Goal: Navigation & Orientation: Find specific page/section

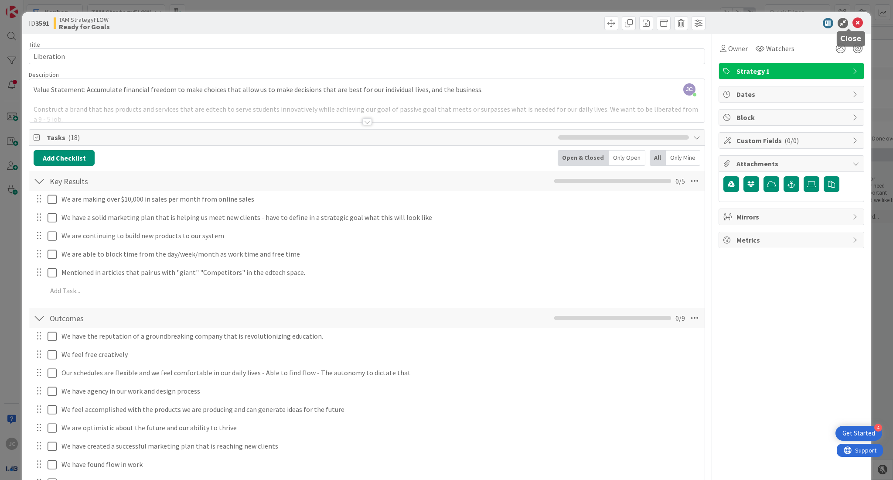
click at [852, 23] on icon at bounding box center [857, 23] width 10 height 10
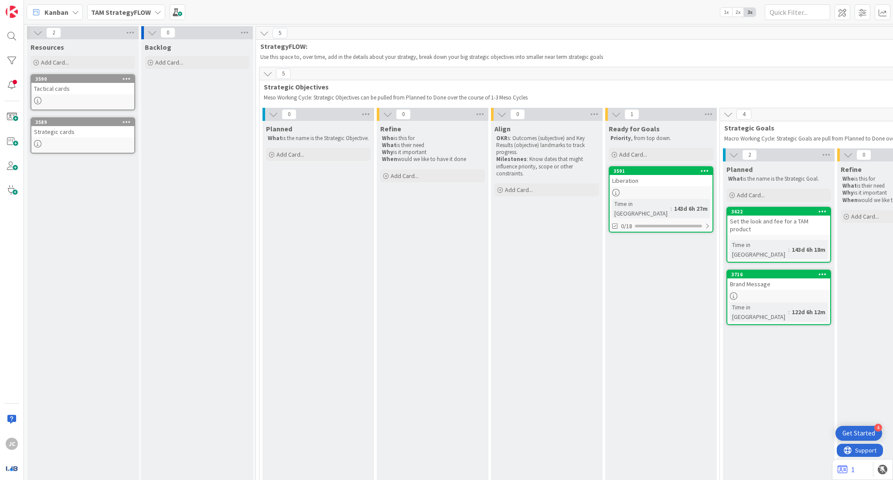
click at [132, 7] on span "TAM StrategyFLOW" at bounding box center [121, 12] width 60 height 10
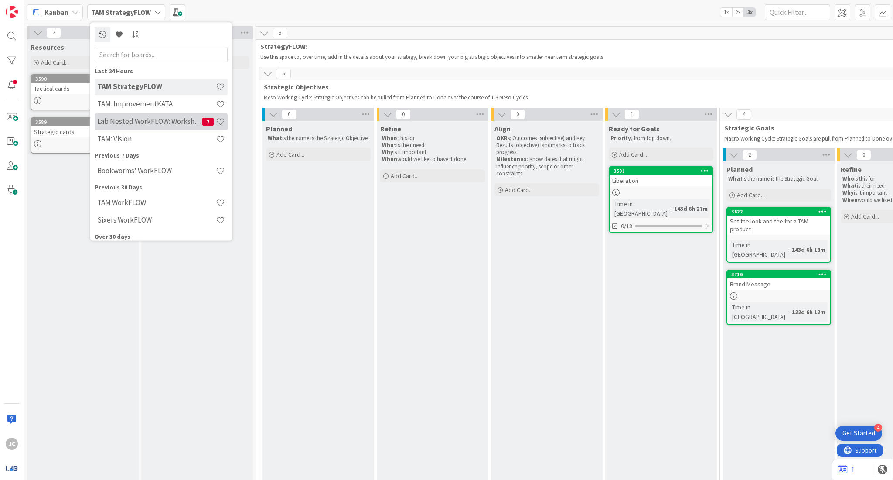
click at [176, 124] on h4 "Lab Nested WorkFLOW: Workshop" at bounding box center [149, 121] width 105 height 9
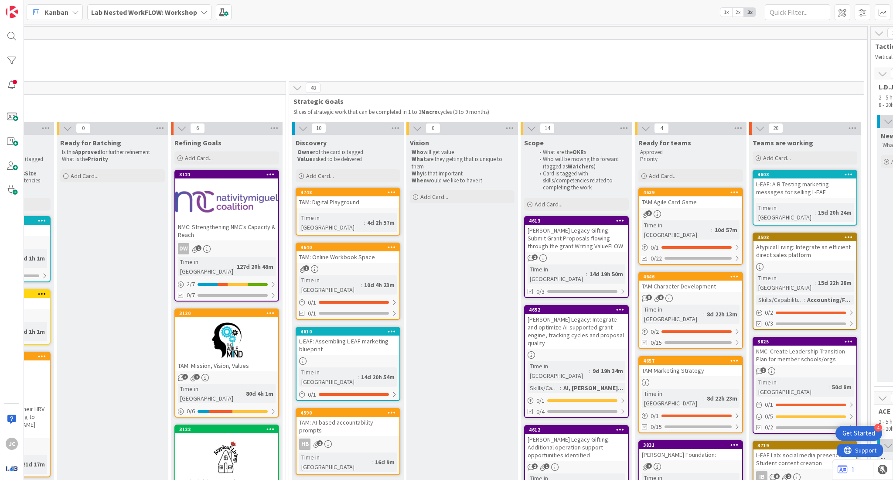
scroll to position [0, 550]
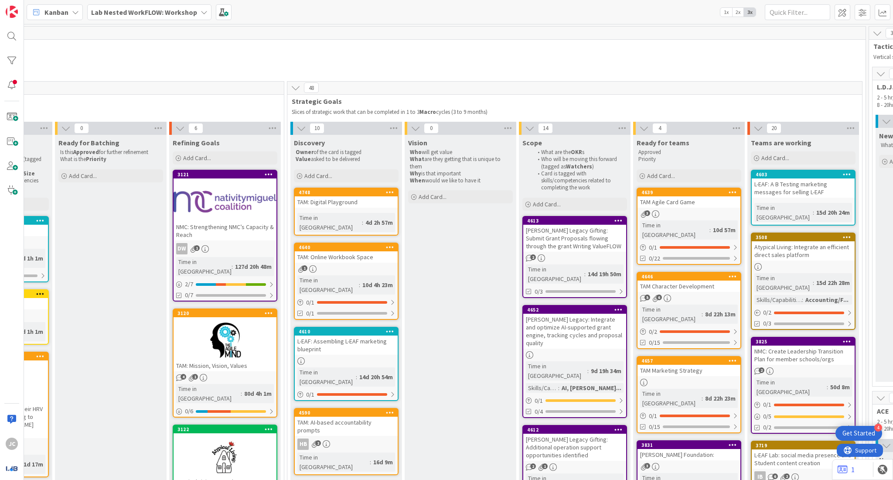
click at [171, 15] on b "Lab Nested WorkFLOW: Workshop" at bounding box center [144, 12] width 106 height 9
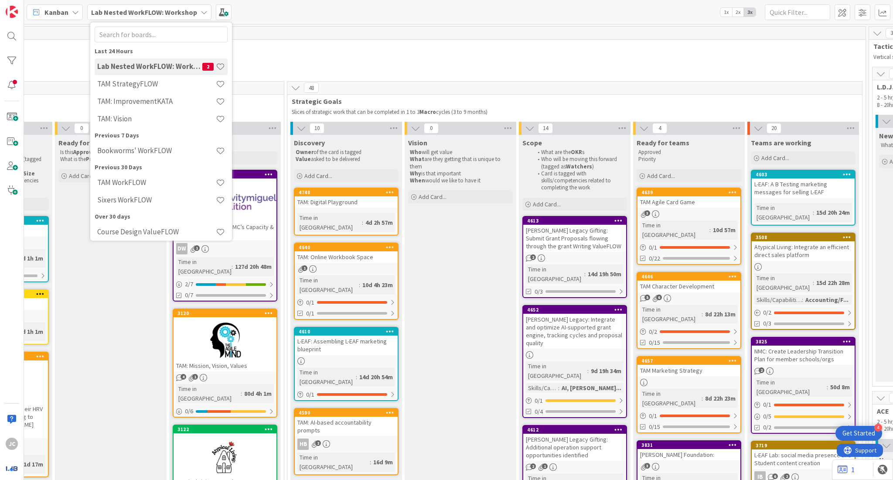
scroll to position [21, 0]
click at [156, 112] on div "TAM: Vision" at bounding box center [161, 117] width 133 height 17
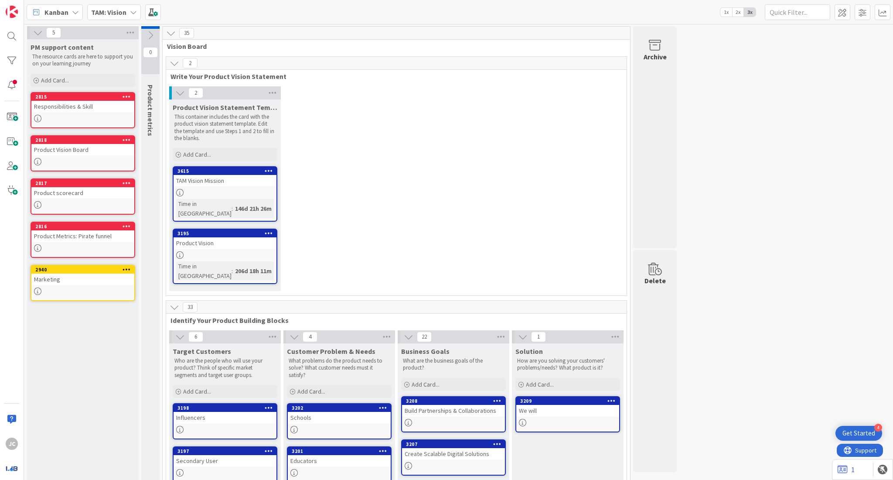
click at [113, 17] on div "TAM: Vision" at bounding box center [114, 12] width 54 height 16
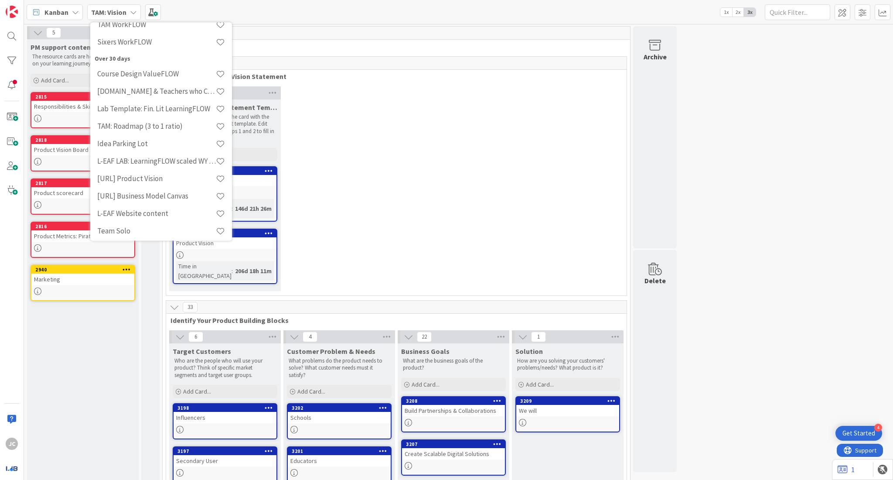
scroll to position [165, 0]
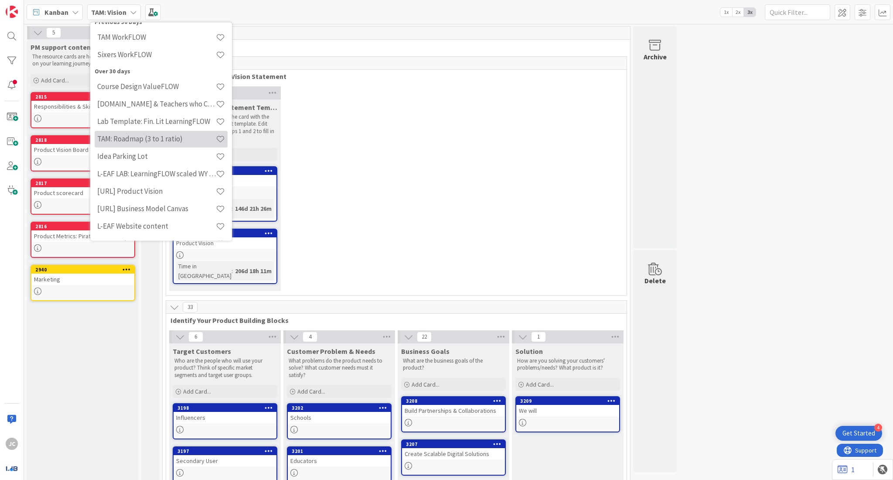
click at [182, 136] on h4 "TAM: Roadmap (3 to 1 ratio)" at bounding box center [156, 139] width 119 height 9
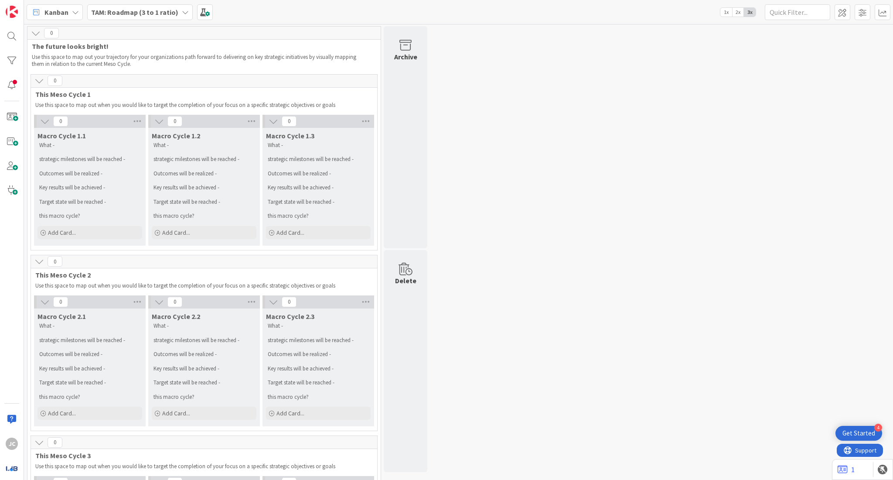
click at [145, 14] on b "TAM: Roadmap (3 to 1 ratio)" at bounding box center [134, 12] width 87 height 9
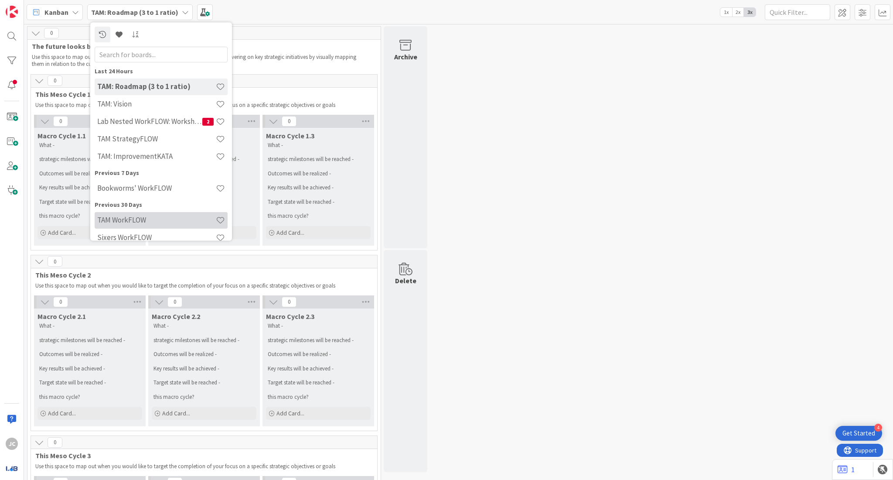
click at [143, 219] on h4 "TAM WorkFLOW" at bounding box center [156, 220] width 119 height 9
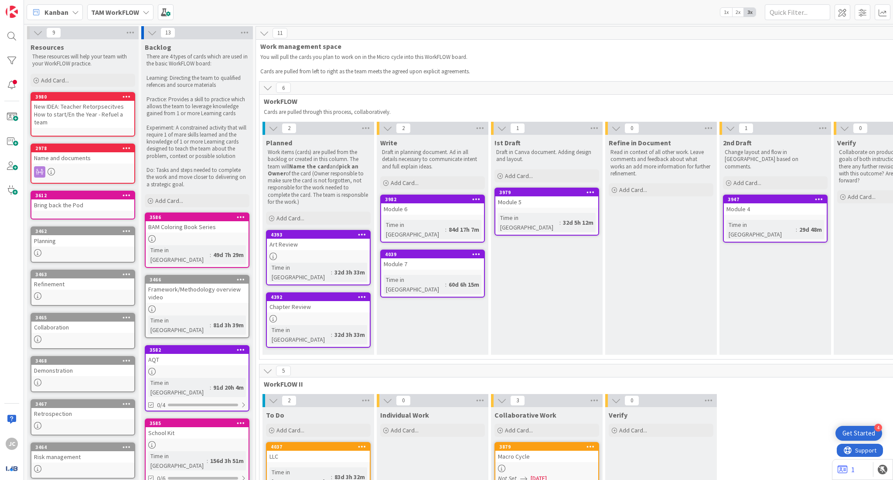
click at [122, 14] on b "TAM WorkFLOW" at bounding box center [115, 12] width 48 height 9
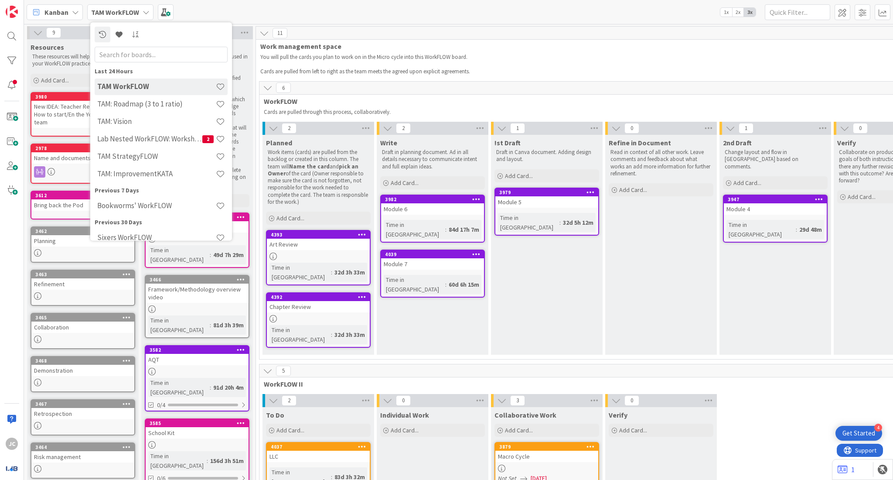
click at [122, 14] on b "TAM WorkFLOW" at bounding box center [115, 12] width 48 height 9
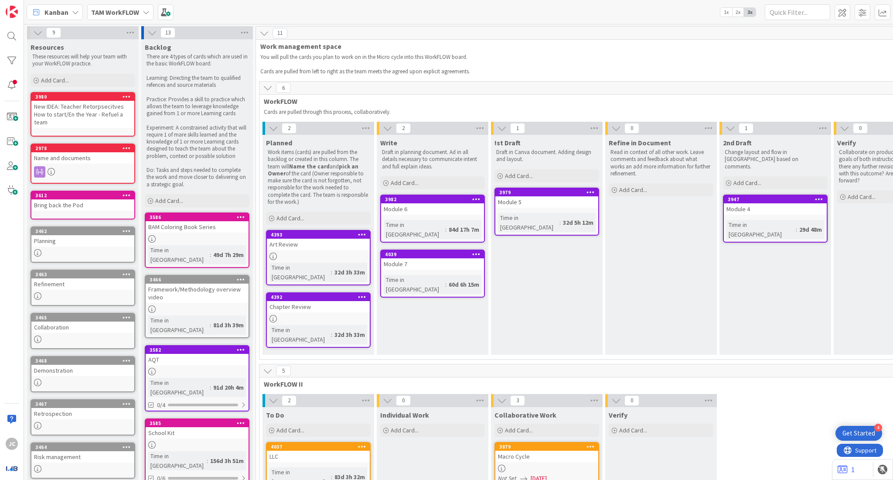
click at [122, 14] on b "TAM WorkFLOW" at bounding box center [115, 12] width 48 height 9
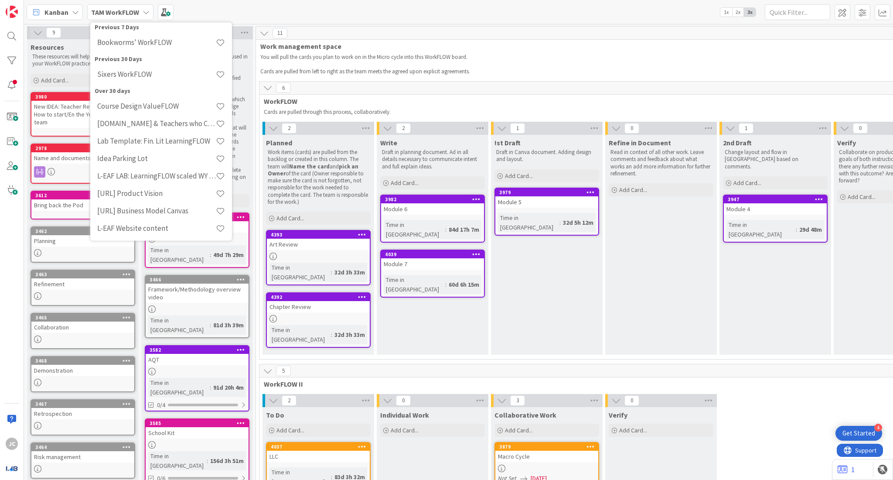
scroll to position [164, 0]
drag, startPoint x: 228, startPoint y: 133, endPoint x: 231, endPoint y: 107, distance: 26.3
click at [231, 107] on div "Last 24 Hours TAM WorkFLOW TAM: Roadmap (3 to 1 ratio) TAM: Vision Lab Nested W…" at bounding box center [161, 131] width 142 height 218
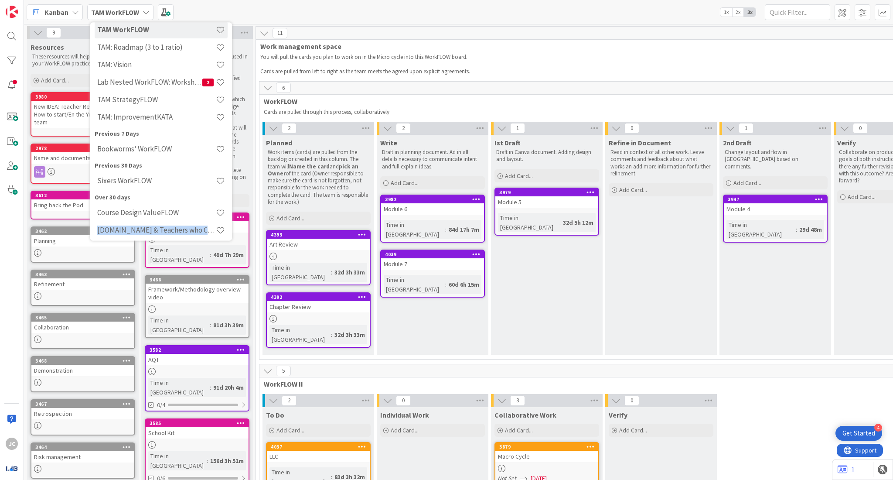
scroll to position [0, 0]
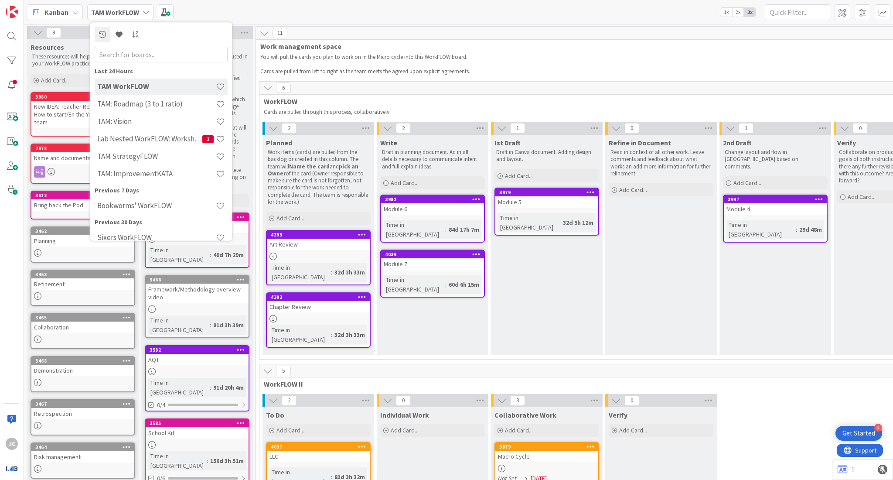
click at [418, 100] on span "WorkFLOW" at bounding box center [601, 101] width 674 height 9
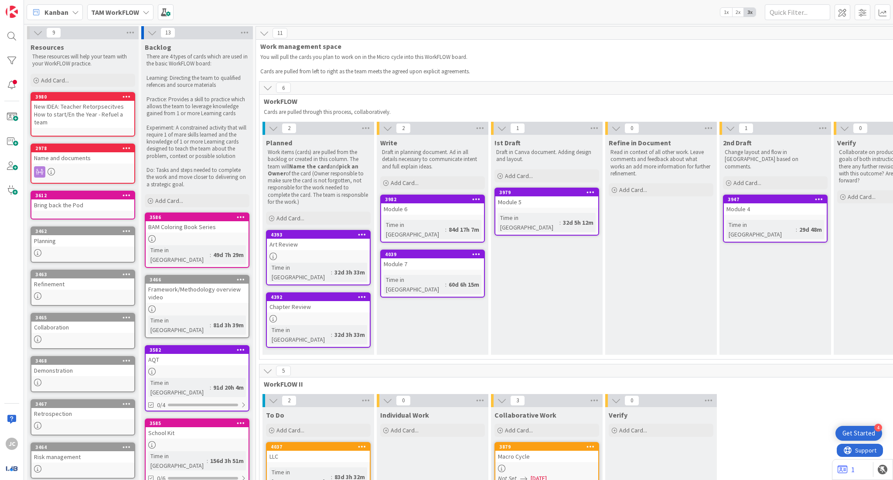
click at [130, 16] on b "TAM WorkFLOW" at bounding box center [115, 12] width 48 height 9
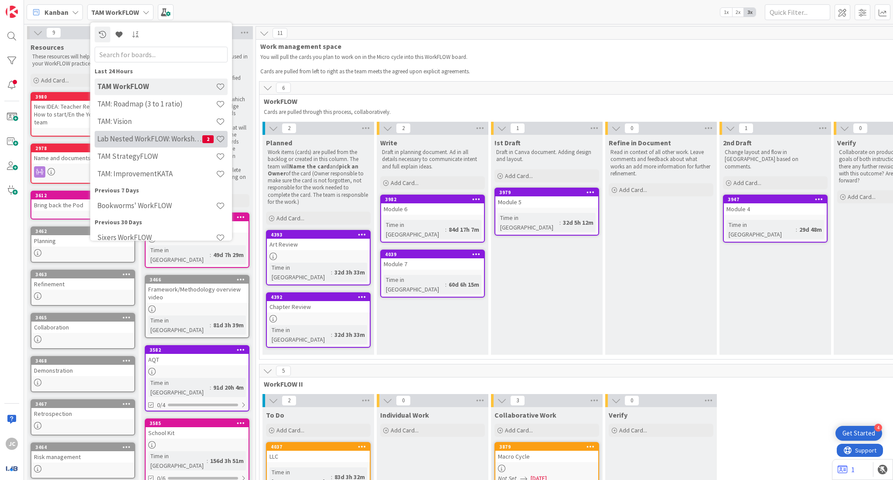
click at [150, 140] on h4 "Lab Nested WorkFLOW: Workshop" at bounding box center [149, 139] width 105 height 9
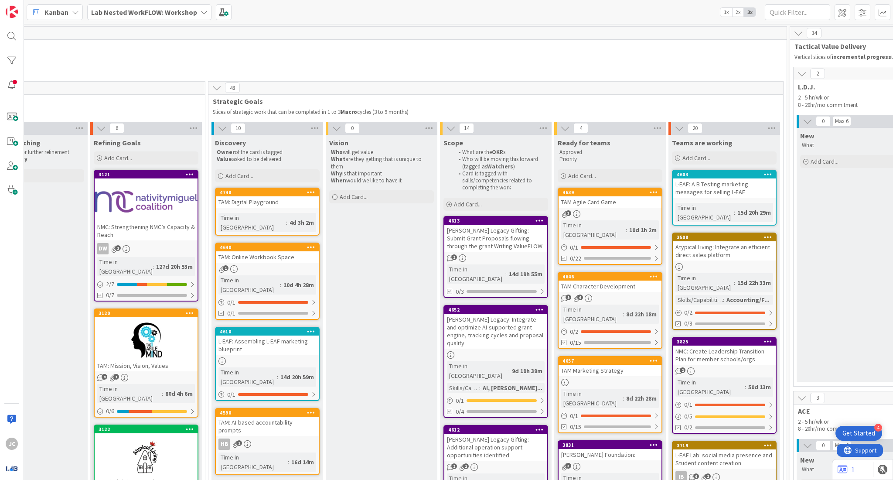
scroll to position [0, 631]
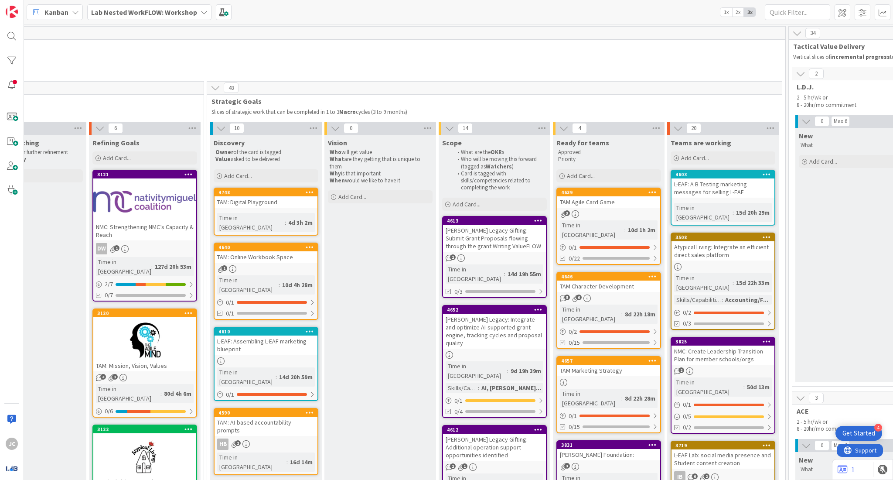
click at [138, 326] on div at bounding box center [144, 339] width 103 height 39
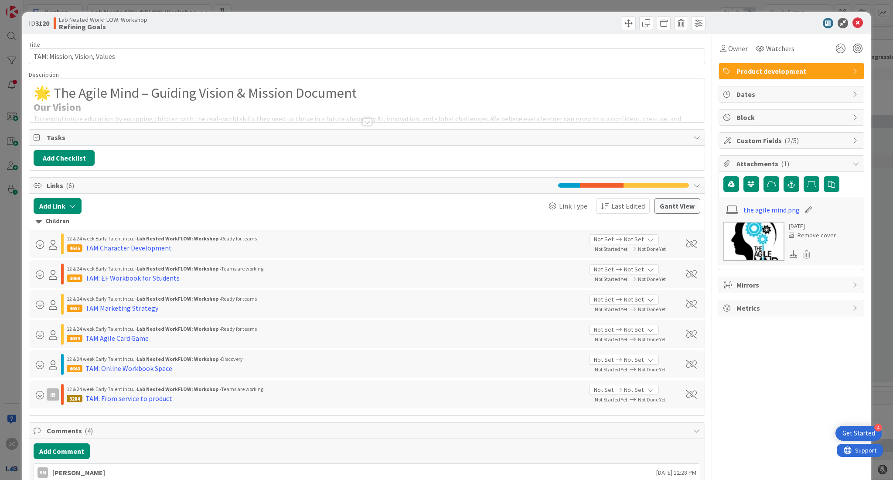
click at [364, 124] on div at bounding box center [367, 121] width 10 height 7
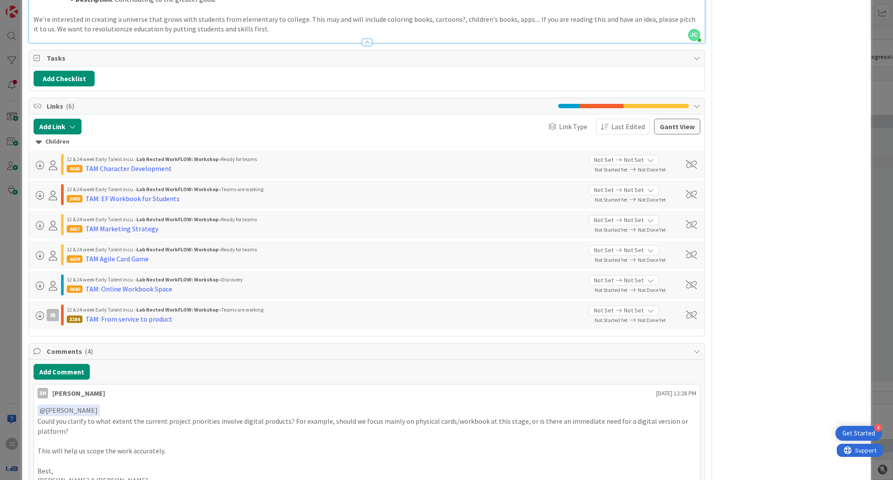
scroll to position [1192, 0]
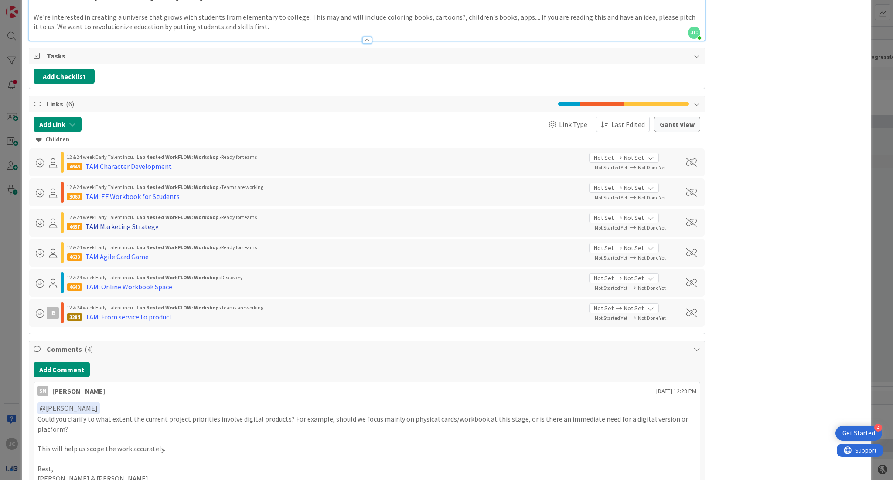
click at [115, 223] on div "TAM Marketing Strategy" at bounding box center [121, 226] width 73 height 10
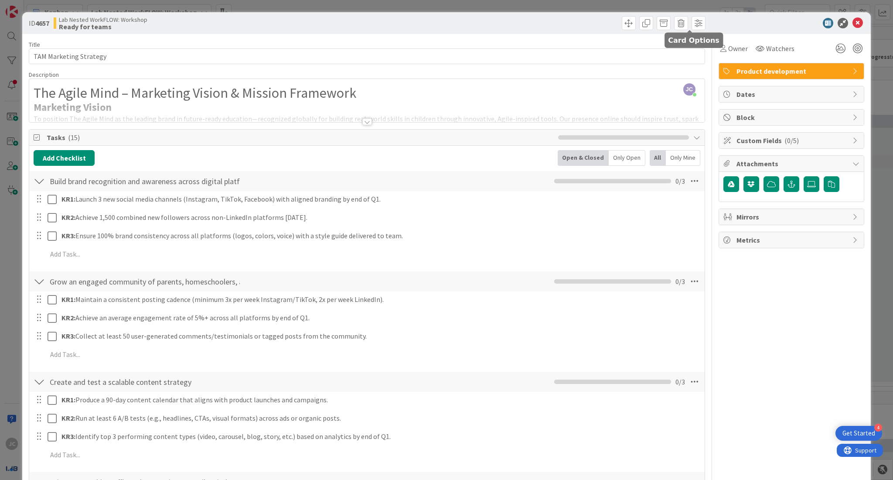
drag, startPoint x: 717, startPoint y: 24, endPoint x: 724, endPoint y: 31, distance: 10.2
click at [724, 31] on div "ID 4657 Lab Nested WorkFLOW: Workshop Ready for teams" at bounding box center [446, 23] width 849 height 22
click at [852, 24] on icon at bounding box center [857, 23] width 10 height 10
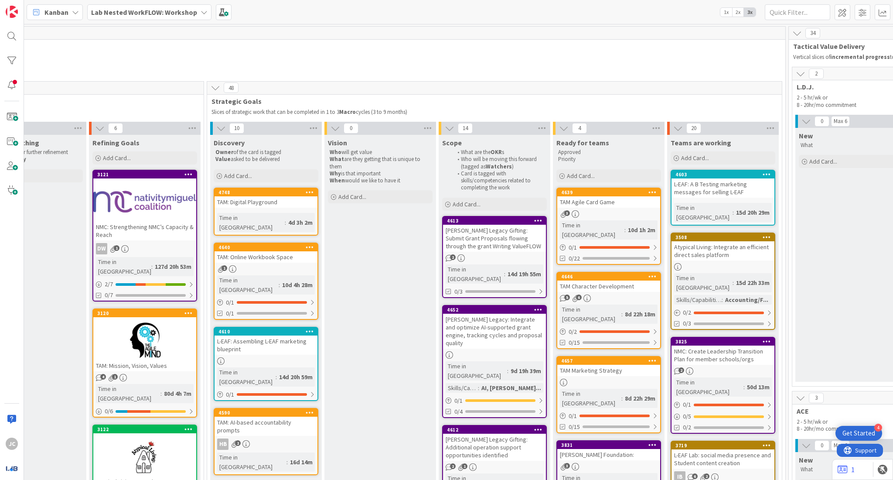
click at [610, 213] on div "3" at bounding box center [608, 213] width 103 height 7
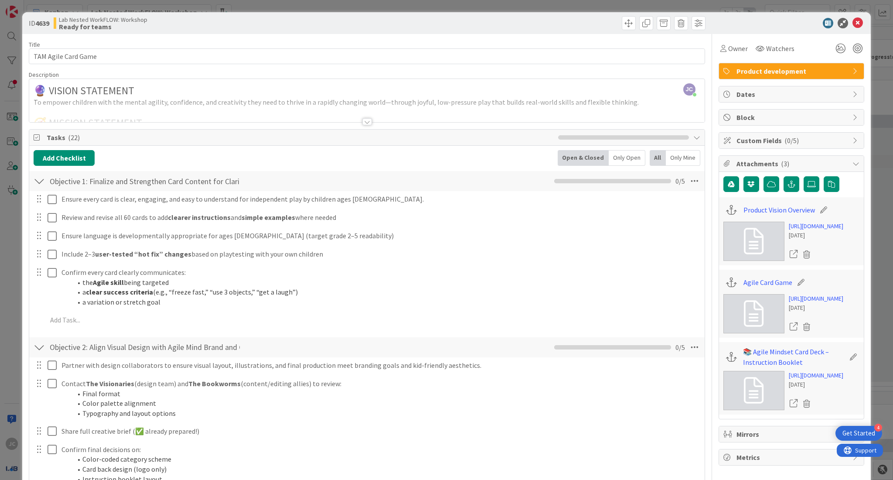
click at [364, 118] on div at bounding box center [367, 121] width 10 height 7
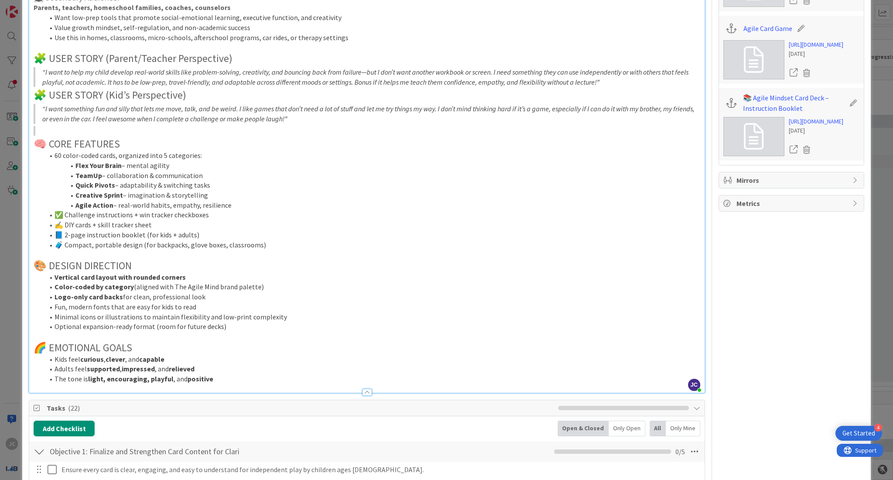
scroll to position [21, 0]
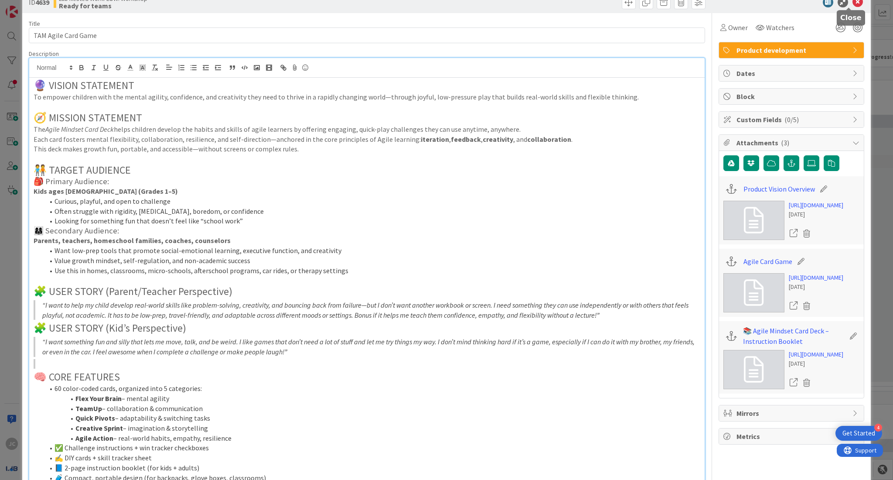
click at [852, 3] on icon at bounding box center [857, 2] width 10 height 10
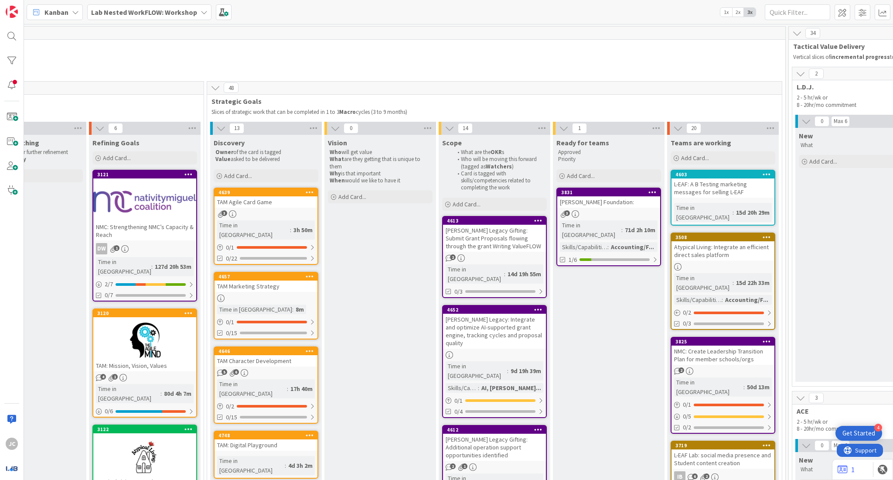
click at [280, 217] on link "4639 TAM Agile Card Game 3 Time in Column : 3h 50m 0 / 1 0/22" at bounding box center [266, 226] width 105 height 77
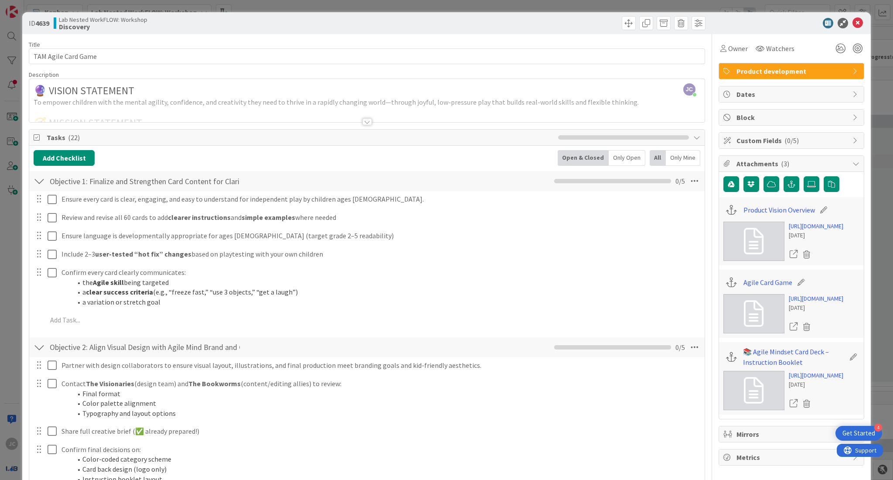
click at [363, 125] on div at bounding box center [367, 121] width 10 height 7
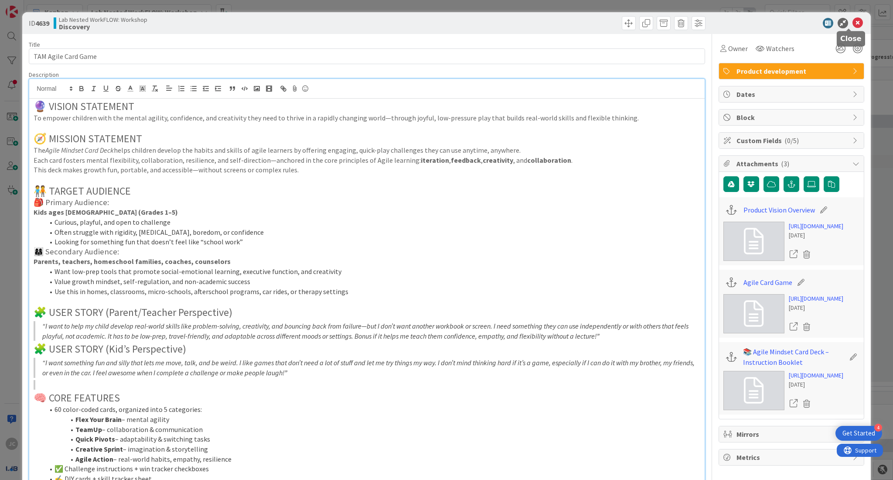
click at [852, 23] on icon at bounding box center [857, 23] width 10 height 10
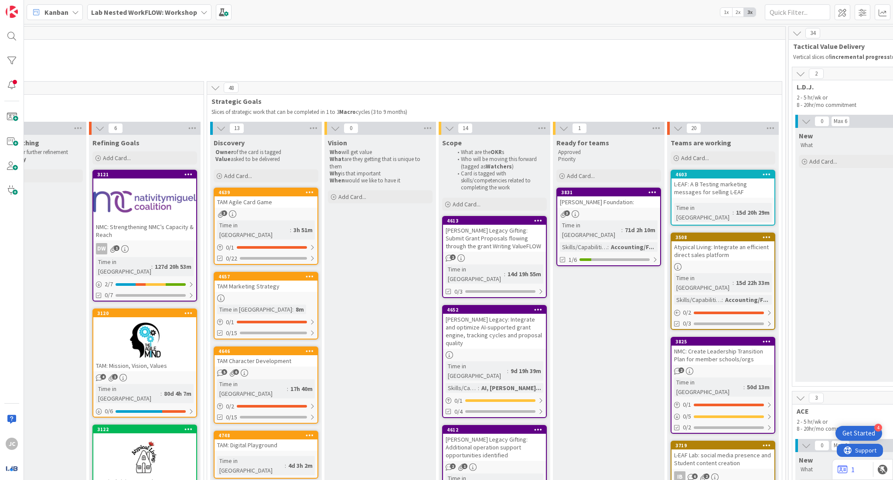
click at [249, 211] on div "3" at bounding box center [266, 213] width 103 height 7
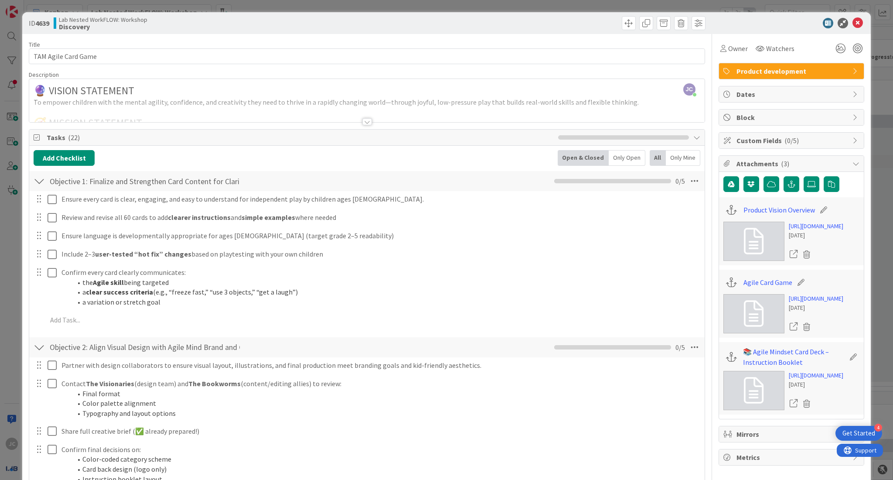
click at [362, 121] on div at bounding box center [367, 121] width 10 height 7
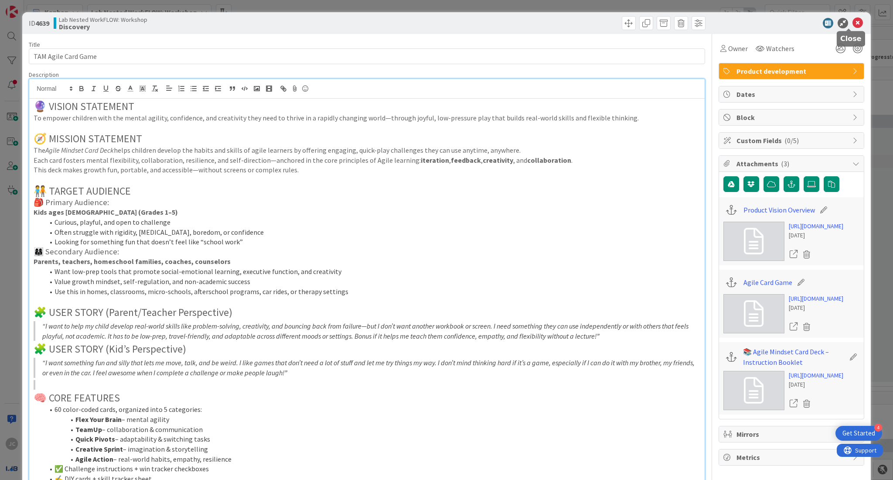
click at [854, 26] on icon at bounding box center [857, 23] width 10 height 10
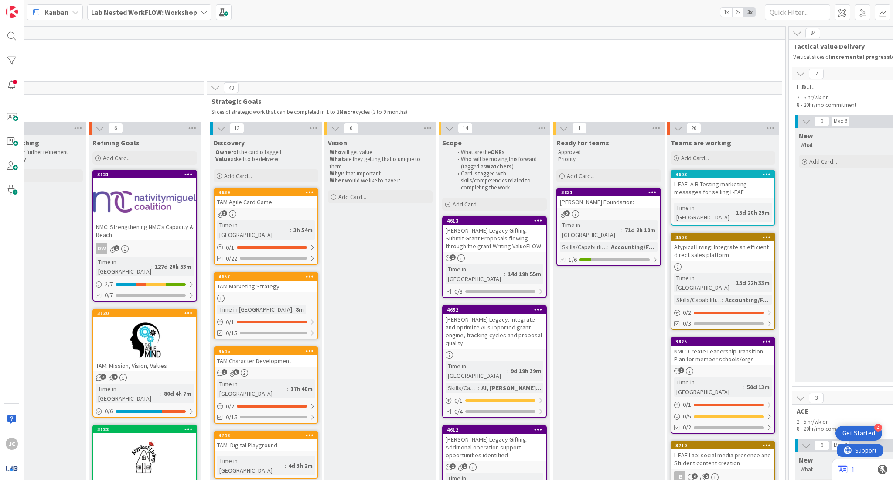
click at [149, 320] on div at bounding box center [144, 339] width 103 height 39
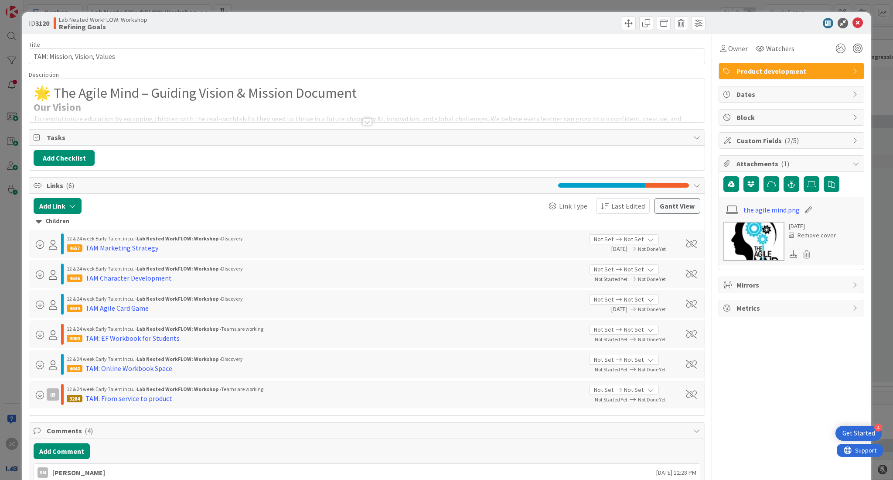
click at [362, 125] on div at bounding box center [367, 121] width 10 height 7
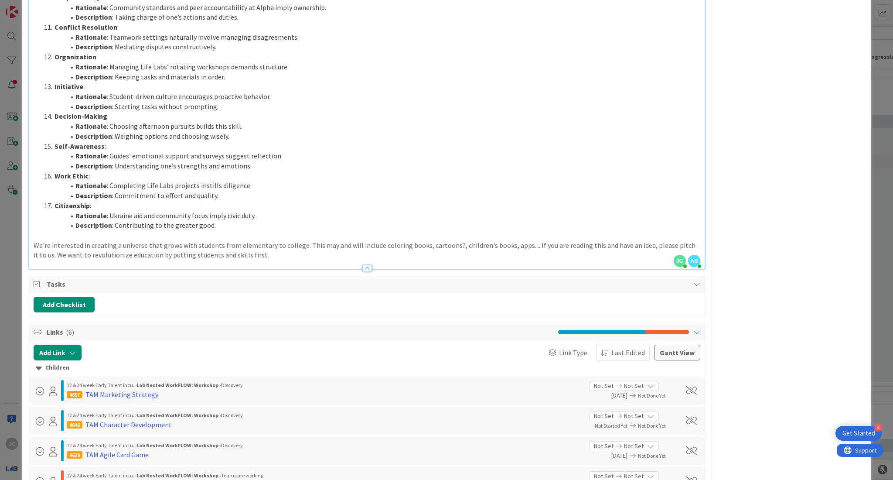
scroll to position [985, 0]
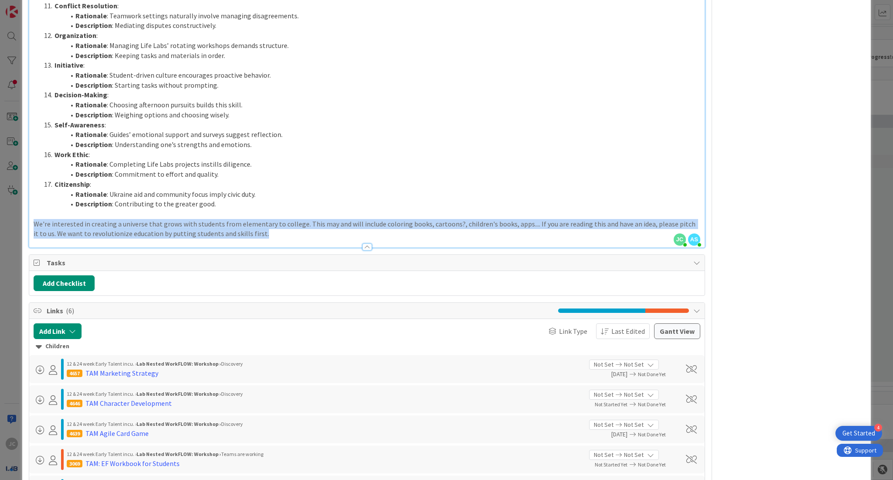
drag, startPoint x: 262, startPoint y: 239, endPoint x: 241, endPoint y: 235, distance: 20.9
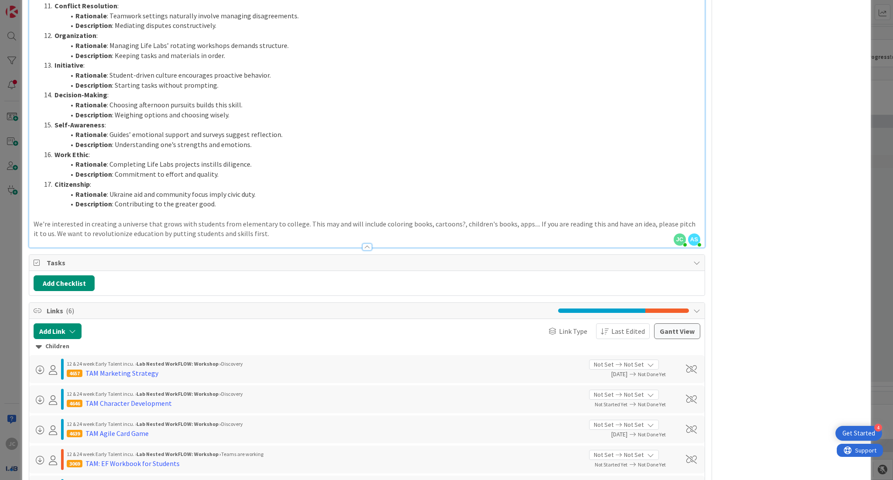
drag, startPoint x: 256, startPoint y: 234, endPoint x: 91, endPoint y: 230, distance: 164.9
click at [91, 230] on p "We're interested in creating a universe that grows with students from elementar…" at bounding box center [367, 229] width 667 height 20
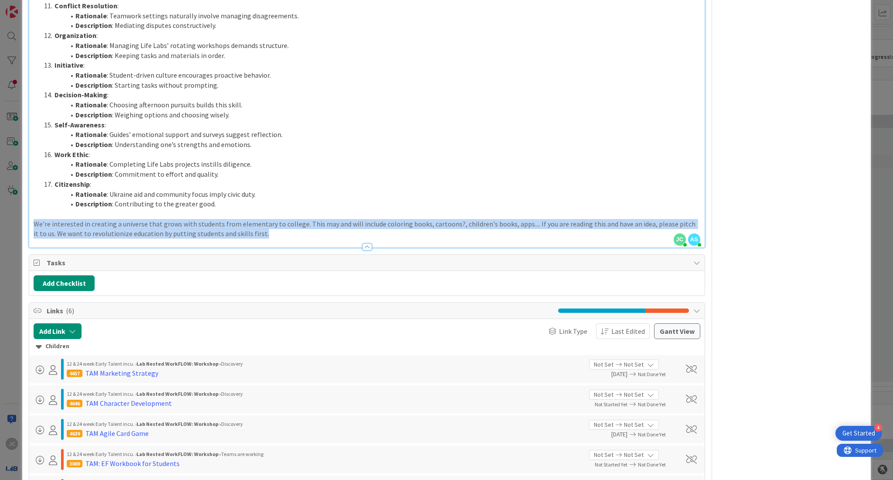
drag, startPoint x: 260, startPoint y: 235, endPoint x: 33, endPoint y: 223, distance: 227.5
click at [34, 223] on p "We're interested in creating a universe that grows with students from elementar…" at bounding box center [367, 229] width 667 height 20
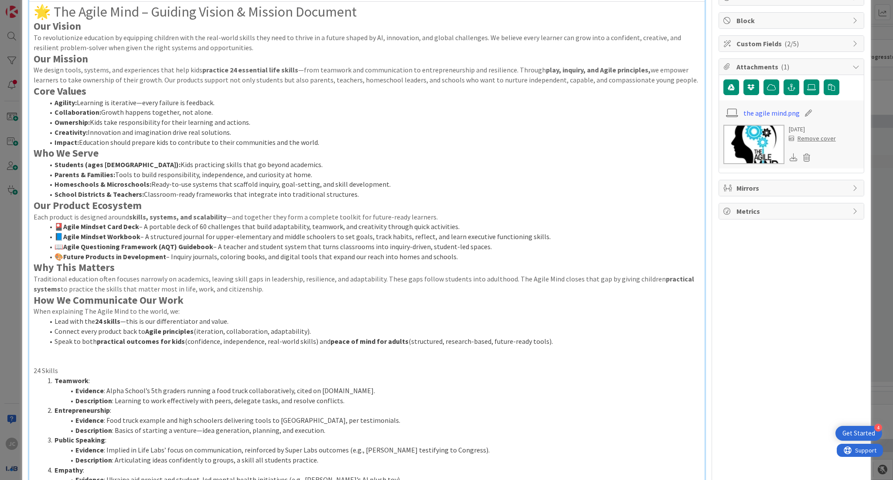
scroll to position [0, 0]
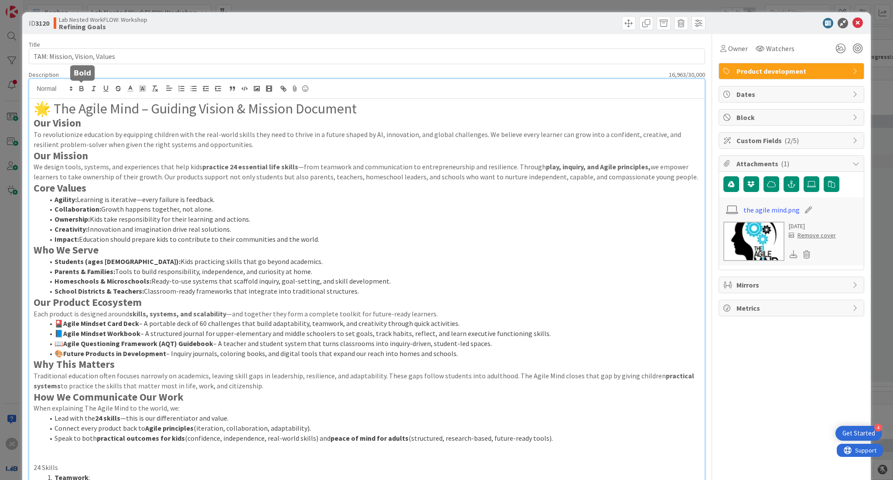
click at [86, 92] on button "button" at bounding box center [81, 88] width 12 height 10
click at [69, 86] on icon at bounding box center [71, 89] width 8 height 8
click at [52, 148] on span at bounding box center [54, 151] width 35 height 25
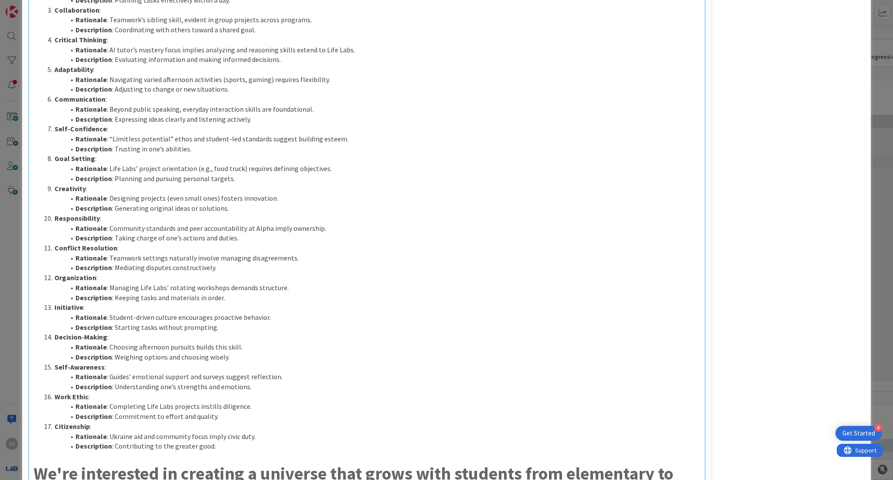
click at [392, 184] on li "Creativity :" at bounding box center [372, 189] width 656 height 10
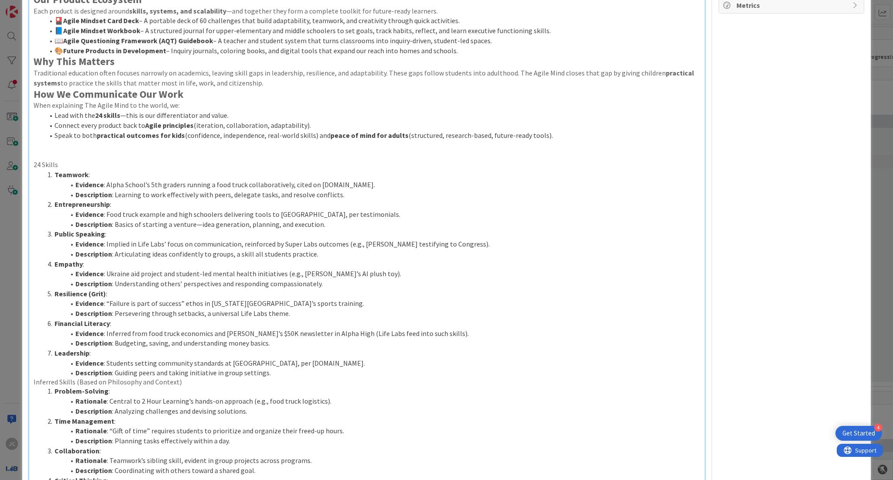
scroll to position [0, 0]
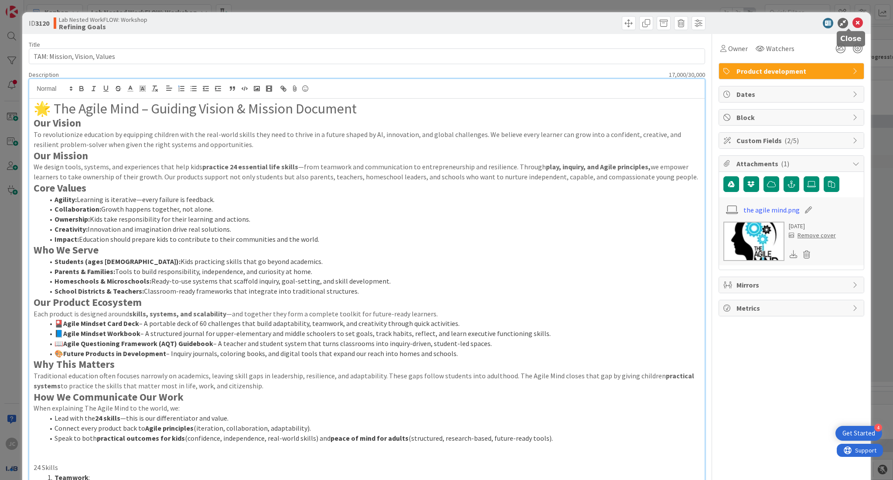
click at [852, 24] on icon at bounding box center [857, 23] width 10 height 10
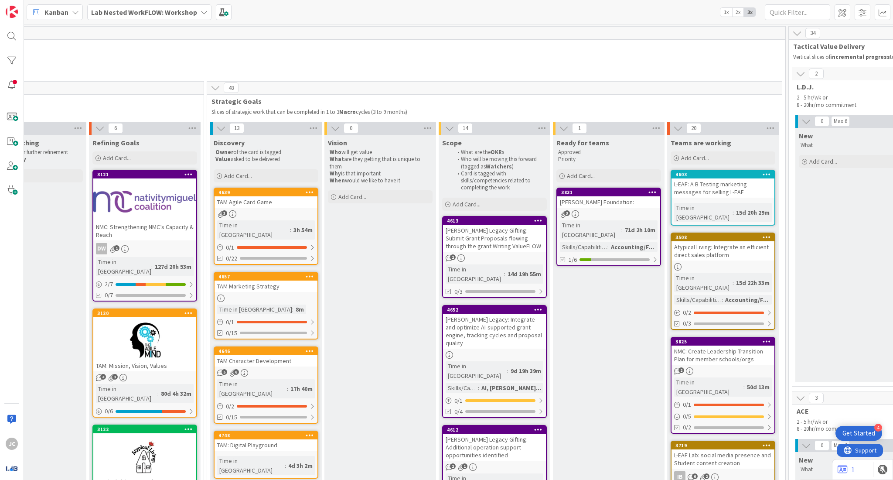
click at [259, 218] on link "4639 TAM Agile Card Game 3 Time in Column : 3h 54m 0 / 1 0/22" at bounding box center [266, 226] width 105 height 77
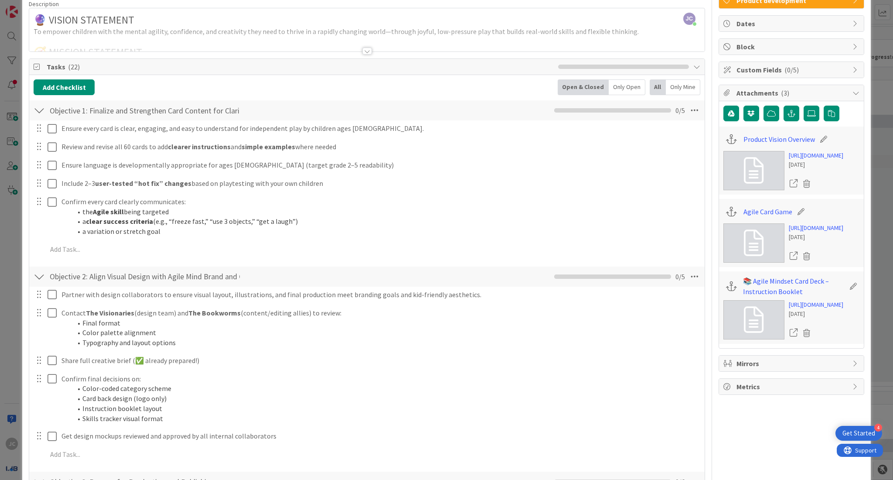
scroll to position [79, 0]
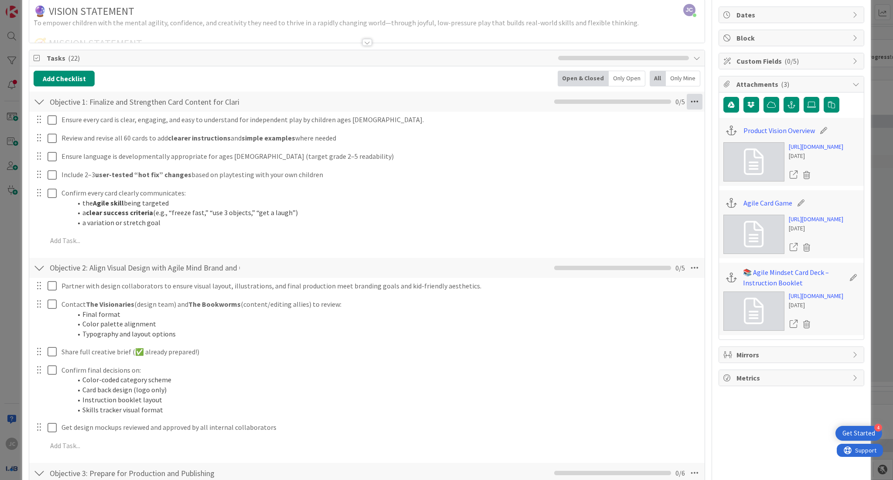
click at [688, 102] on icon at bounding box center [695, 102] width 16 height 16
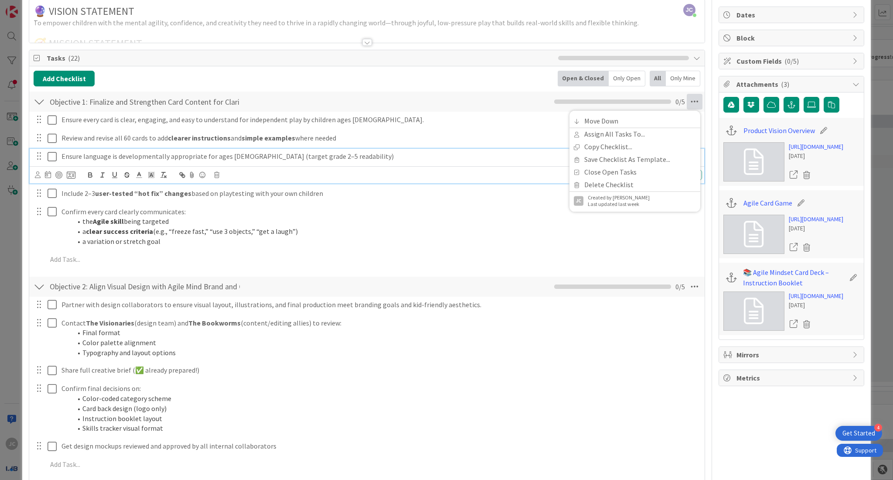
click at [485, 164] on div "Ensure language is developmentally appropriate for ages [DEMOGRAPHIC_DATA] (tar…" at bounding box center [380, 156] width 644 height 15
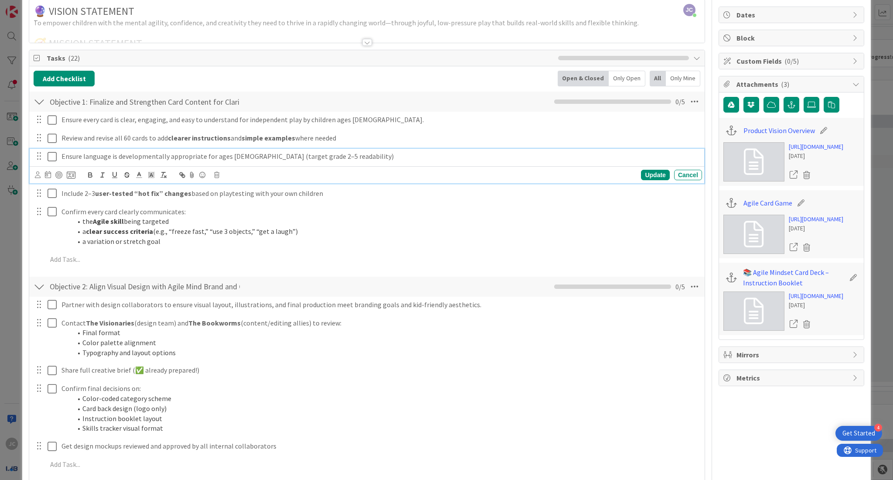
click at [490, 81] on div "Add Checklist Open & Closed Only Open All Only Mine" at bounding box center [367, 79] width 667 height 16
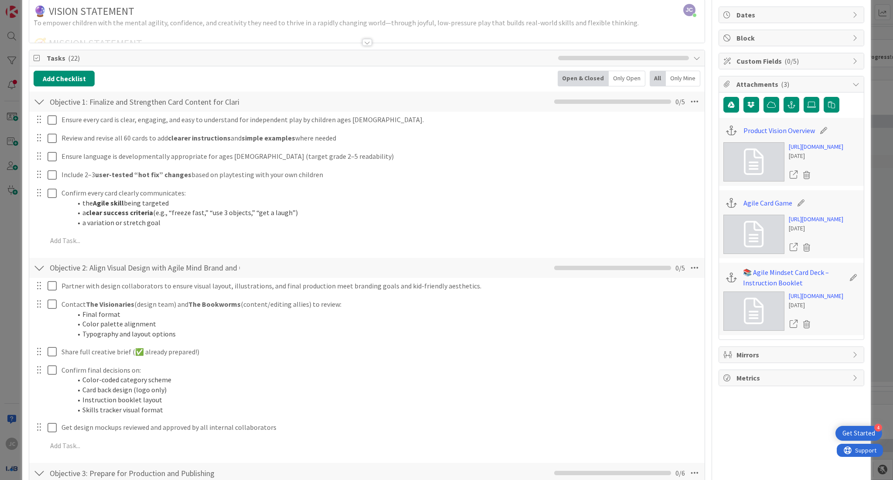
scroll to position [0, 0]
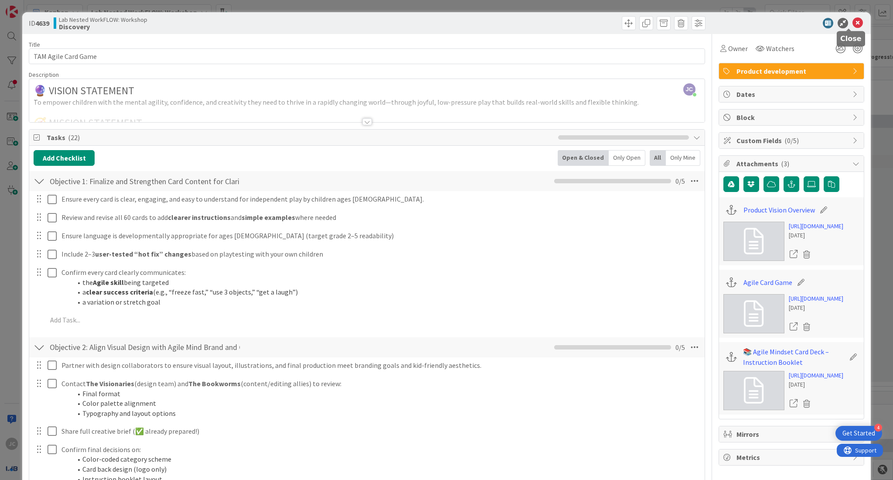
click at [852, 23] on icon at bounding box center [857, 23] width 10 height 10
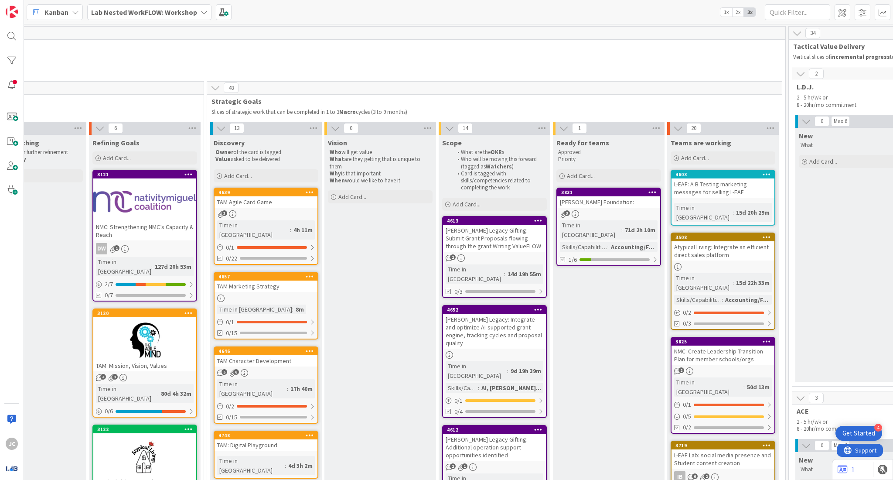
click at [256, 439] on div "TAM: Digital Playground" at bounding box center [266, 444] width 103 height 11
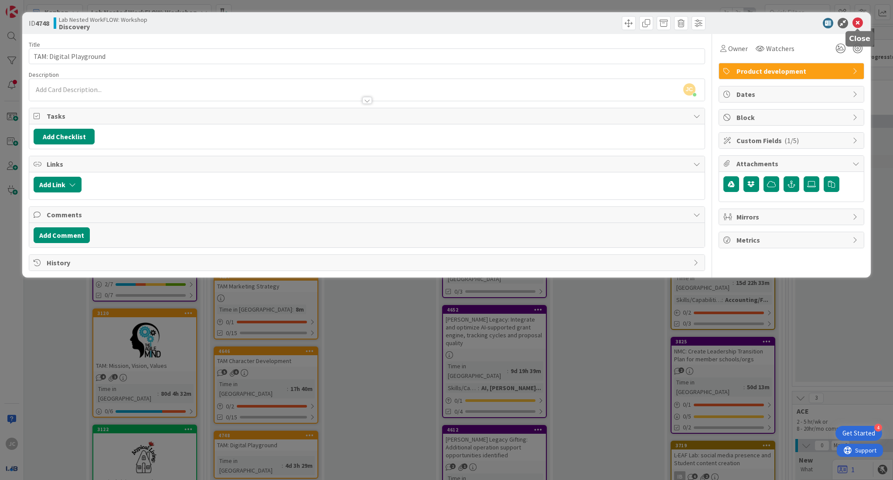
click at [859, 22] on icon at bounding box center [857, 23] width 10 height 10
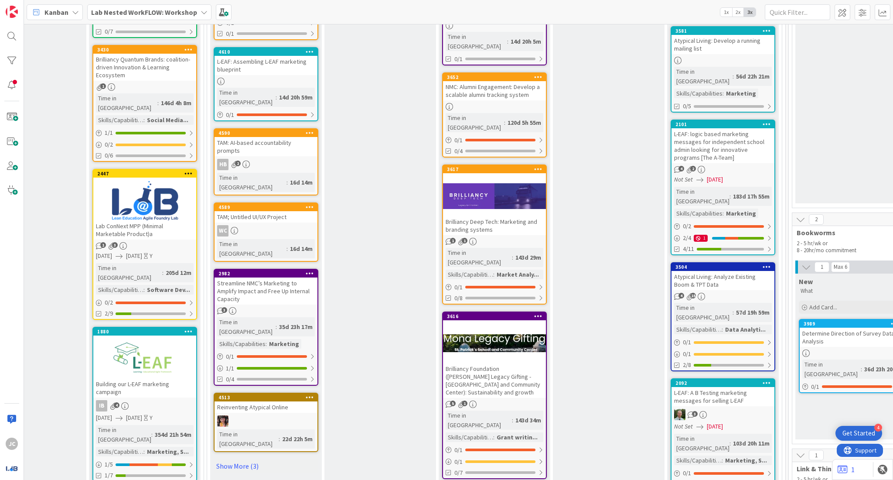
scroll to position [535, 631]
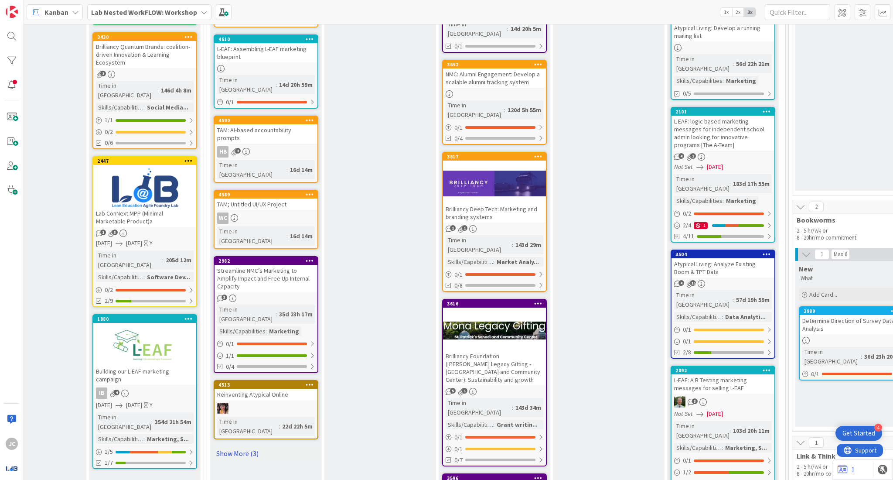
click at [250, 446] on link "Show More (3)" at bounding box center [266, 453] width 105 height 14
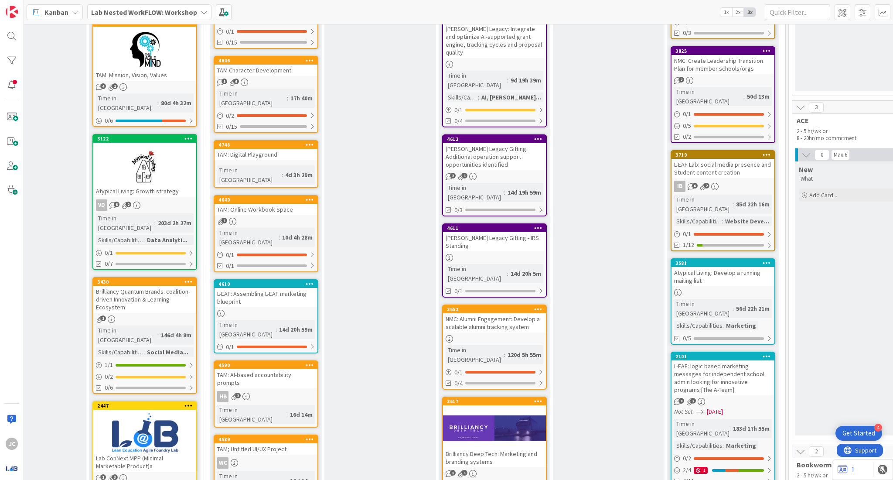
scroll to position [284, 631]
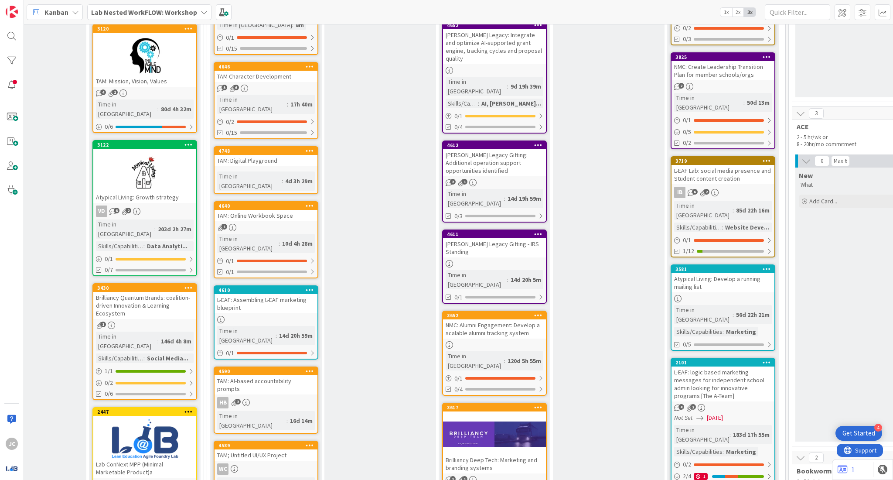
click at [187, 46] on div at bounding box center [144, 55] width 103 height 39
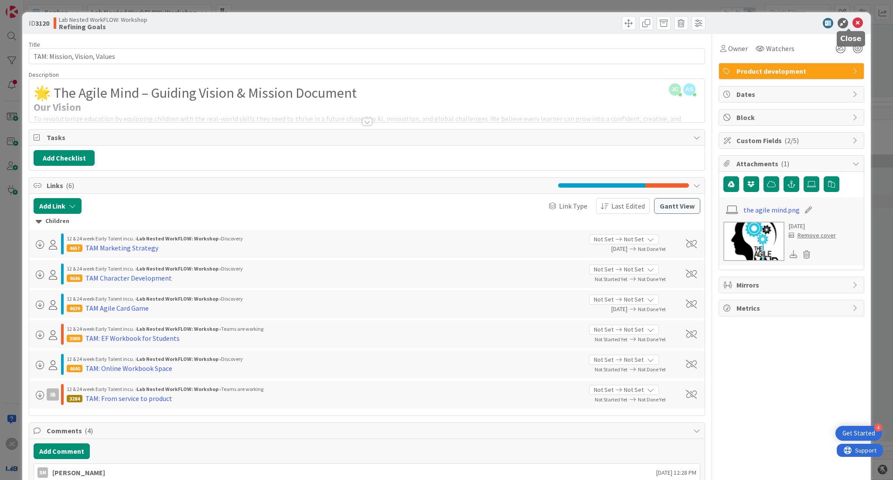
click at [852, 20] on icon at bounding box center [857, 23] width 10 height 10
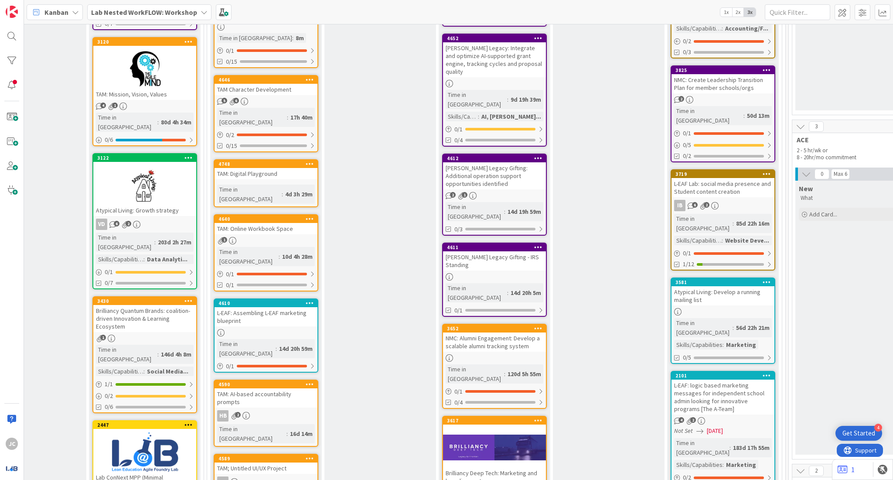
scroll to position [0, 631]
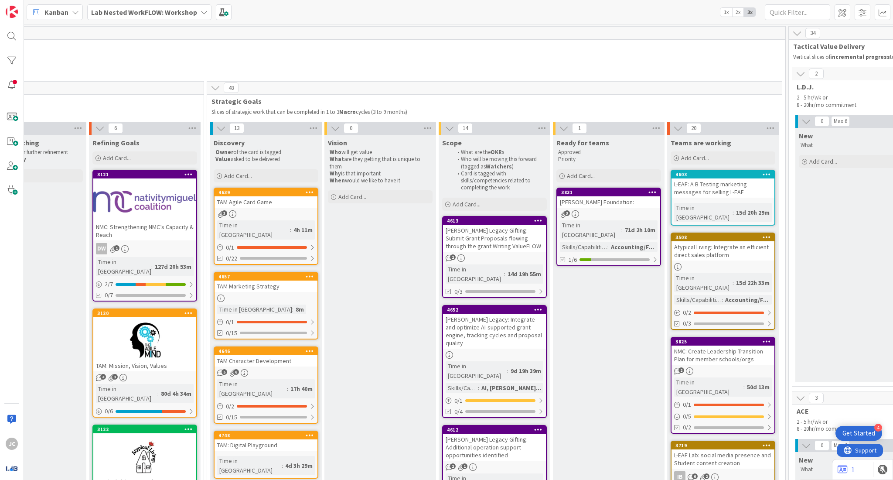
click at [285, 216] on div "3" at bounding box center [266, 213] width 103 height 7
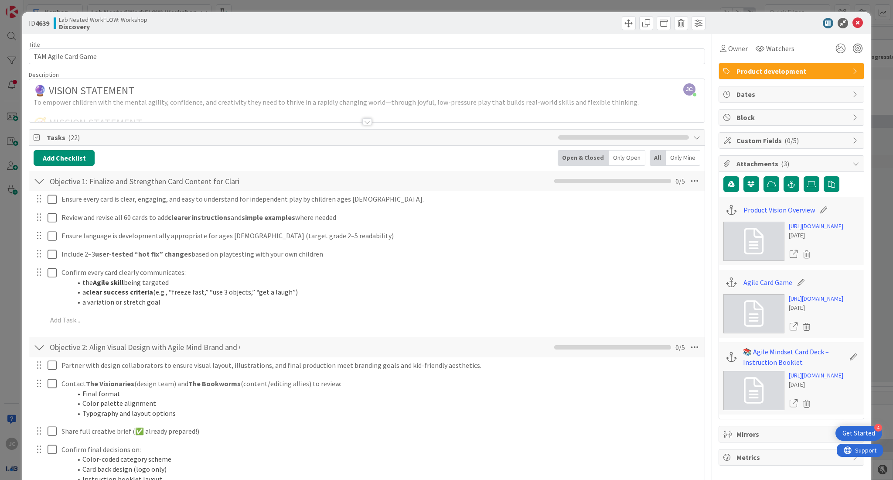
click at [362, 124] on div at bounding box center [367, 121] width 10 height 7
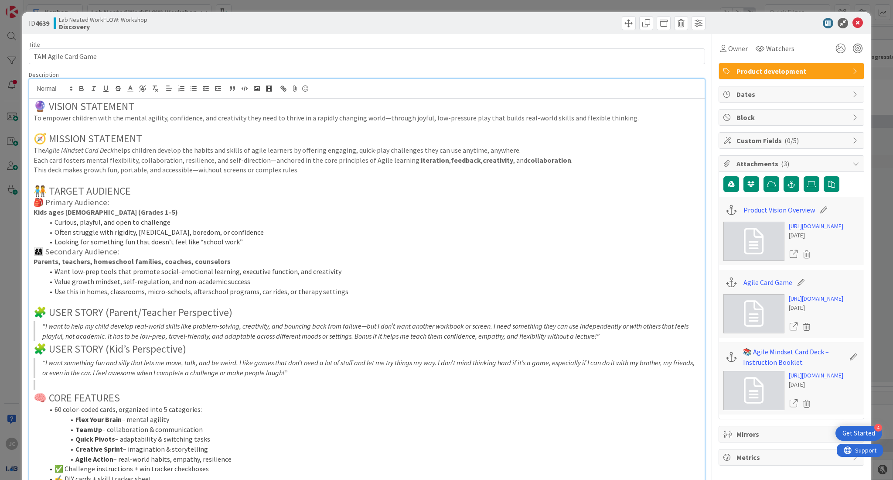
scroll to position [259, 0]
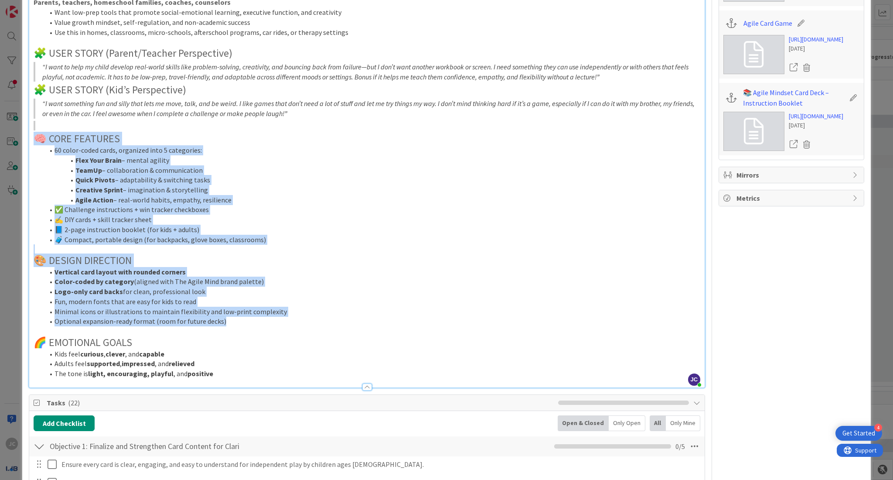
drag, startPoint x: 222, startPoint y: 325, endPoint x: 36, endPoint y: 142, distance: 261.2
click at [36, 142] on div "🔮 VISION STATEMENT To empower children with the mental agility, confidence, and…" at bounding box center [366, 114] width 675 height 548
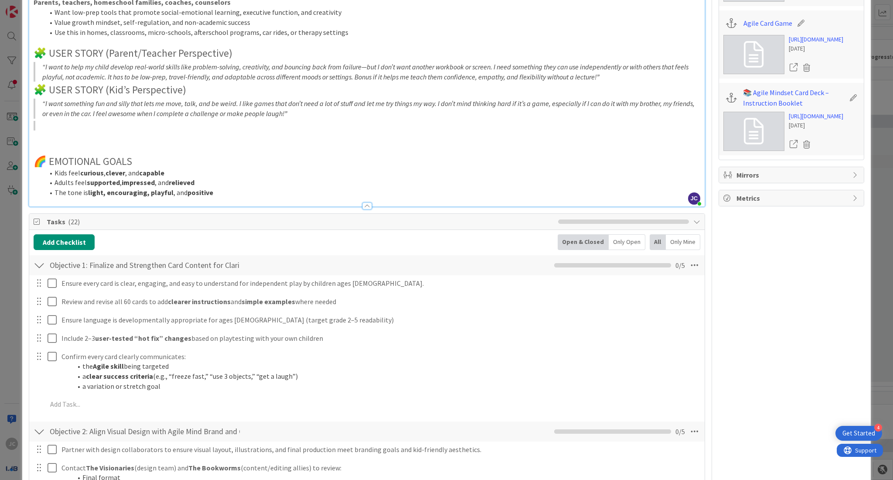
scroll to position [0, 0]
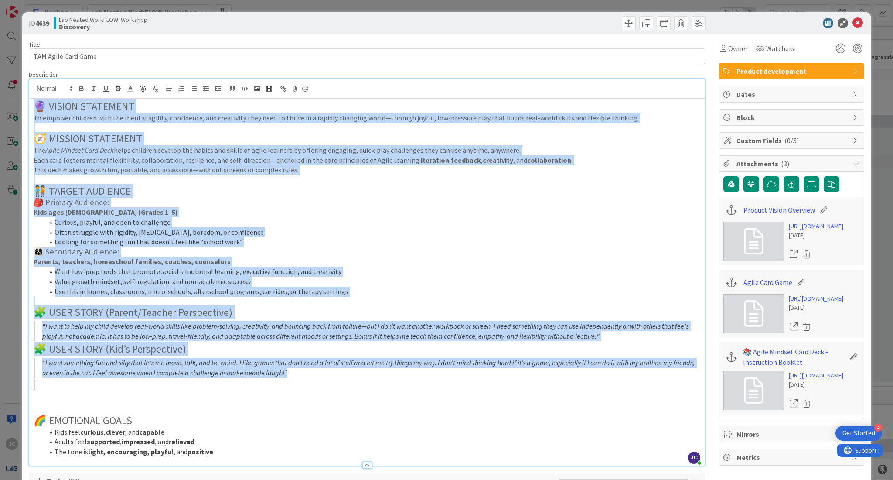
drag, startPoint x: 325, startPoint y: 368, endPoint x: 33, endPoint y: 110, distance: 389.9
click at [33, 110] on div "🔮 VISION STATEMENT To empower children with the mental agility, confidence, and…" at bounding box center [366, 282] width 675 height 367
copy div "🔮 LOREMI DOLORSITA Co adipisc elitsedd eius tem incidi utlabor, etdolorema, ali…"
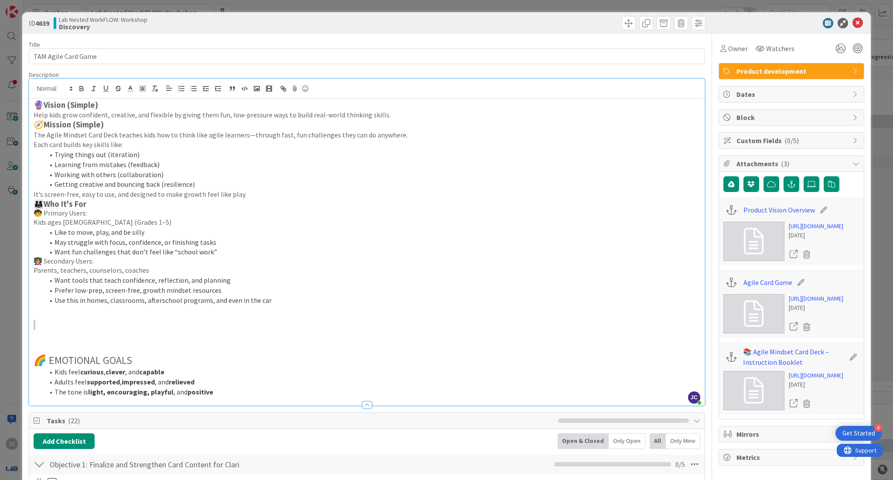
click at [126, 105] on h3 "🔮 Vision (Simple)" at bounding box center [367, 105] width 667 height 10
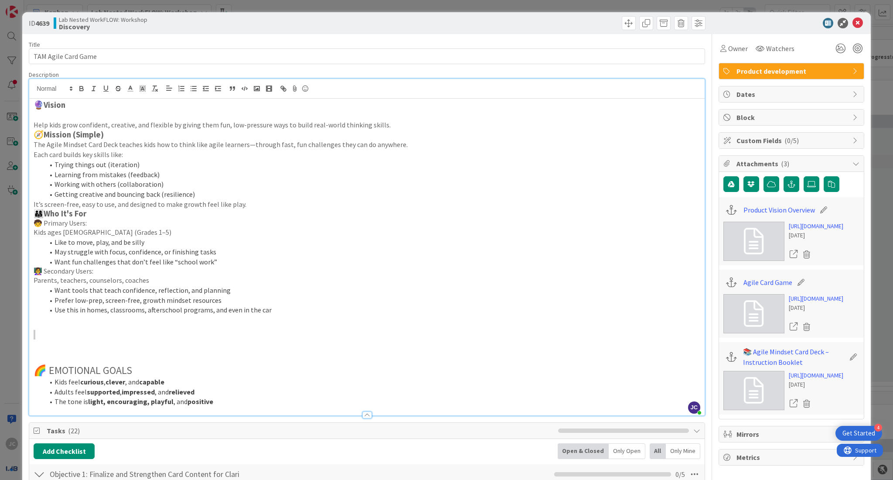
click at [391, 128] on p "Help kids grow confident, creative, and flexible by giving them fun, low-pressu…" at bounding box center [367, 125] width 667 height 10
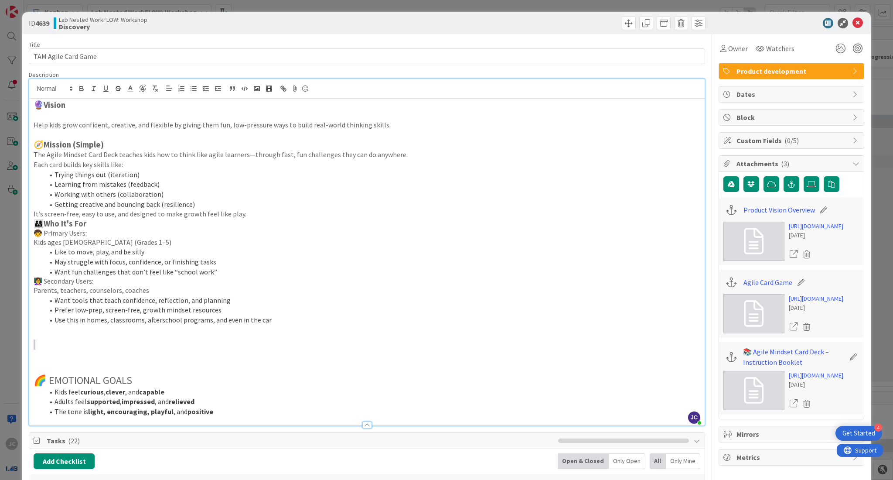
click at [276, 147] on h3 "🧭 Mission (Simple)" at bounding box center [367, 145] width 667 height 10
click at [264, 217] on p "It’s screen-free, easy to use, and designed to make growth feel like play." at bounding box center [367, 214] width 667 height 10
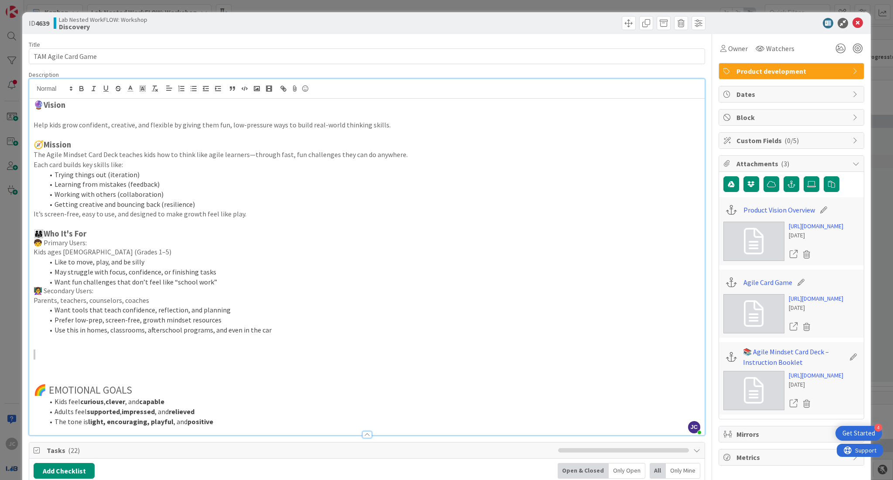
click at [228, 284] on li "Want fun challenges that don’t feel like “school work”" at bounding box center [372, 282] width 656 height 10
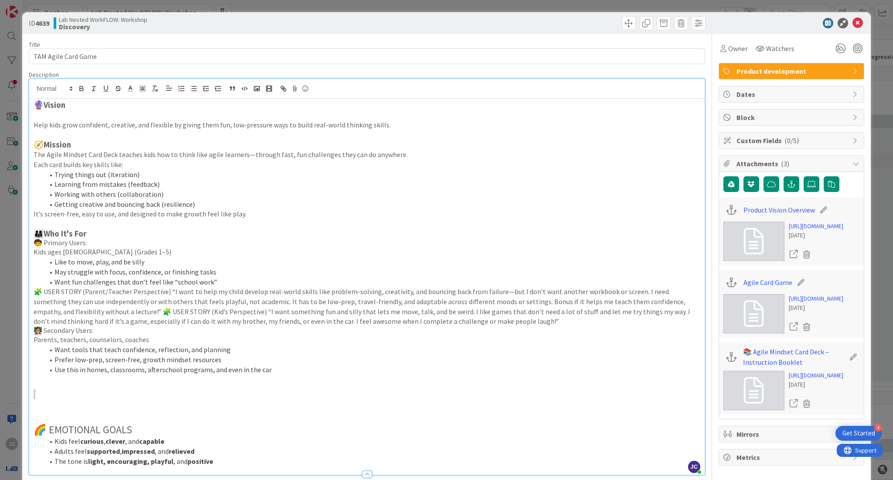
click at [215, 280] on li "Want fun challenges that don’t feel like “school work”" at bounding box center [372, 282] width 656 height 10
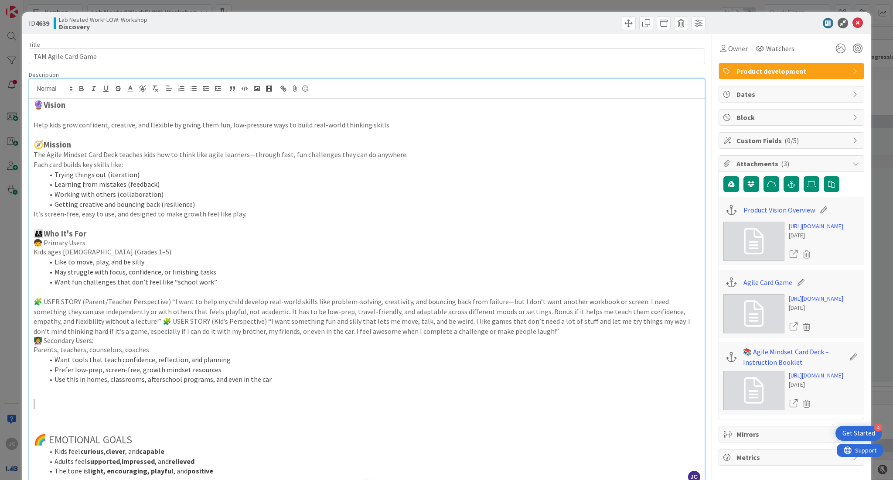
click at [495, 335] on p "🧩 USER STORY (Parent/Teacher Perspective) “I want to help my child develop real…" at bounding box center [367, 317] width 667 height 40
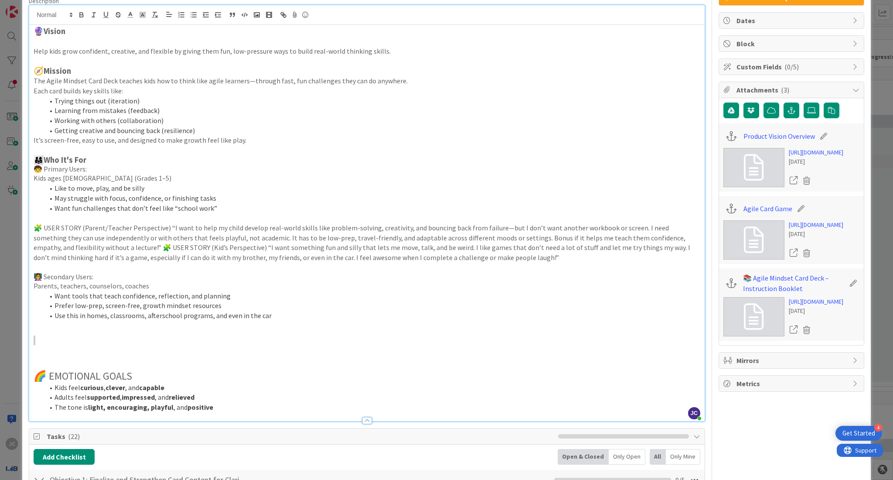
scroll to position [97, 0]
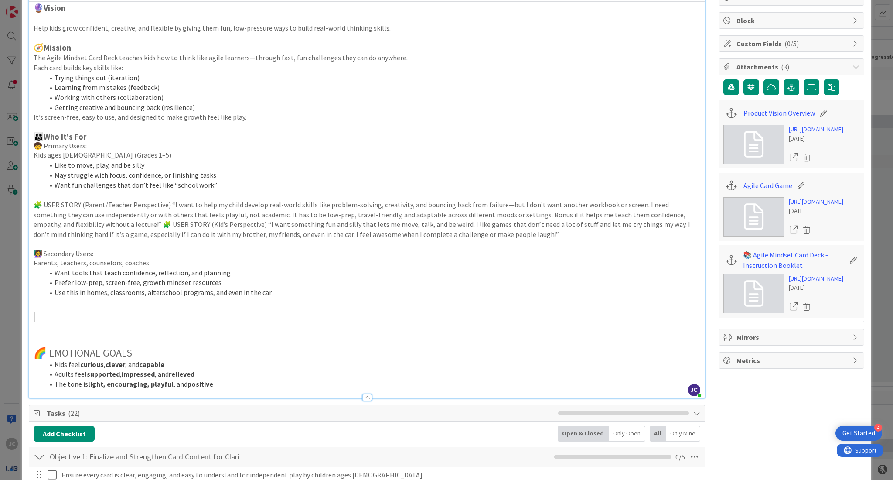
click at [47, 317] on blockquote at bounding box center [367, 317] width 667 height 10
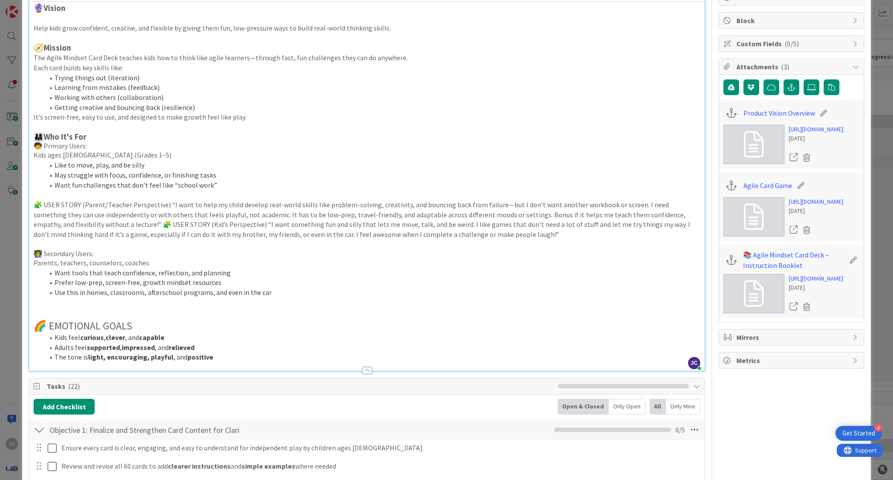
click at [217, 360] on li "The tone is light, encouraging, playful , and positive" at bounding box center [372, 357] width 656 height 10
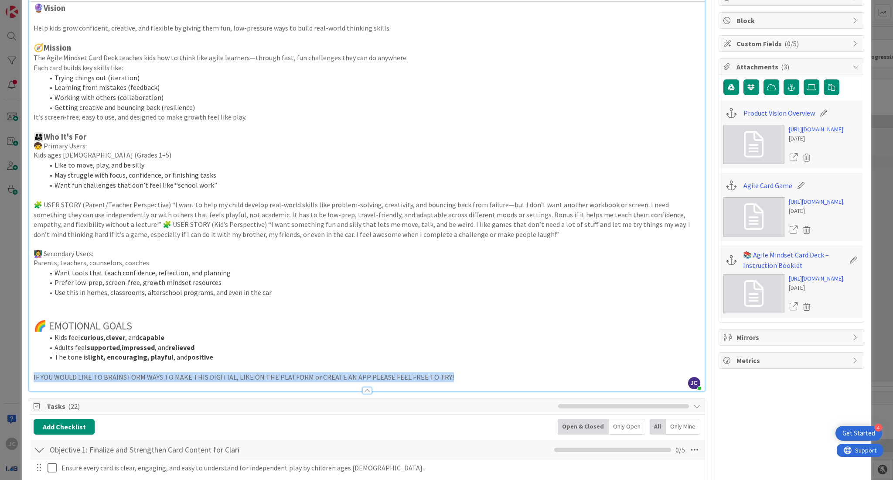
drag, startPoint x: 438, startPoint y: 374, endPoint x: 33, endPoint y: 384, distance: 405.7
click at [33, 384] on div "Description [PERSON_NAME] joined 6 m ago 🔮 Vision Help kids grow confident, cre…" at bounding box center [367, 182] width 676 height 417
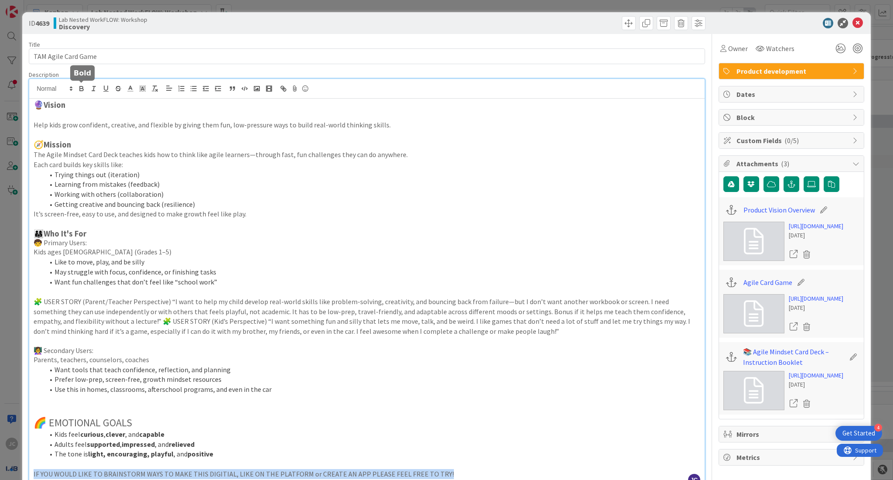
click at [85, 92] on icon "button" at bounding box center [82, 89] width 8 height 8
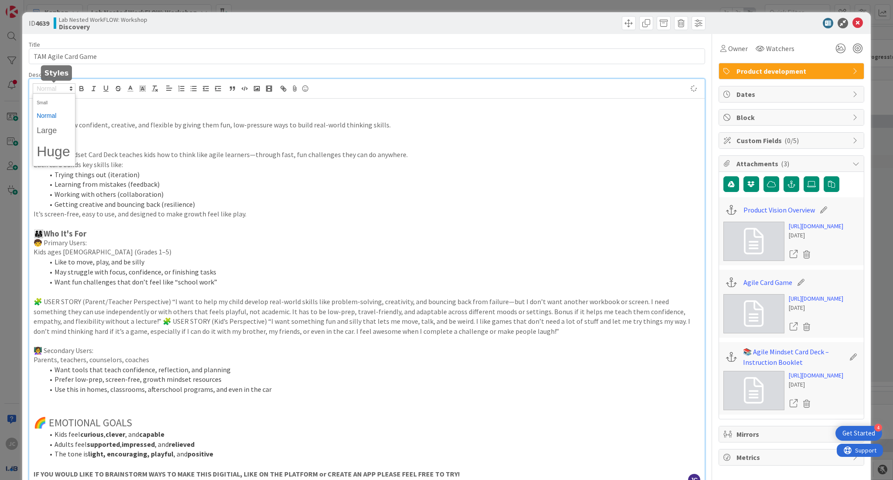
click at [63, 92] on span at bounding box center [54, 88] width 43 height 10
click at [63, 151] on span at bounding box center [54, 151] width 35 height 25
click at [403, 220] on p at bounding box center [367, 224] width 667 height 10
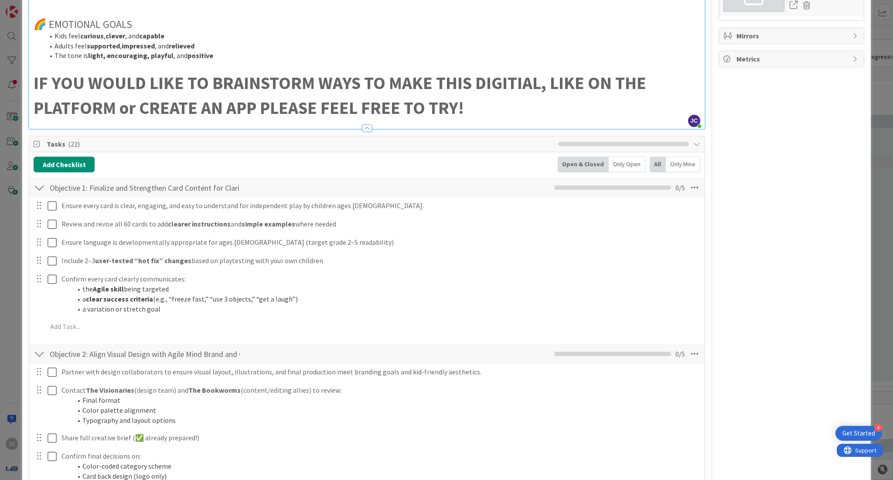
scroll to position [423, 0]
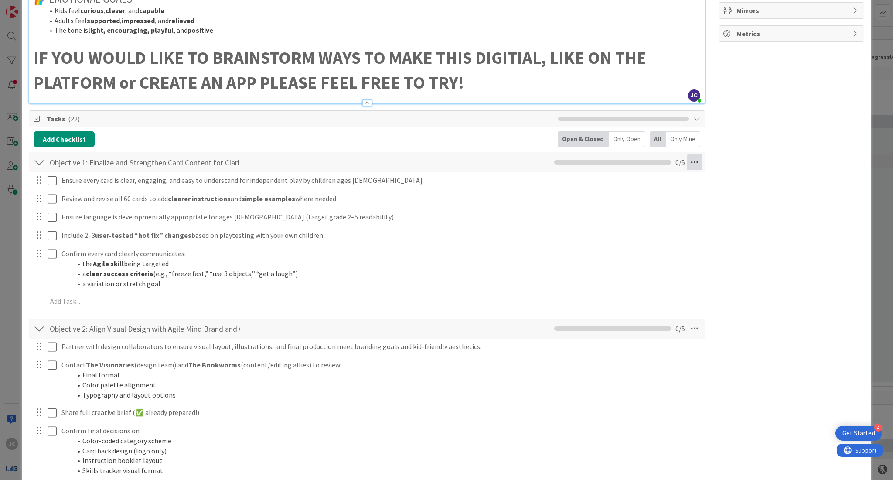
click at [687, 163] on icon at bounding box center [695, 162] width 16 height 16
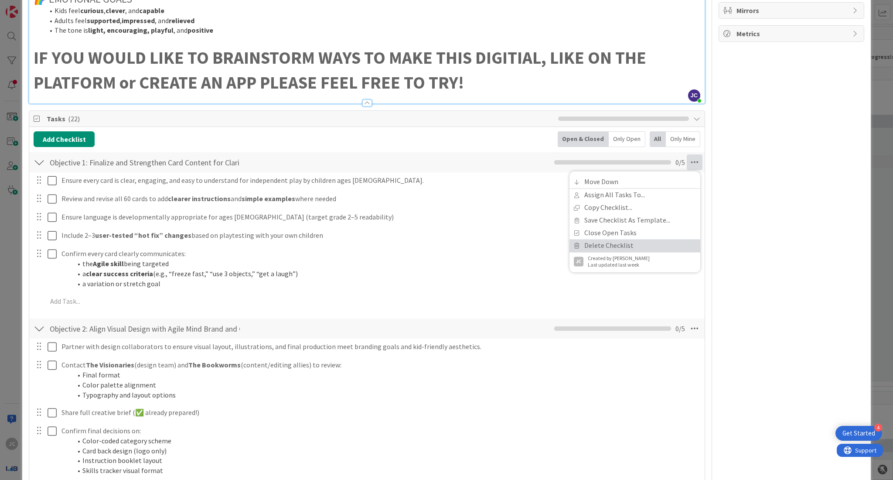
click at [614, 243] on link "Delete Checklist" at bounding box center [634, 245] width 131 height 13
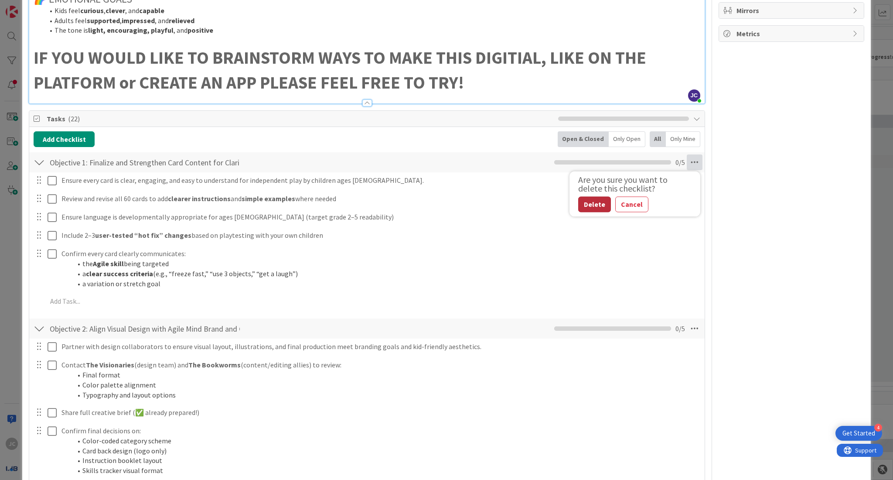
click at [584, 210] on button "Delete" at bounding box center [594, 205] width 33 height 16
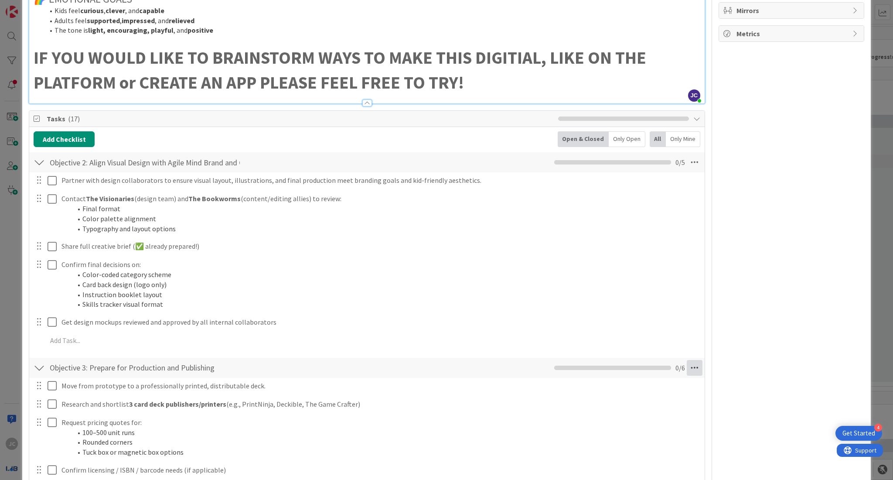
click at [687, 365] on icon at bounding box center [695, 368] width 16 height 16
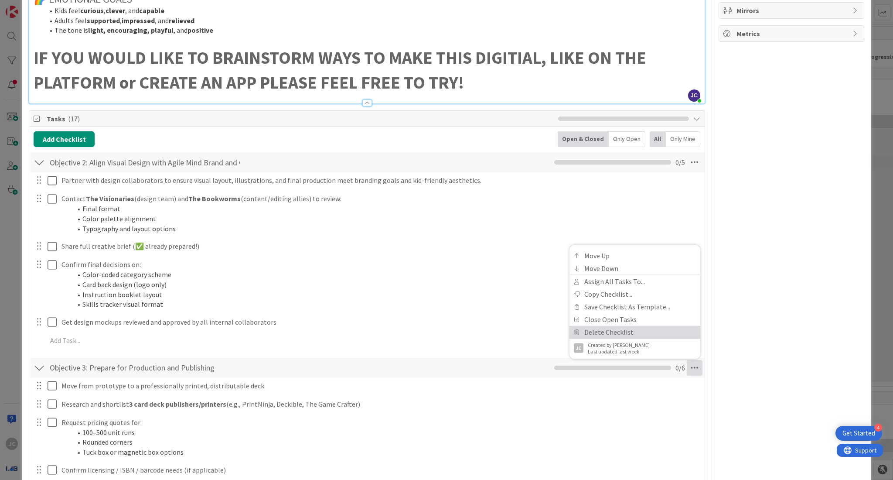
click at [647, 327] on link "Delete Checklist" at bounding box center [634, 332] width 131 height 13
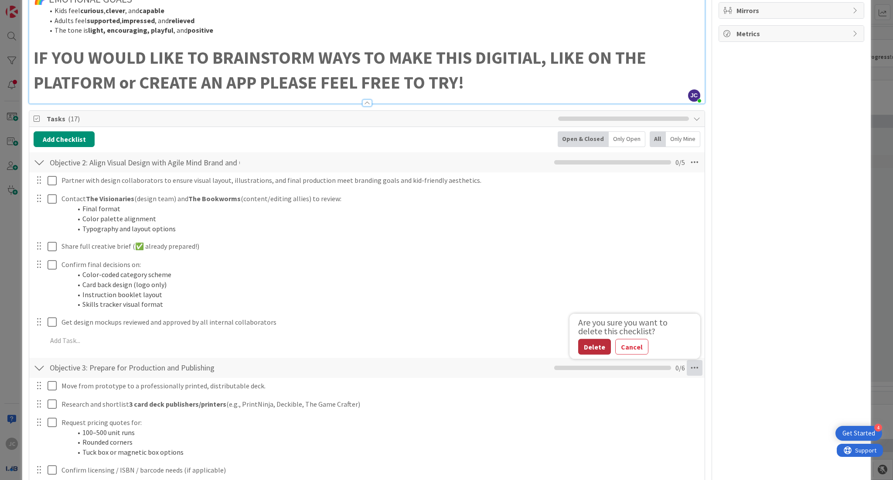
click at [578, 341] on button "Delete" at bounding box center [594, 347] width 33 height 16
click at [687, 367] on icon at bounding box center [695, 368] width 16 height 16
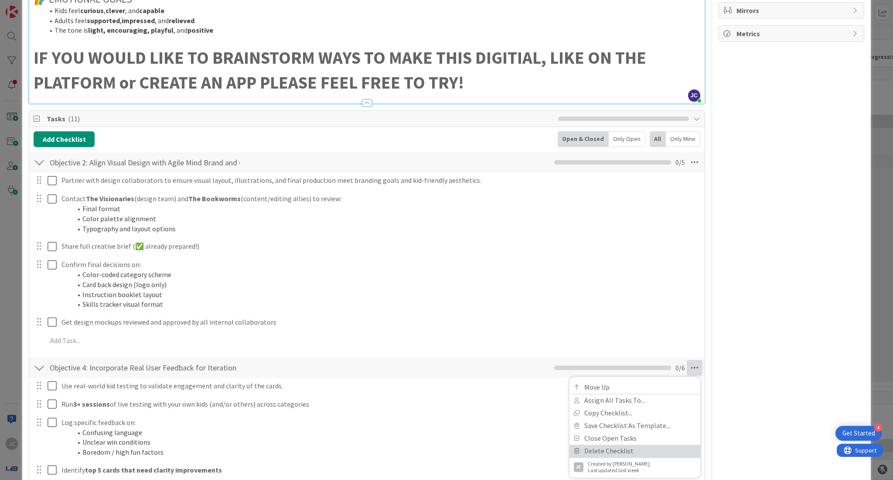
click at [618, 450] on link "Delete Checklist" at bounding box center [634, 450] width 131 height 13
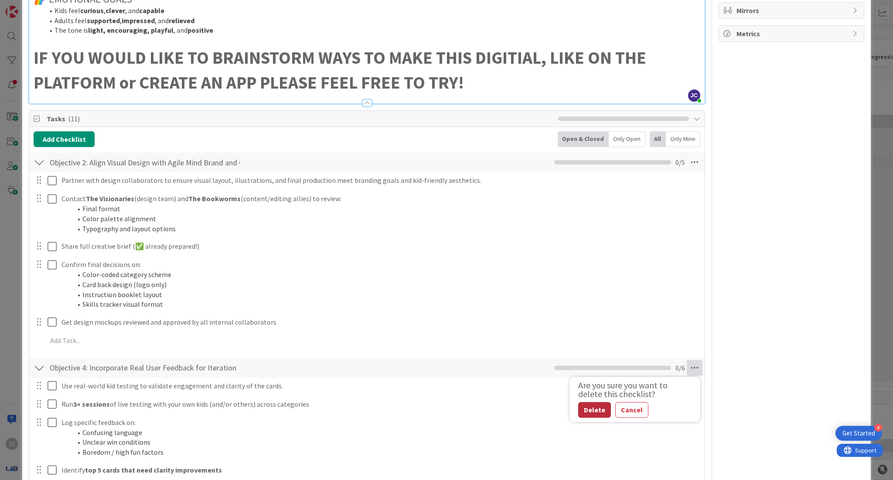
click at [580, 406] on button "Delete" at bounding box center [594, 410] width 33 height 16
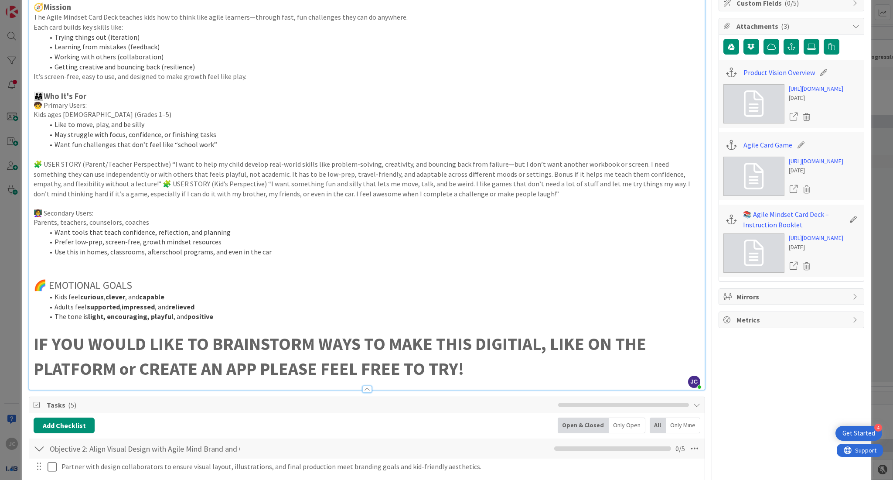
scroll to position [142, 0]
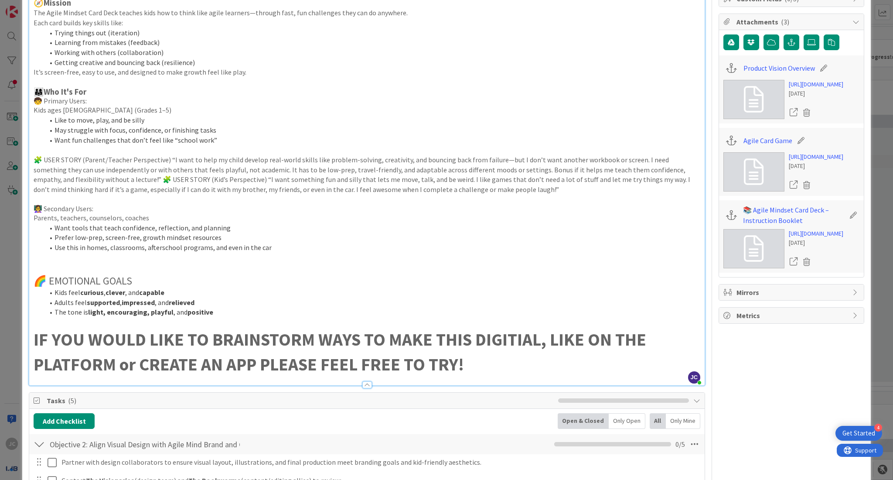
click at [517, 335] on strong "IF YOU WOULD LIKE TO BRAINSTORM WAYS TO MAKE THIS DIGITIAL, LIKE ON THE PLATFOR…" at bounding box center [342, 351] width 616 height 47
click at [522, 340] on strong "IF YOU WOULD LIKE TO BRAINSTORM WAYS TO MAKE THIS DIGITIAL, LIKE ON THE PLATFOR…" at bounding box center [342, 351] width 616 height 47
click at [538, 287] on li "Kids feel curious , clever , and capable" at bounding box center [372, 292] width 656 height 10
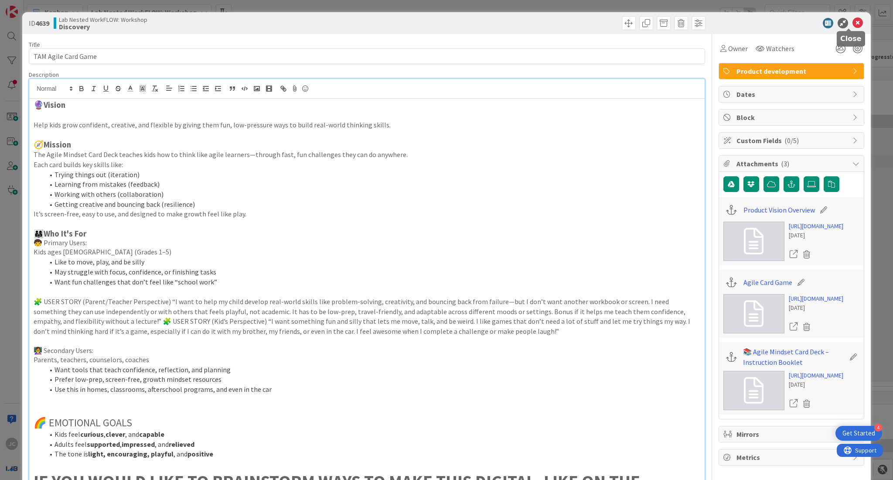
click at [852, 26] on icon at bounding box center [857, 23] width 10 height 10
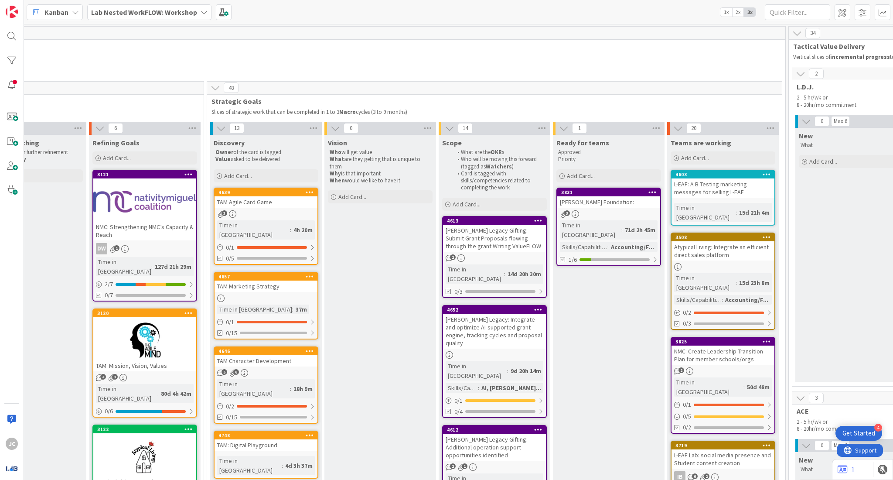
click at [293, 304] on div "37m" at bounding box center [301, 309] width 16 height 10
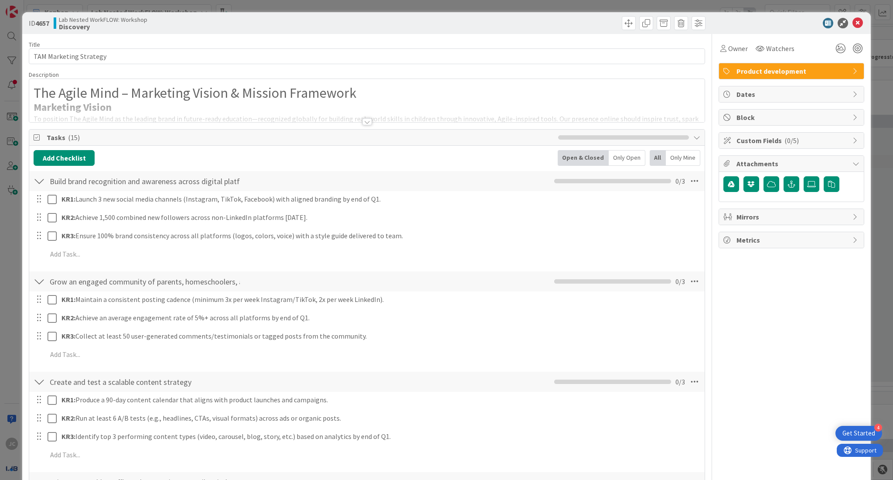
click at [365, 118] on div at bounding box center [366, 111] width 675 height 22
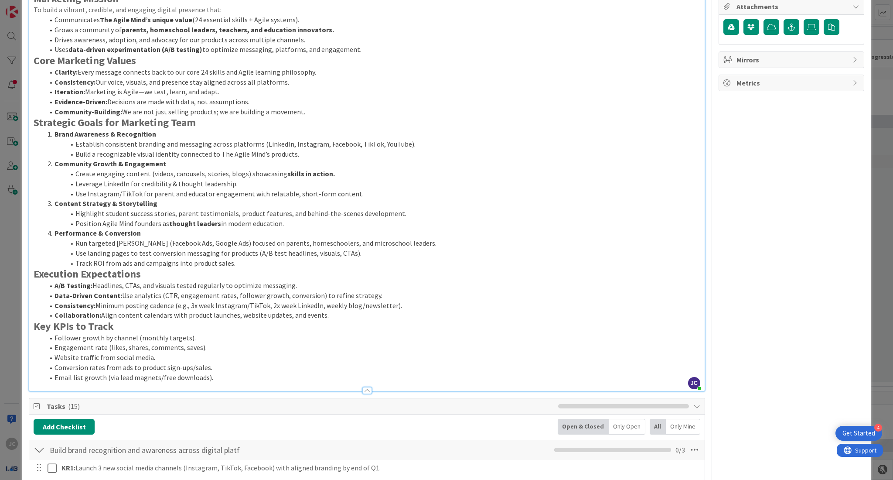
scroll to position [166, 0]
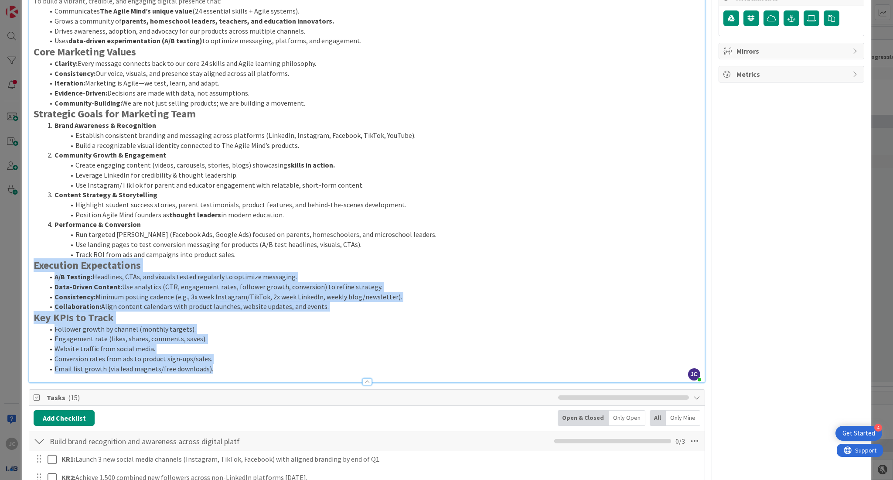
drag, startPoint x: 214, startPoint y: 367, endPoint x: 32, endPoint y: 265, distance: 208.1
click at [32, 265] on div "The Agile Mind – Marketing Vision & Mission Framework Marketing Vision To posit…" at bounding box center [366, 157] width 675 height 449
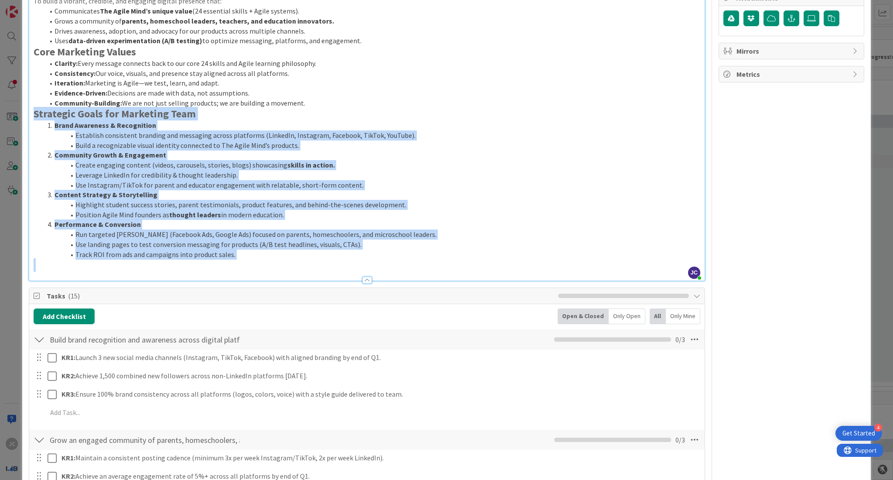
drag, startPoint x: 249, startPoint y: 267, endPoint x: 34, endPoint y: 114, distance: 263.5
click at [34, 114] on div "The Agile Mind – Marketing Vision & Mission Framework Marketing Vision To posit…" at bounding box center [366, 107] width 675 height 348
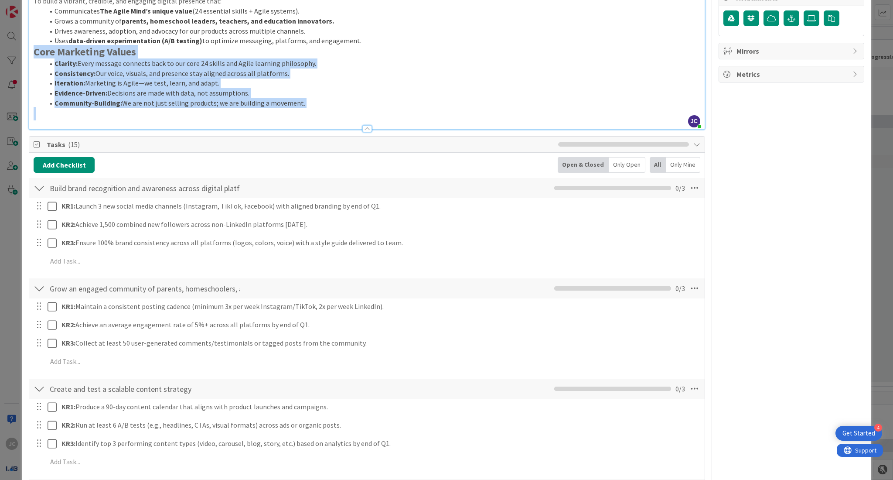
drag, startPoint x: 307, startPoint y: 108, endPoint x: 23, endPoint y: 53, distance: 289.6
click at [23, 53] on div "ID 4657 Lab Nested WorkFLOW: Workshop Discovery Title 22 / 128 TAM Marketing St…" at bounding box center [446, 349] width 849 height 1005
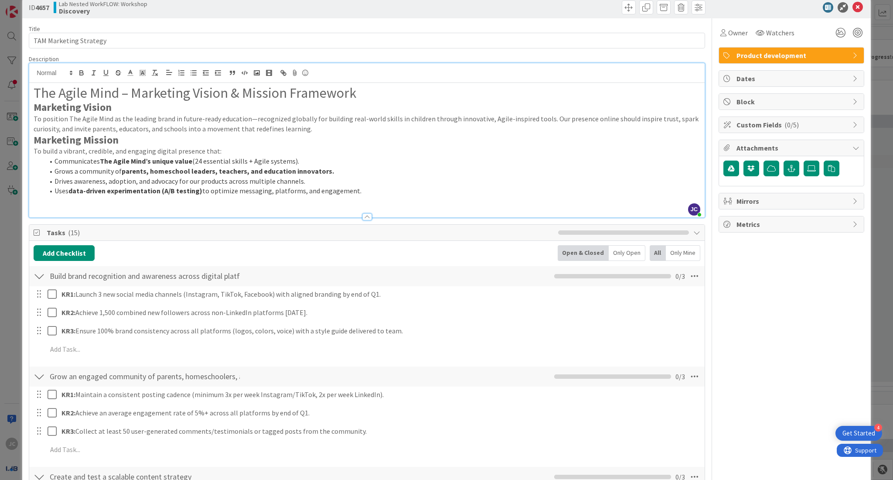
scroll to position [0, 0]
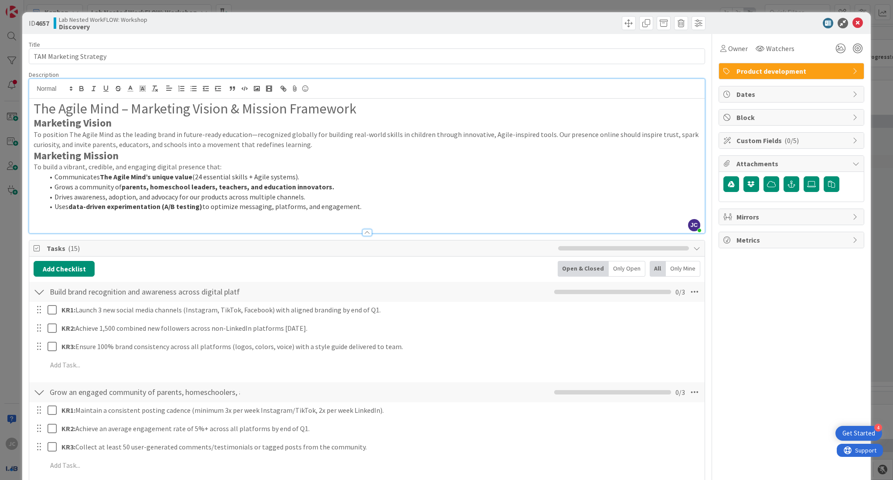
click at [313, 143] on p "To position The Agile Mind as the leading brand in future-ready education—recog…" at bounding box center [367, 140] width 667 height 20
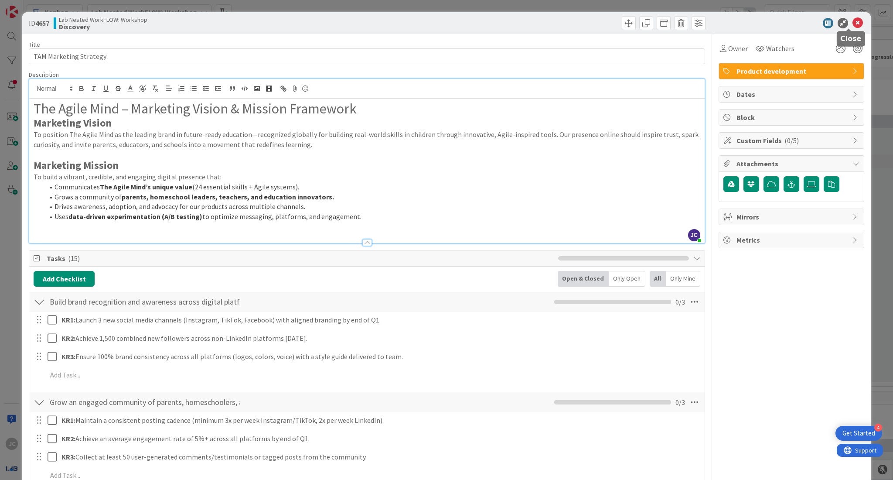
click at [852, 27] on icon at bounding box center [857, 23] width 10 height 10
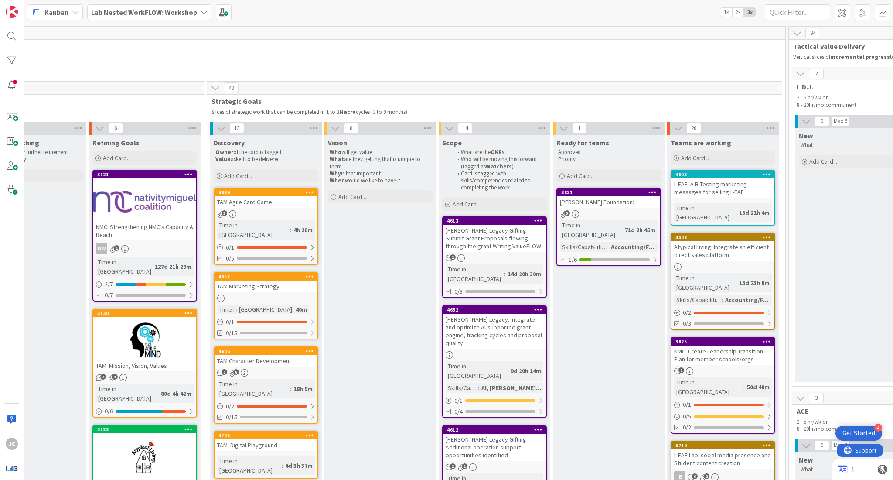
click at [263, 208] on link "4639 TAM Agile Card Game 3 Time in [GEOGRAPHIC_DATA] : 4h 20m 0 / 1 0/5" at bounding box center [266, 226] width 105 height 77
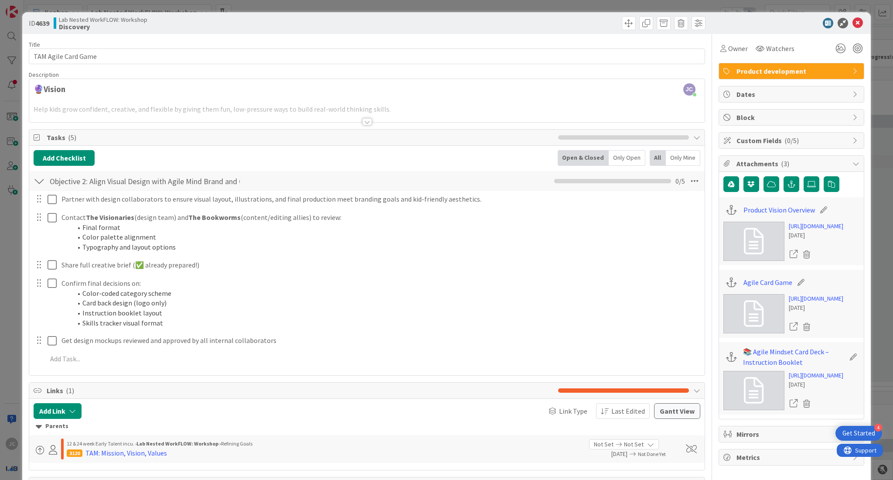
click at [362, 120] on div at bounding box center [367, 121] width 10 height 7
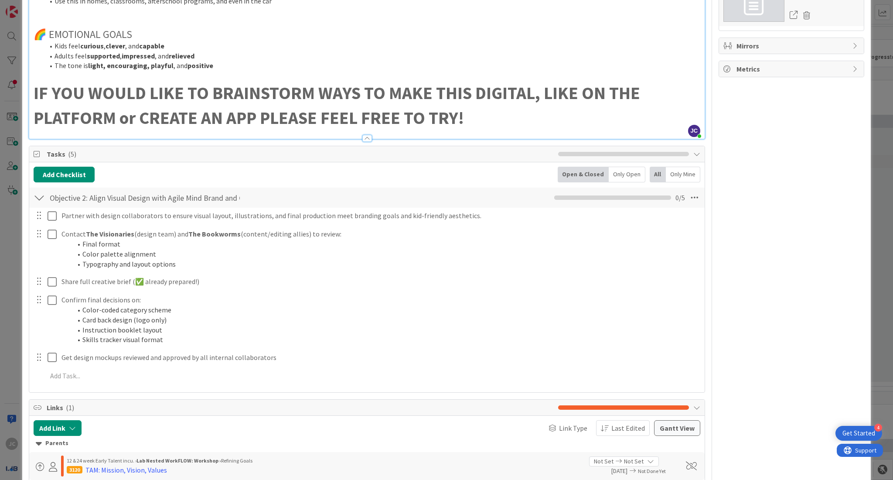
scroll to position [416, 0]
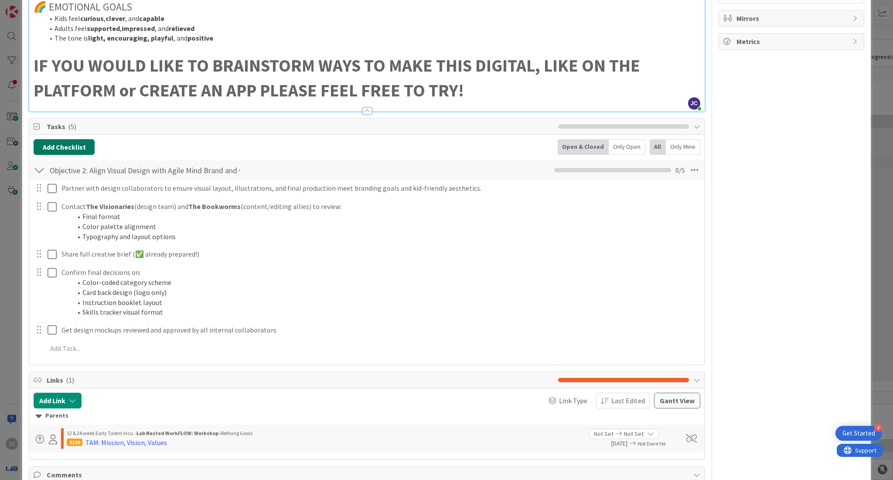
click at [64, 141] on button "Add Checklist" at bounding box center [64, 147] width 61 height 16
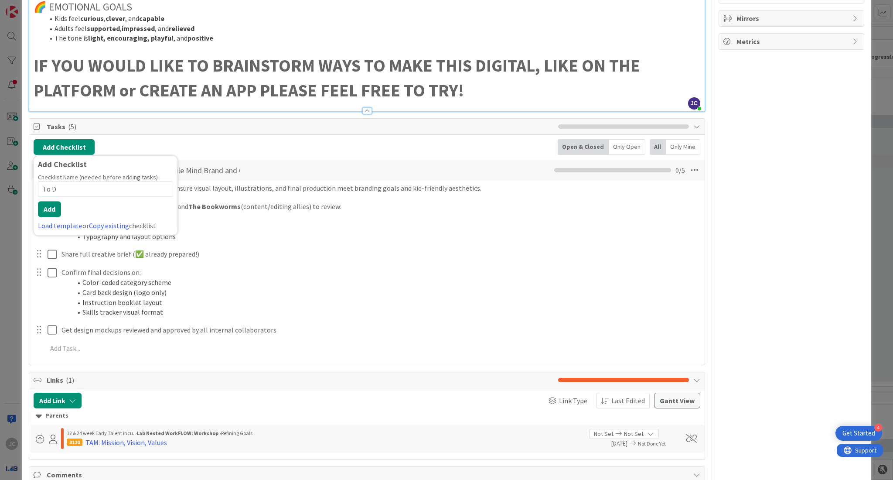
type input "To DO"
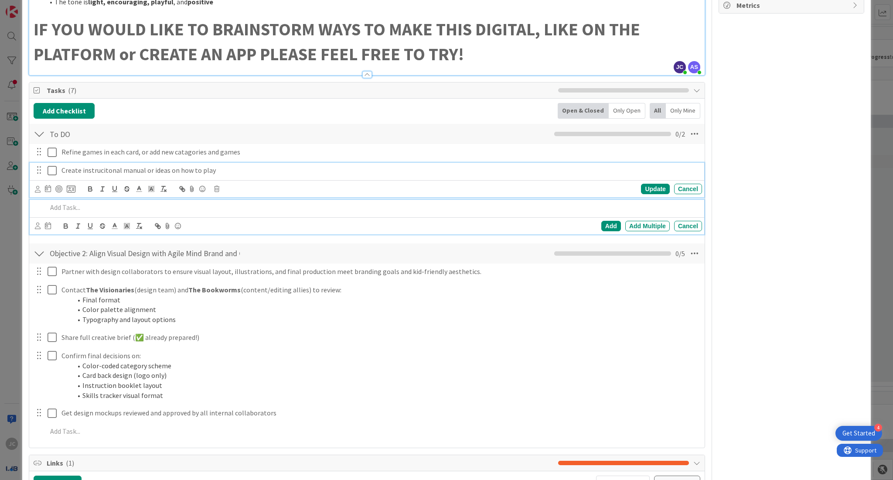
scroll to position [470, 0]
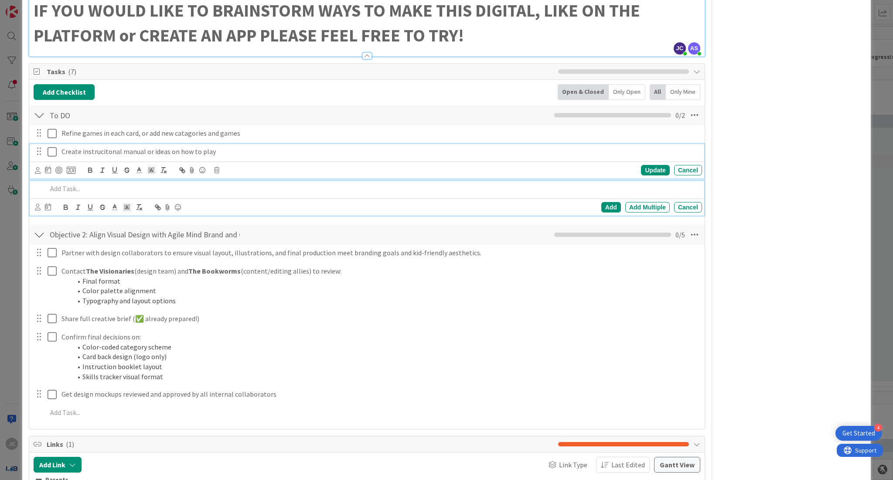
click at [98, 171] on div "Create instrucitonal manual or ideas on how to play Update Cancel" at bounding box center [367, 161] width 675 height 34
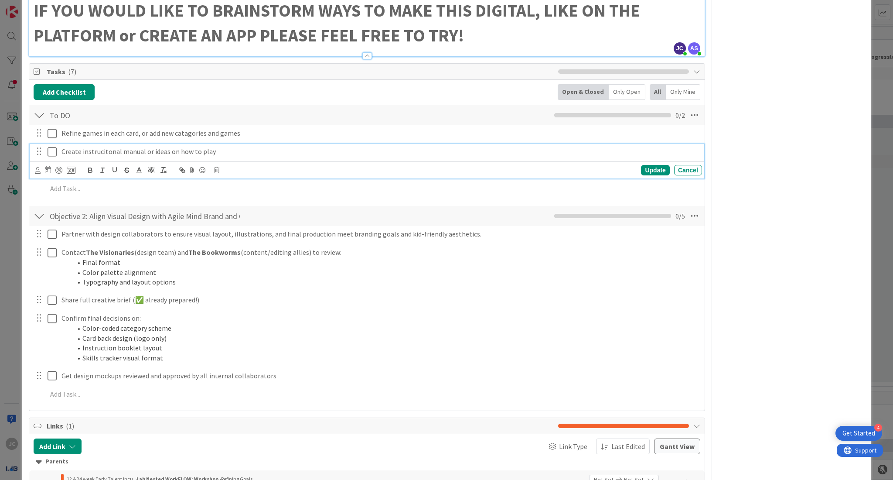
click at [107, 149] on p "Create instrucitonal manual or ideas on how to play" at bounding box center [379, 152] width 637 height 10
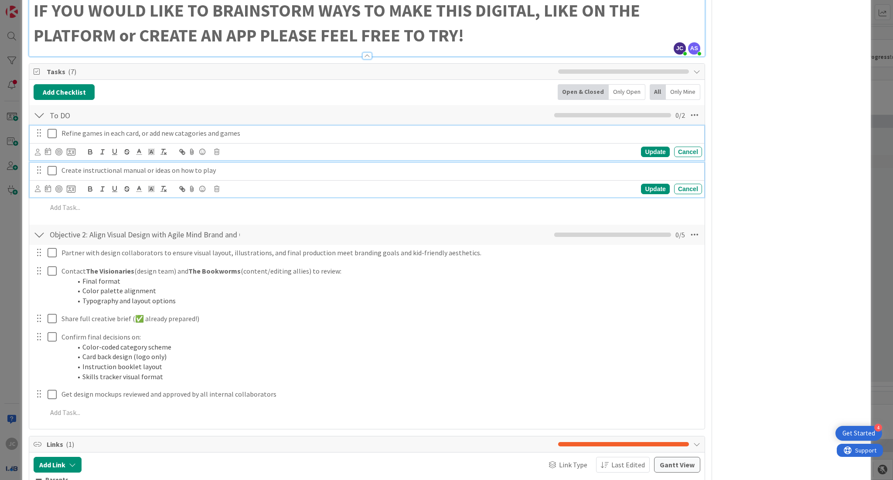
click at [131, 134] on div "Refine games in each card, or add new catagories and games Update Cancel" at bounding box center [367, 143] width 675 height 34
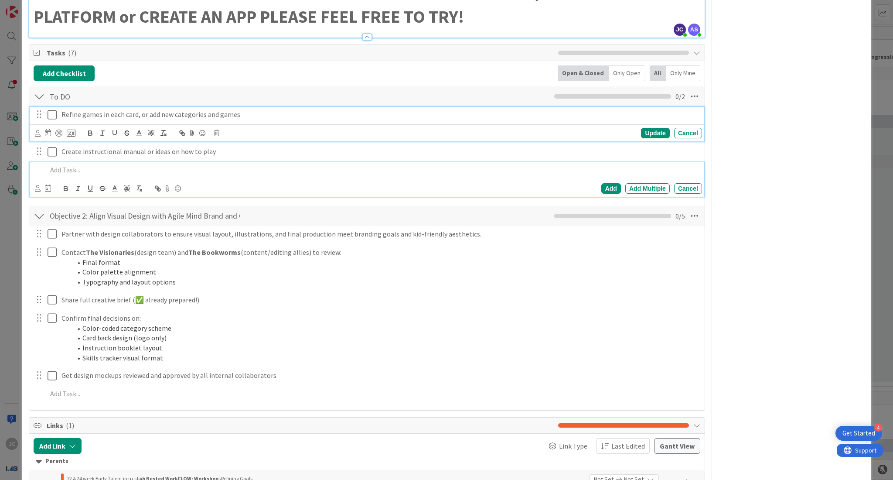
click at [555, 176] on div at bounding box center [373, 169] width 658 height 15
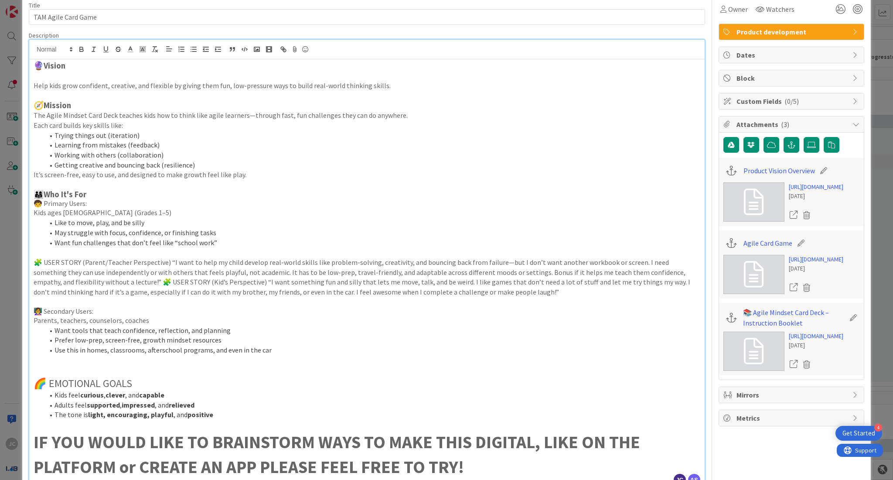
scroll to position [11, 0]
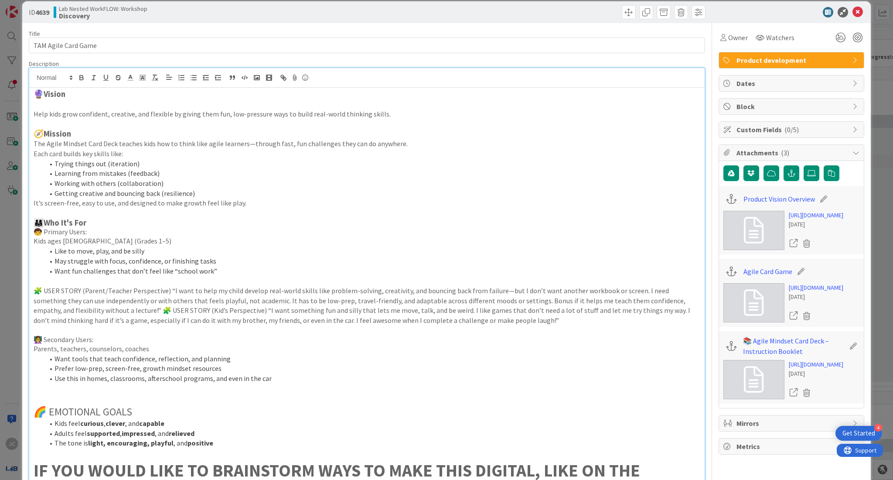
click at [116, 312] on p "🧩 USER STORY (Parent/Teacher Perspective) “I want to help my child develop real…" at bounding box center [367, 306] width 667 height 40
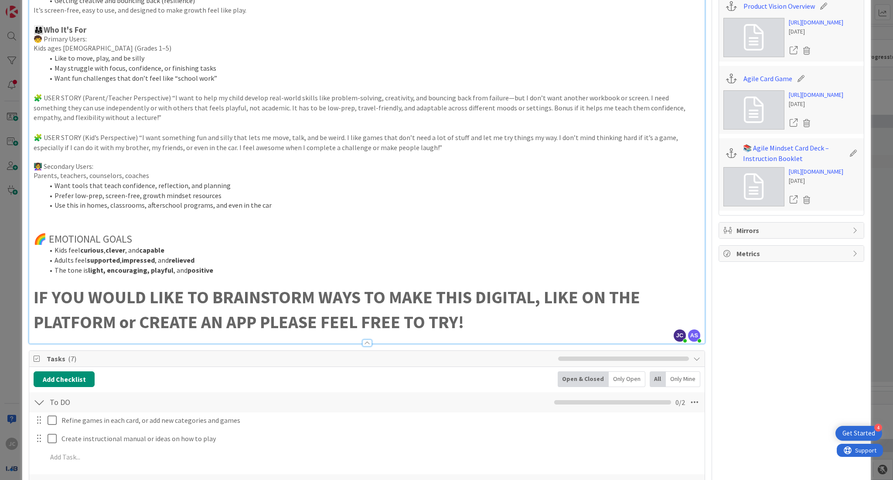
scroll to position [218, 0]
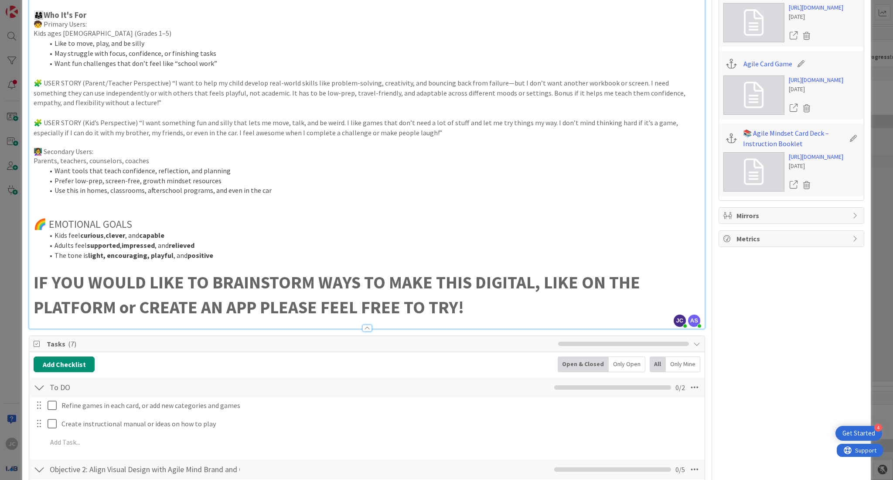
click at [247, 252] on li "The tone is light, encouraging, playful , and positive" at bounding box center [372, 255] width 656 height 10
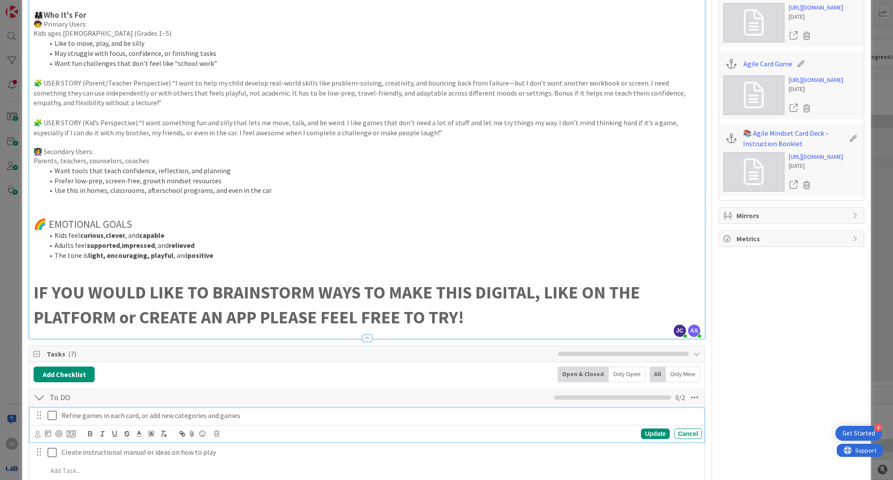
click at [250, 421] on div "Refine games in each card, or add new categories and games" at bounding box center [380, 415] width 644 height 15
click at [641, 430] on div "Update" at bounding box center [655, 433] width 28 height 10
click at [341, 438] on p "Create instructional manual or ideas on how to play" at bounding box center [379, 434] width 637 height 10
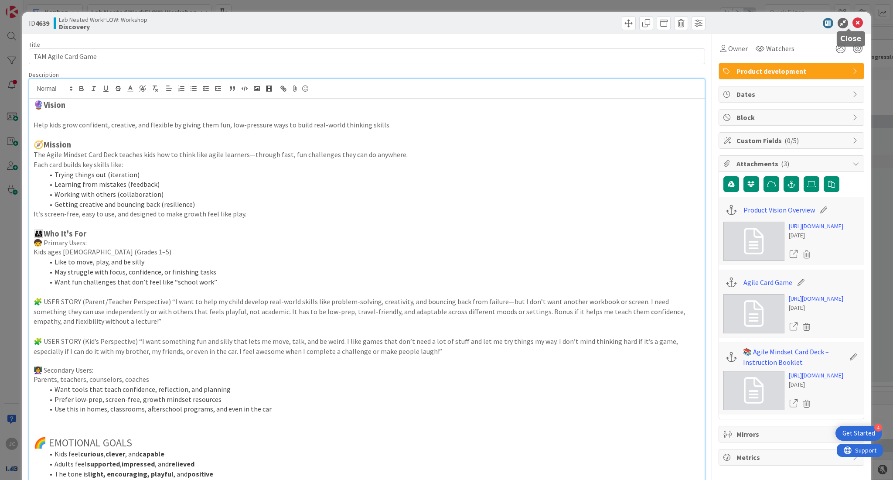
click at [852, 20] on icon at bounding box center [857, 23] width 10 height 10
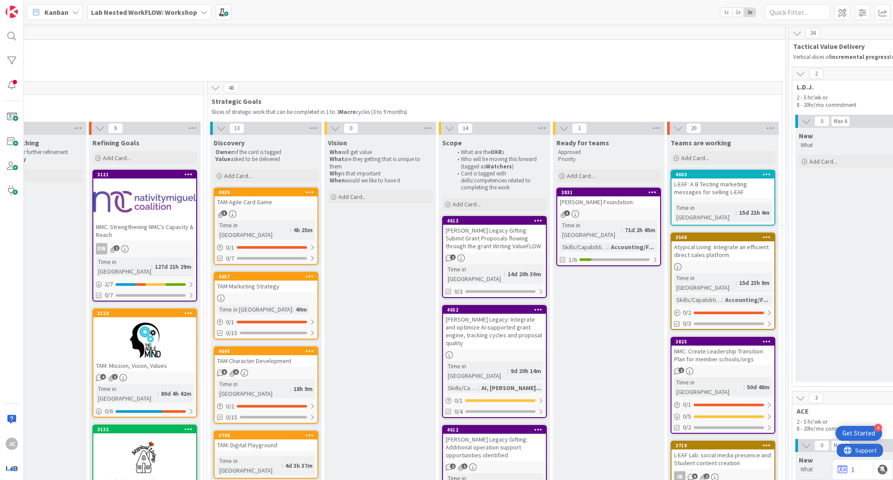
click at [273, 282] on link "4657 TAM Marketing Strategy Time in Column : 40m 0 / 1 0/15" at bounding box center [266, 306] width 105 height 68
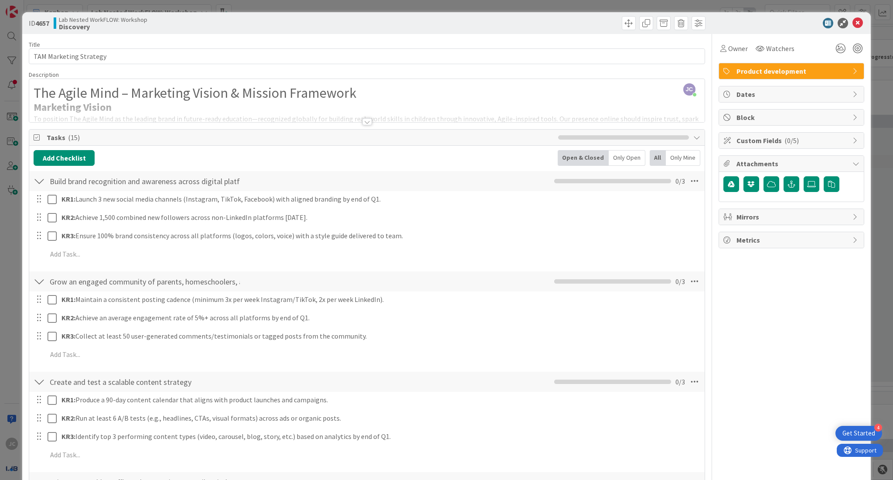
click at [362, 121] on div at bounding box center [367, 121] width 10 height 7
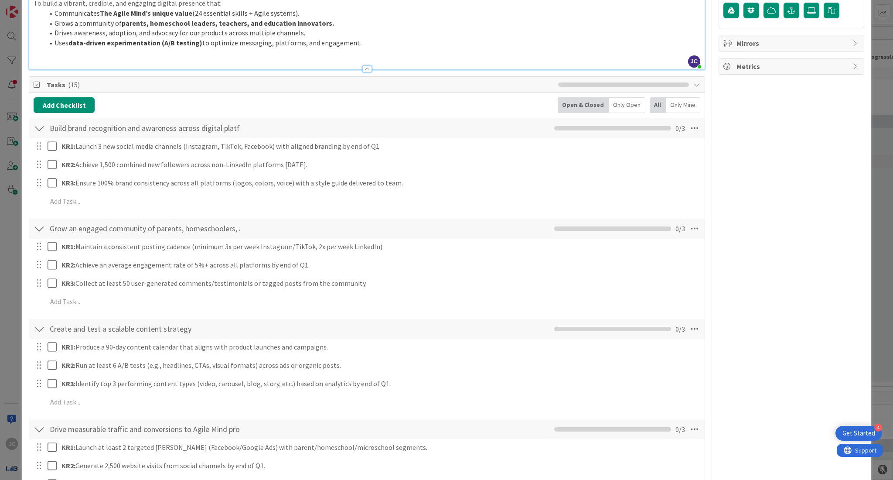
scroll to position [172, 0]
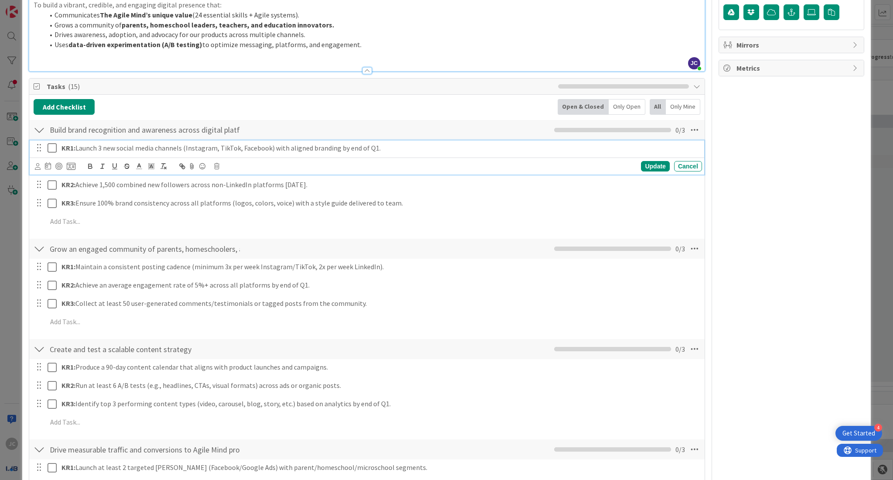
click at [644, 147] on p "KR1: Launch 3 new social media channels (Instagram, TikTok, Facebook) with alig…" at bounding box center [379, 148] width 637 height 10
click at [218, 166] on icon at bounding box center [216, 166] width 5 height 6
click at [239, 204] on div "Delete" at bounding box center [239, 203] width 32 height 16
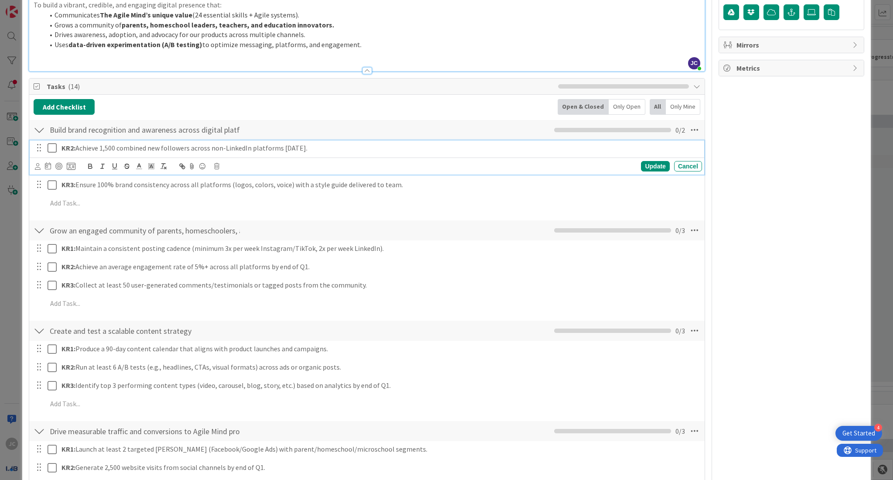
click at [322, 152] on p "KR2: Achieve 1,500 combined new followers across non-LinkedIn platforms [DATE]." at bounding box center [379, 148] width 637 height 10
click at [215, 169] on icon at bounding box center [216, 166] width 5 height 6
click at [236, 208] on div "Delete" at bounding box center [239, 203] width 32 height 16
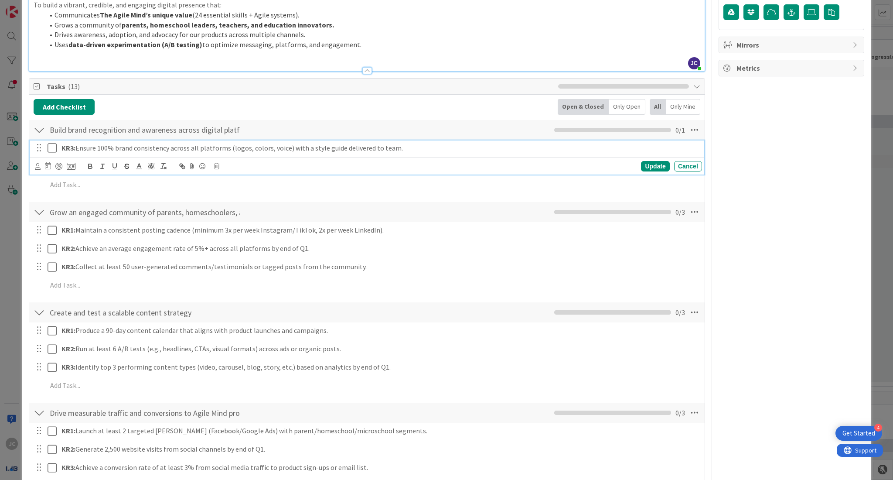
click at [411, 147] on p "KR3: Ensure 100% brand consistency across all platforms (logos, colors, voice) …" at bounding box center [379, 148] width 637 height 10
click at [216, 167] on icon at bounding box center [216, 166] width 5 height 6
click at [235, 208] on div "Delete" at bounding box center [239, 203] width 32 height 16
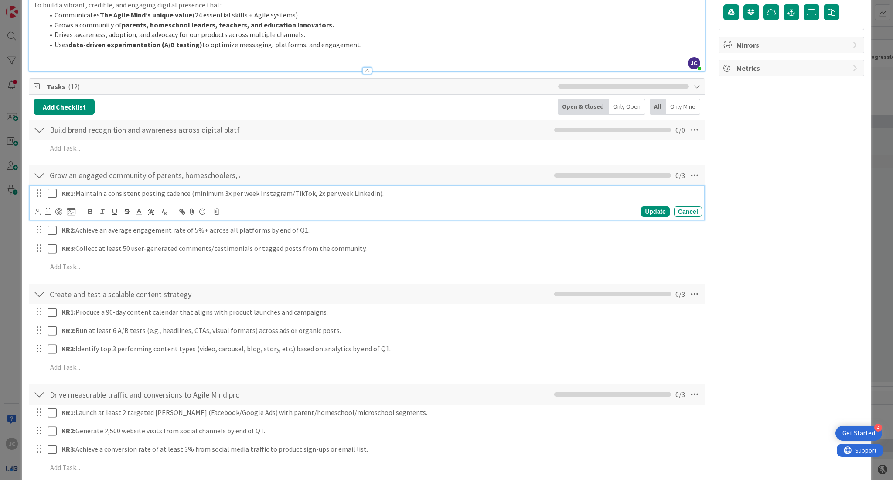
click at [392, 191] on p "KR1: Maintain a consistent posting cadence (minimum 3x per week Instagram/TikTo…" at bounding box center [379, 193] width 637 height 10
click at [219, 215] on icon at bounding box center [216, 211] width 5 height 6
click at [235, 247] on div "Delete" at bounding box center [239, 249] width 32 height 16
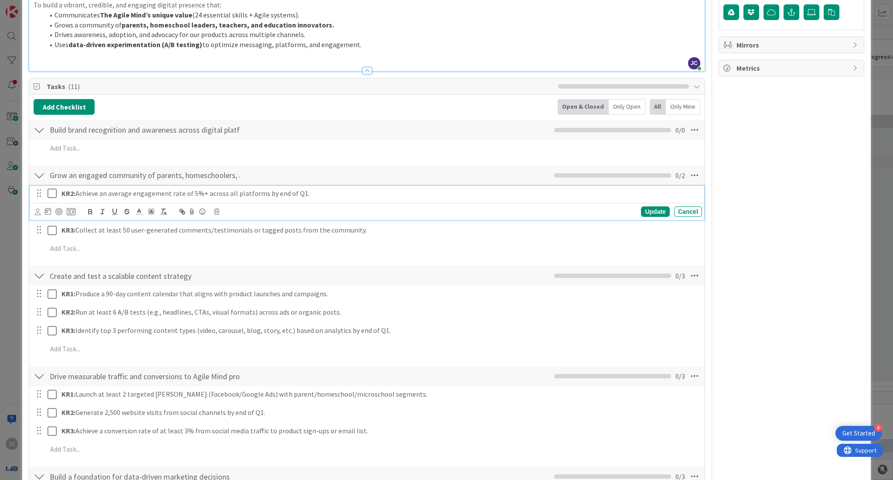
click at [310, 194] on p "KR2: Achieve an average engagement rate of 5%+ across all platforms by end of Q…" at bounding box center [379, 193] width 637 height 10
click at [218, 212] on icon at bounding box center [216, 211] width 5 height 6
click at [239, 253] on div "Delete" at bounding box center [239, 249] width 32 height 16
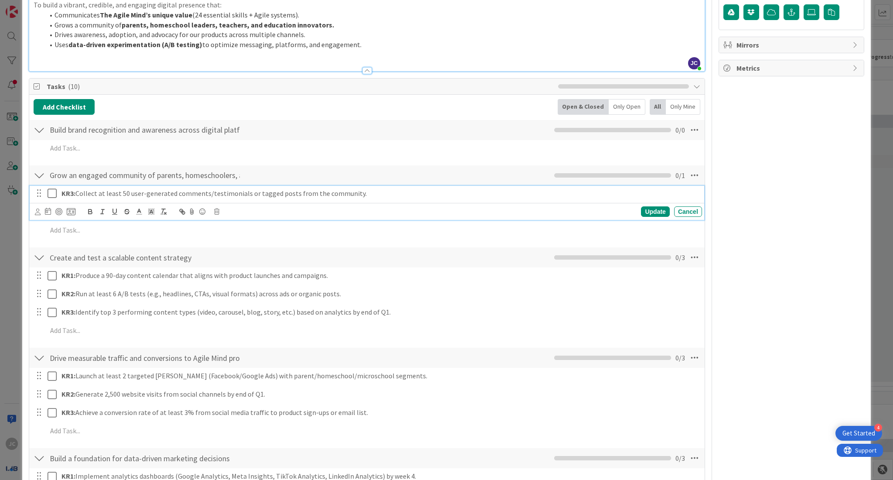
click at [368, 193] on p "KR3: Collect at least 50 user-generated comments/testimonials or tagged posts f…" at bounding box center [379, 193] width 637 height 10
click at [218, 213] on icon at bounding box center [216, 211] width 5 height 6
click at [241, 249] on div "Delete" at bounding box center [239, 249] width 32 height 16
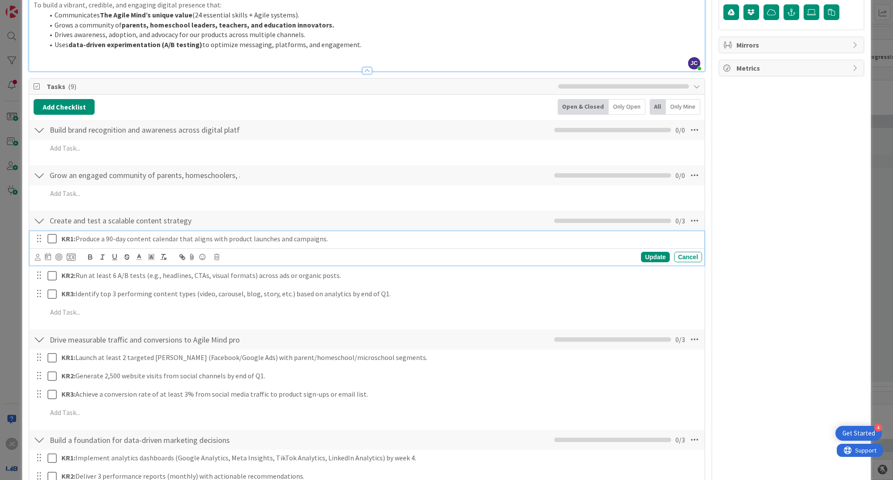
click at [338, 244] on div "KR1: Produce a 90-day content calendar that aligns with product launches and ca…" at bounding box center [380, 238] width 644 height 15
click at [220, 256] on div "Update Cancel" at bounding box center [368, 257] width 667 height 12
click at [218, 256] on icon at bounding box center [216, 257] width 5 height 6
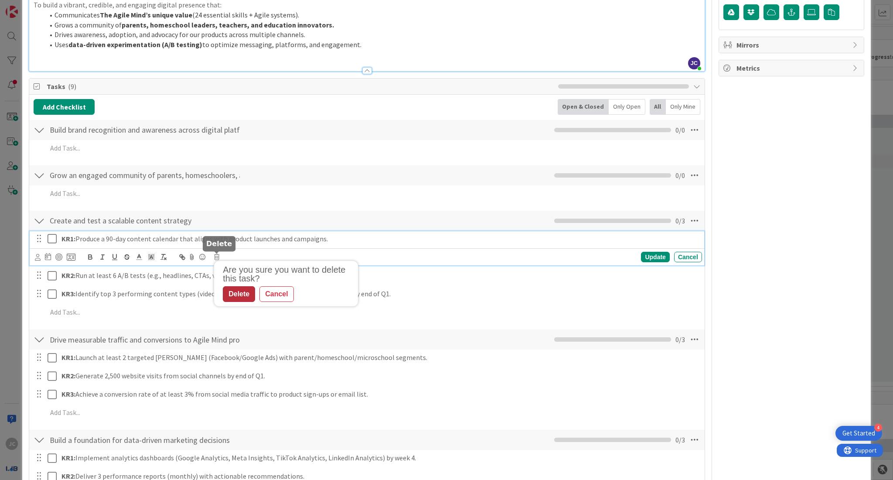
click at [246, 294] on div "Delete" at bounding box center [239, 294] width 32 height 16
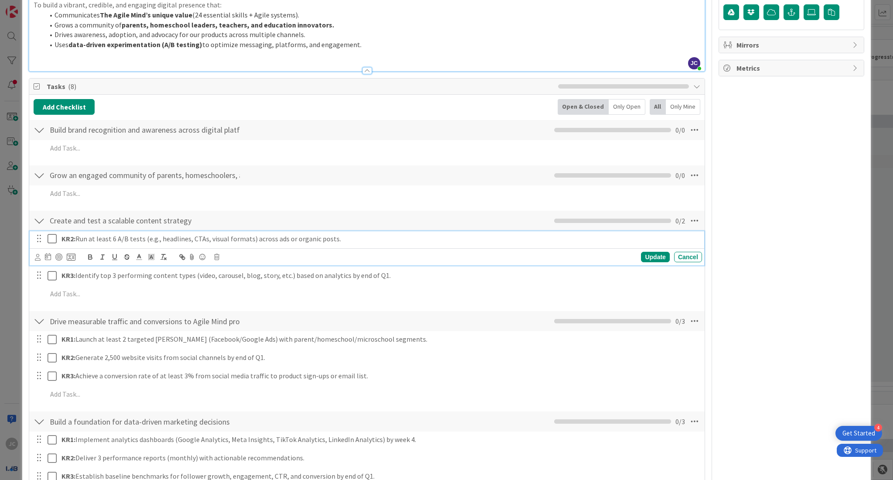
click at [345, 237] on p "KR2: Run at least 6 A/B tests (e.g., headlines, CTAs, visual formats) across ad…" at bounding box center [379, 239] width 637 height 10
click at [216, 258] on icon at bounding box center [216, 257] width 5 height 6
click at [236, 293] on div "Delete" at bounding box center [239, 294] width 32 height 16
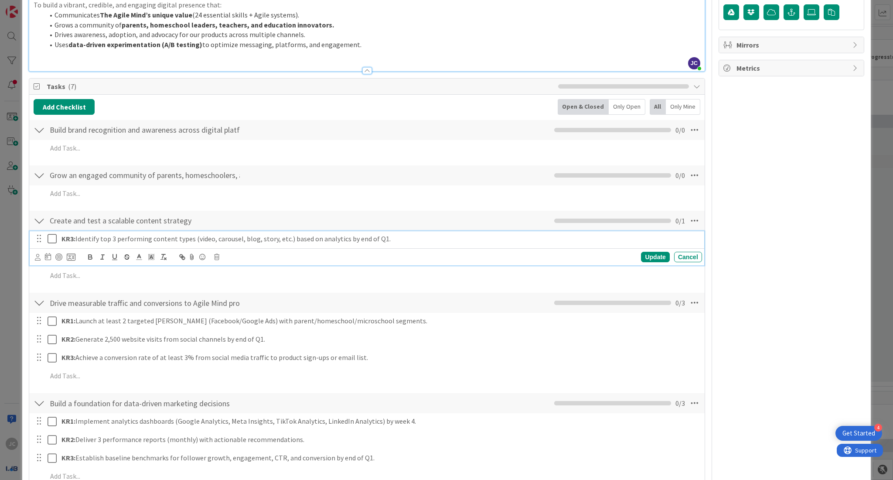
click at [387, 239] on p "KR3: Identify top 3 performing content types (video, carousel, blog, story, etc…" at bounding box center [379, 239] width 637 height 10
click at [218, 256] on icon at bounding box center [216, 257] width 5 height 6
click at [241, 301] on div "Delete" at bounding box center [239, 294] width 32 height 16
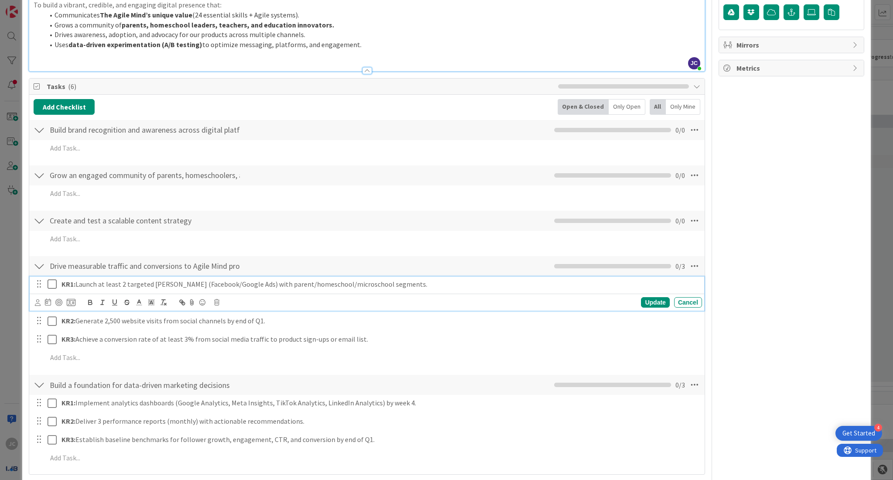
click at [424, 282] on p "KR1: Launch at least 2 targeted [PERSON_NAME] (Facebook/Google Ads) with parent…" at bounding box center [379, 284] width 637 height 10
click at [217, 302] on icon at bounding box center [216, 302] width 5 height 6
click at [240, 338] on div "Delete" at bounding box center [239, 339] width 32 height 16
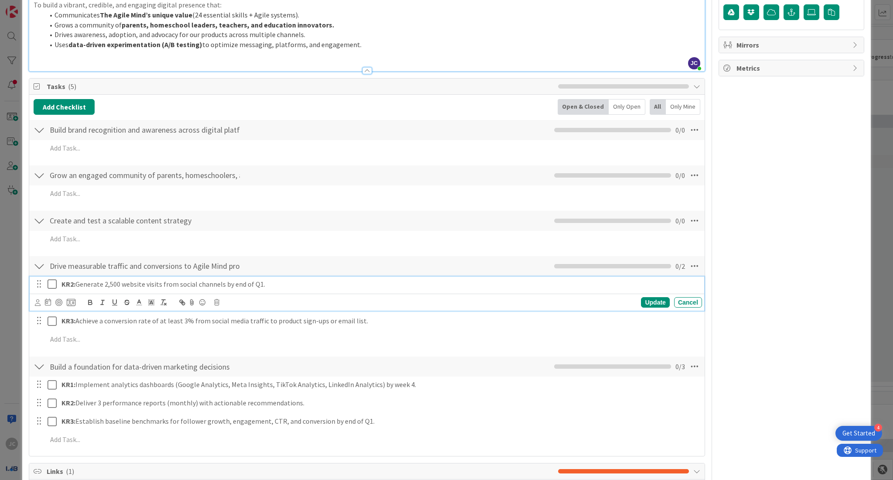
click at [273, 288] on p "KR2: Generate 2,500 website visits from social channels by end of Q1." at bounding box center [379, 284] width 637 height 10
click at [214, 304] on icon at bounding box center [216, 302] width 5 height 6
click at [236, 338] on div "Delete" at bounding box center [239, 339] width 32 height 16
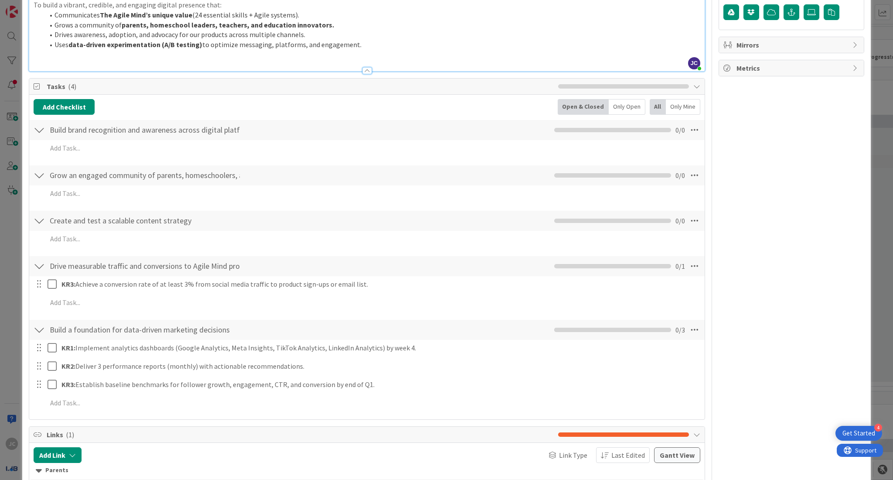
click at [370, 291] on div "KR3: Achieve a conversion rate of at least 3% from social media traffic to prod…" at bounding box center [380, 283] width 644 height 15
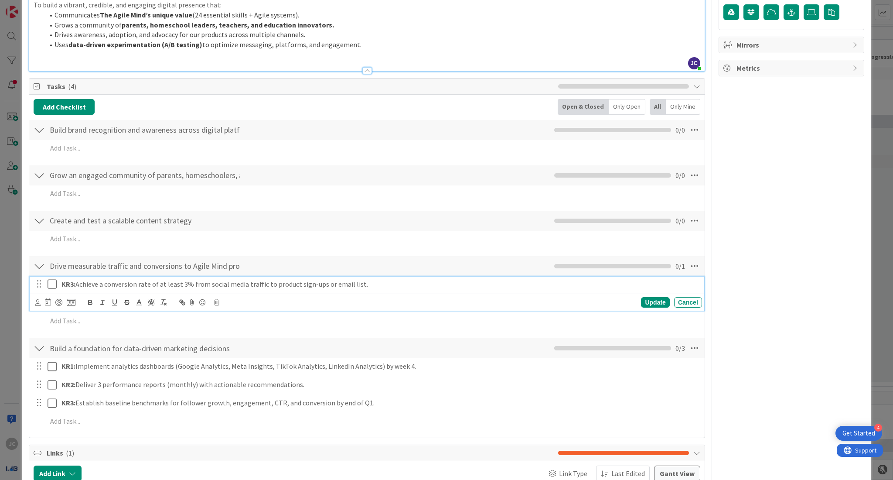
click at [368, 289] on div "KR3: Achieve a conversion rate of at least 3% from social media traffic to prod…" at bounding box center [380, 283] width 644 height 15
click at [215, 307] on div "Update Cancel" at bounding box center [368, 302] width 667 height 12
click at [215, 303] on icon at bounding box center [216, 302] width 5 height 6
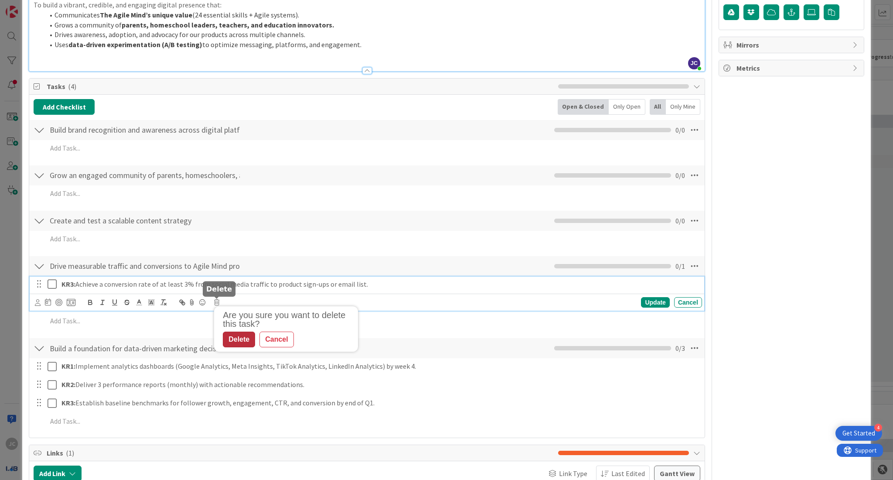
click at [242, 341] on div "Delete" at bounding box center [239, 339] width 32 height 16
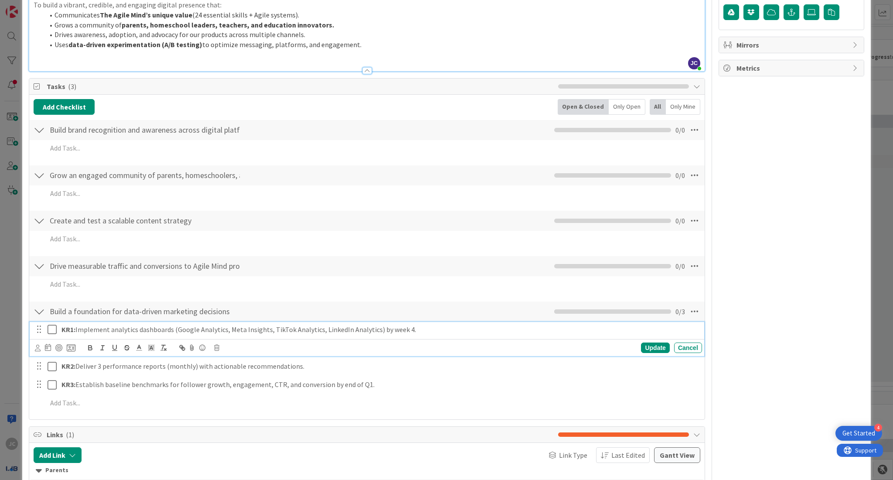
click at [422, 329] on p "KR1: Implement analytics dashboards (Google Analytics, Meta Insights, TikTok An…" at bounding box center [379, 329] width 637 height 10
click at [219, 346] on icon at bounding box center [216, 347] width 5 height 6
click at [242, 385] on div "Delete" at bounding box center [239, 385] width 32 height 16
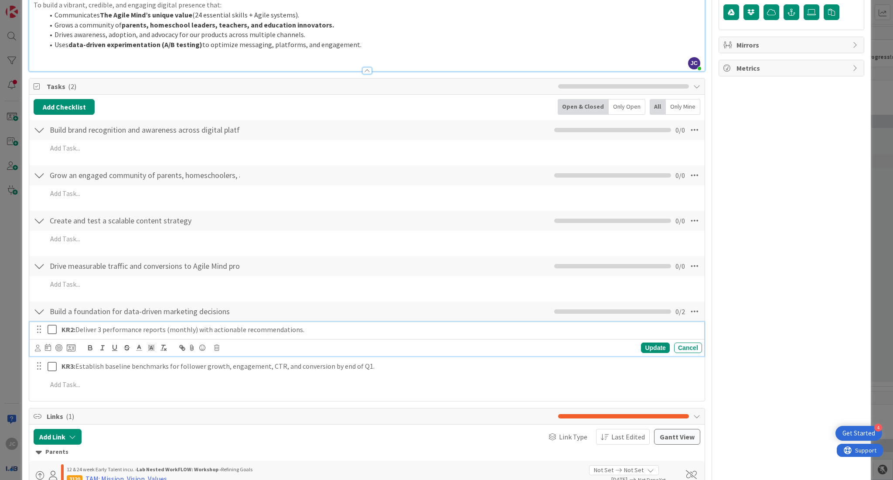
click at [338, 332] on p "KR2: Deliver 3 performance reports (monthly) with actionable recommendations." at bounding box center [379, 329] width 637 height 10
click at [219, 350] on icon at bounding box center [216, 347] width 5 height 6
click at [239, 383] on div "Delete" at bounding box center [239, 385] width 32 height 16
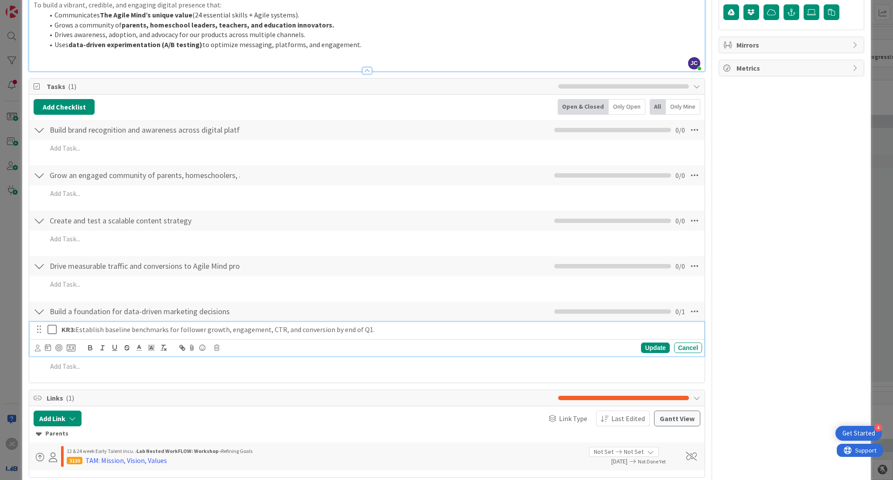
click at [382, 332] on p "KR3: Establish baseline benchmarks for follower growth, engagement, CTR, and co…" at bounding box center [379, 329] width 637 height 10
click at [215, 350] on icon at bounding box center [216, 347] width 5 height 6
click at [236, 381] on div "Delete" at bounding box center [239, 385] width 32 height 16
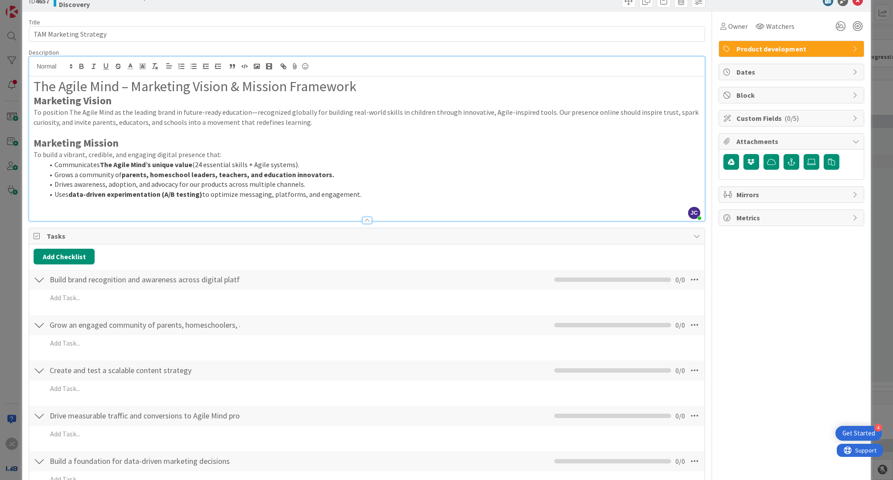
scroll to position [0, 0]
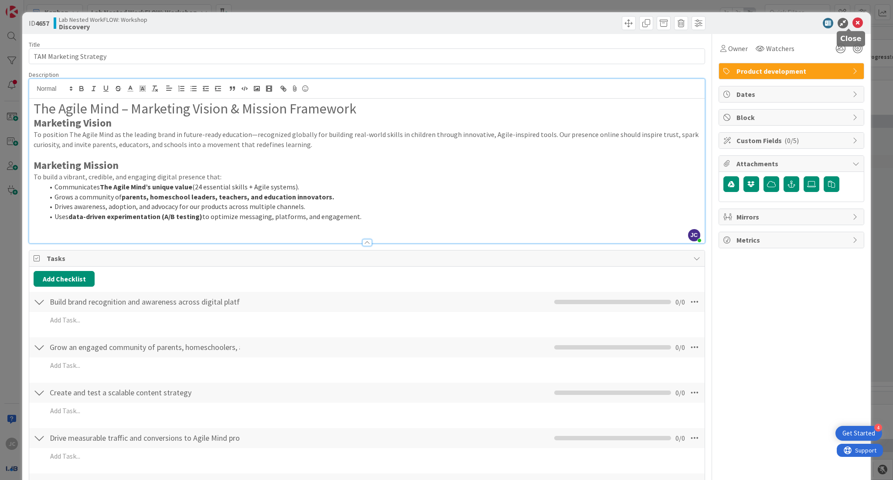
click at [852, 22] on icon at bounding box center [857, 23] width 10 height 10
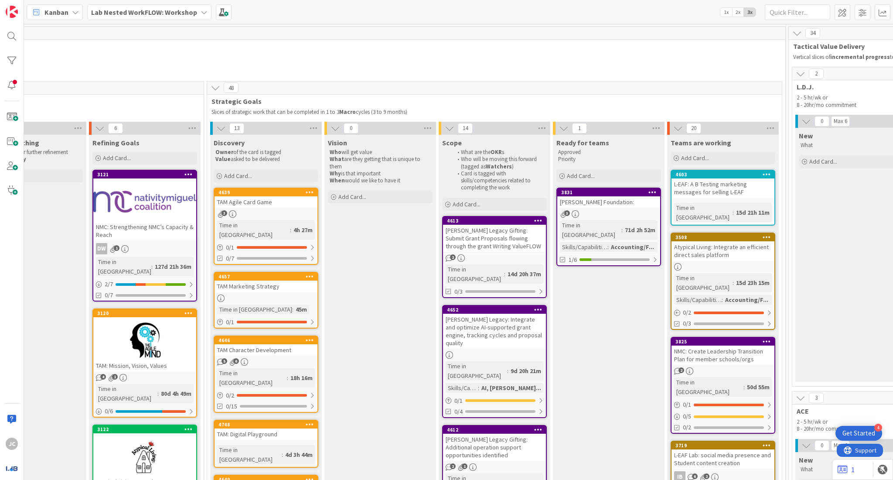
click at [270, 344] on div "TAM Character Development" at bounding box center [266, 349] width 103 height 11
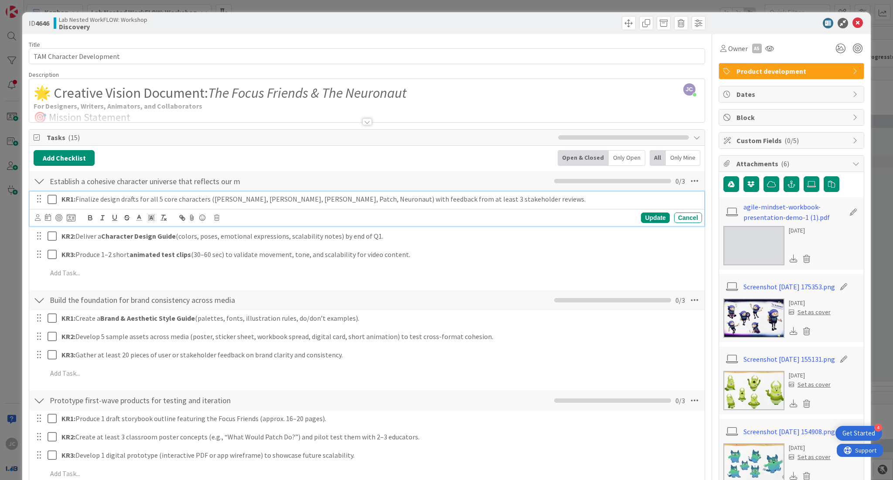
click at [480, 204] on p "KR1: Finalize design drafts for all 5 core characters ([PERSON_NAME], [PERSON_N…" at bounding box center [379, 199] width 637 height 10
click at [216, 215] on icon at bounding box center [216, 218] width 5 height 6
click at [238, 256] on div "Delete" at bounding box center [239, 255] width 32 height 16
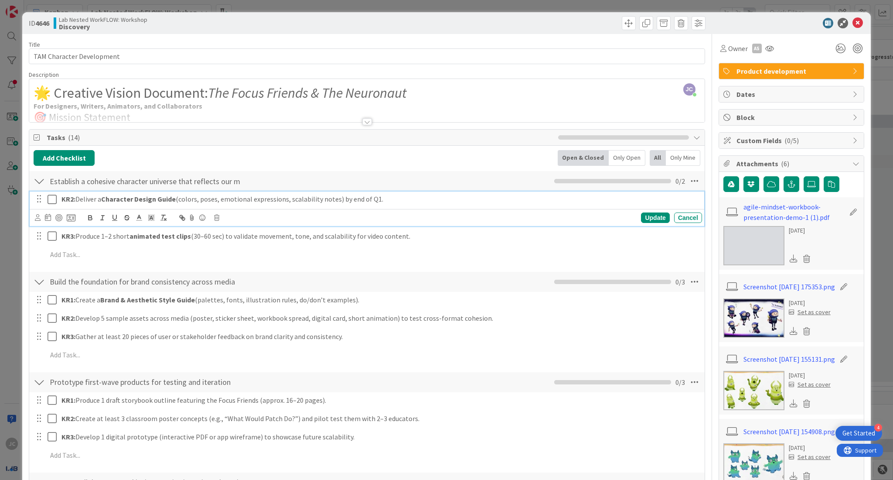
click at [392, 199] on p "KR2: Deliver a Character Design Guide (colors, poses, emotional expressions, sc…" at bounding box center [379, 199] width 637 height 10
click at [215, 217] on icon at bounding box center [216, 218] width 5 height 6
click at [230, 253] on div "Delete" at bounding box center [239, 255] width 32 height 16
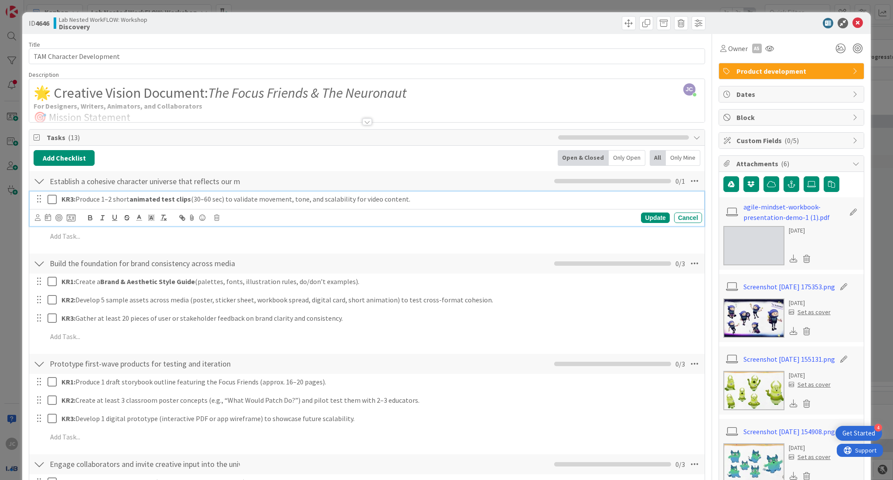
click at [409, 199] on p "KR3: Produce 1–2 short animated test clips (30–60 sec) to validate movement, to…" at bounding box center [379, 199] width 637 height 10
click at [215, 219] on icon at bounding box center [216, 218] width 5 height 6
click at [232, 252] on div "Delete" at bounding box center [239, 255] width 32 height 16
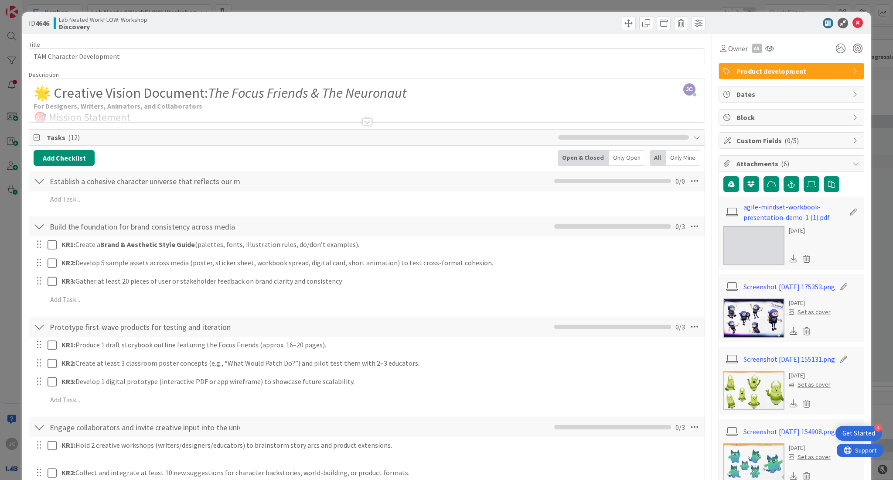
click at [365, 122] on div at bounding box center [367, 121] width 10 height 7
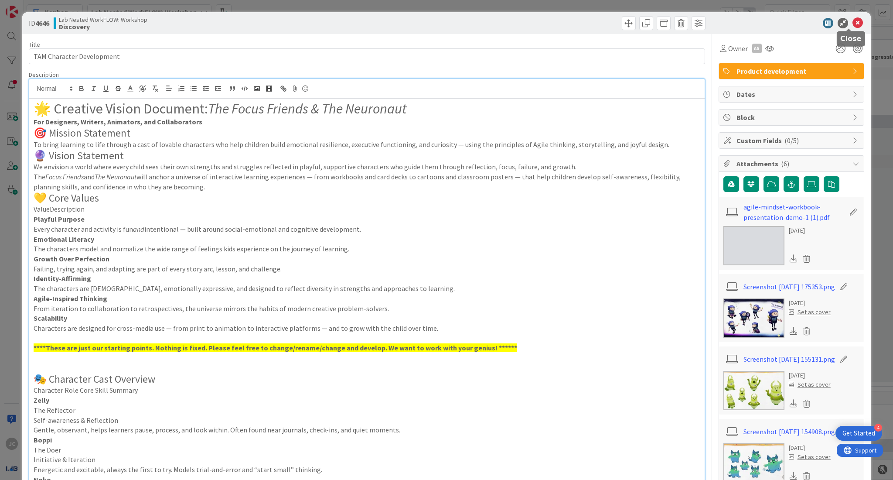
click at [854, 21] on icon at bounding box center [857, 23] width 10 height 10
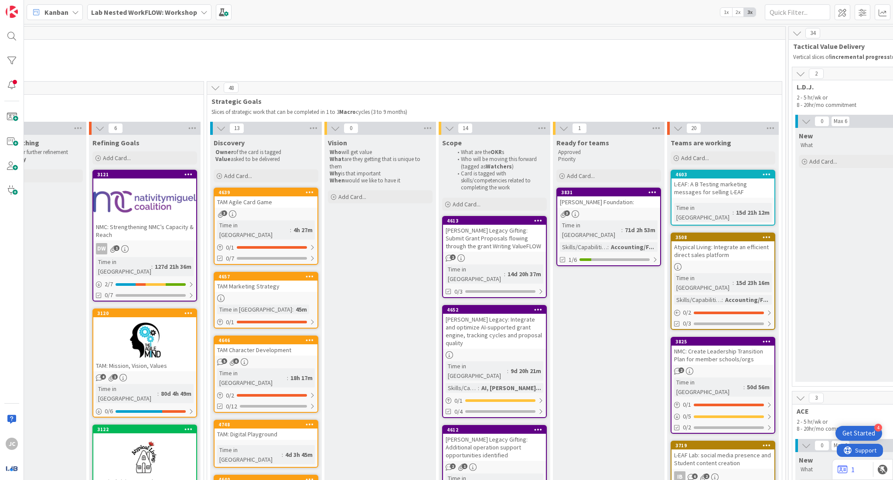
click at [166, 322] on div at bounding box center [144, 339] width 103 height 39
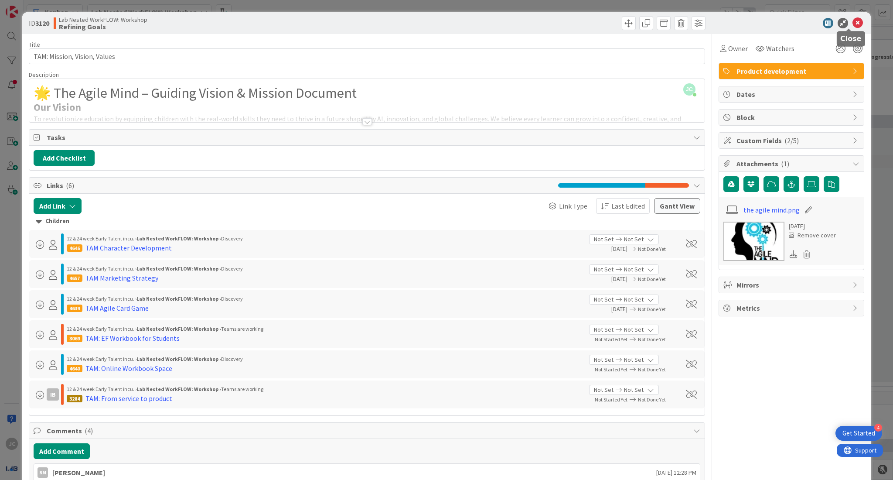
click at [852, 24] on icon at bounding box center [857, 23] width 10 height 10
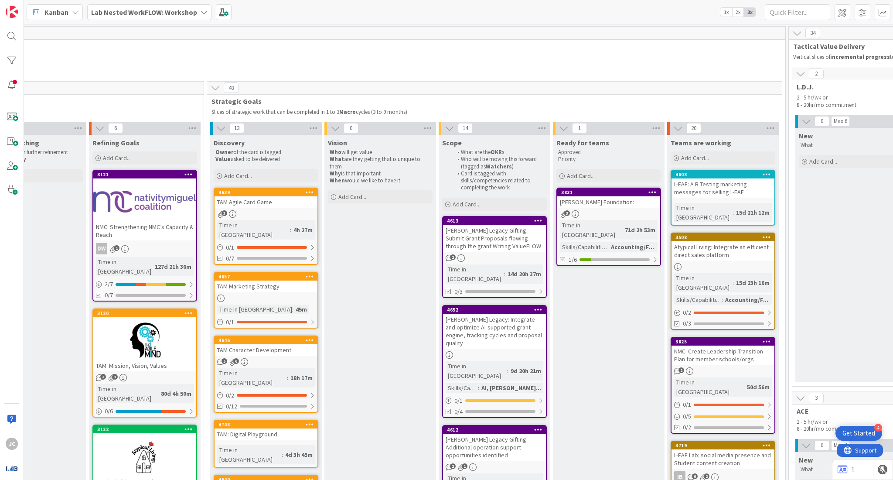
click at [187, 16] on b "Lab Nested WorkFLOW: Workshop" at bounding box center [144, 12] width 106 height 9
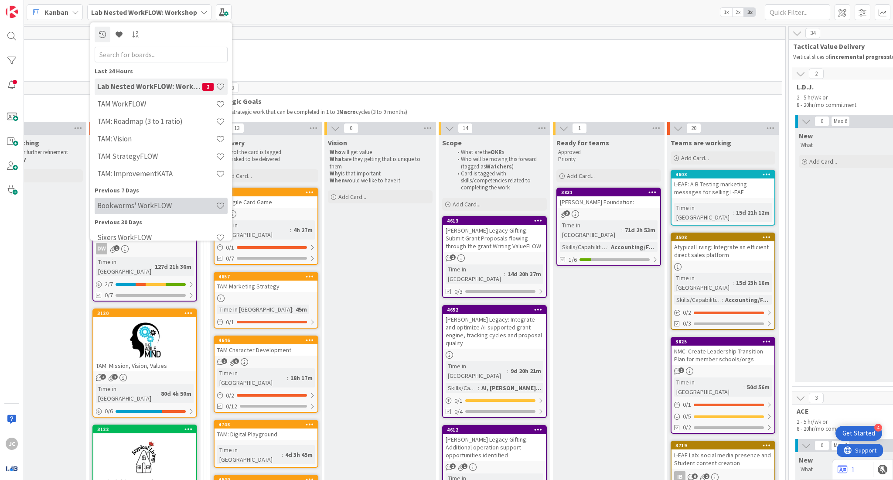
click at [177, 202] on h4 "Bookworms' WorkFLOW" at bounding box center [156, 205] width 119 height 9
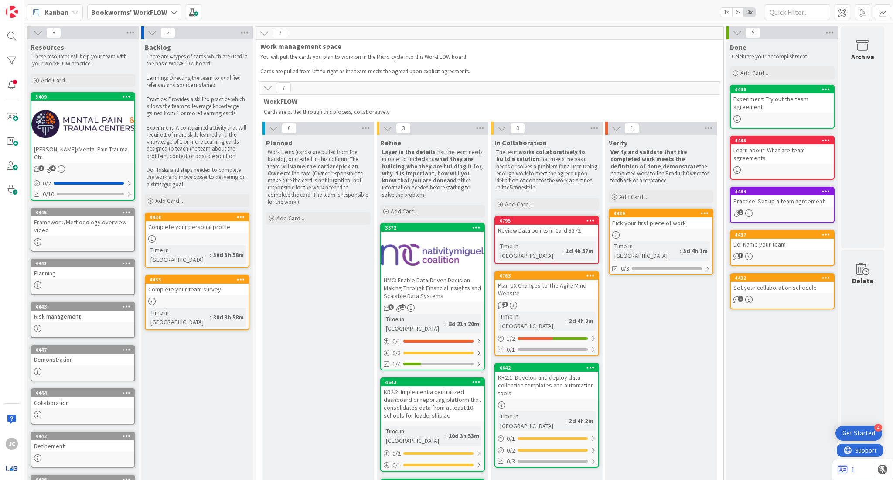
click at [112, 16] on b "Bookworms' WorkFLOW" at bounding box center [129, 12] width 76 height 9
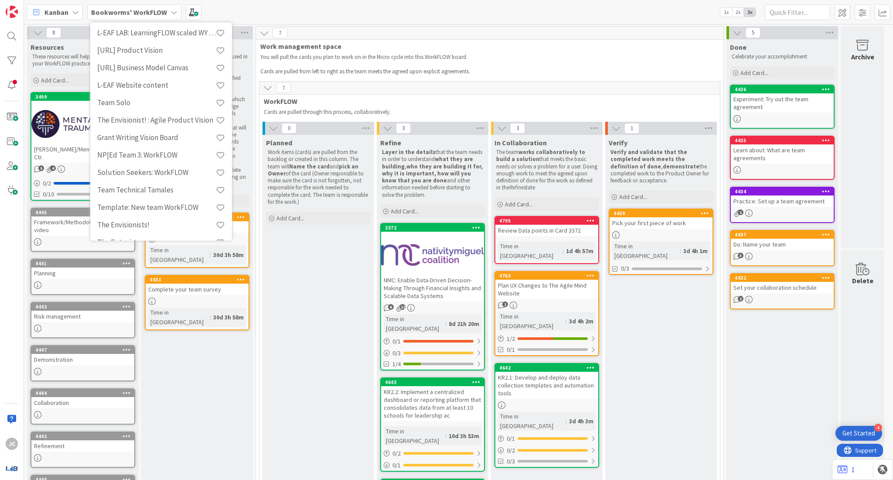
scroll to position [324, 0]
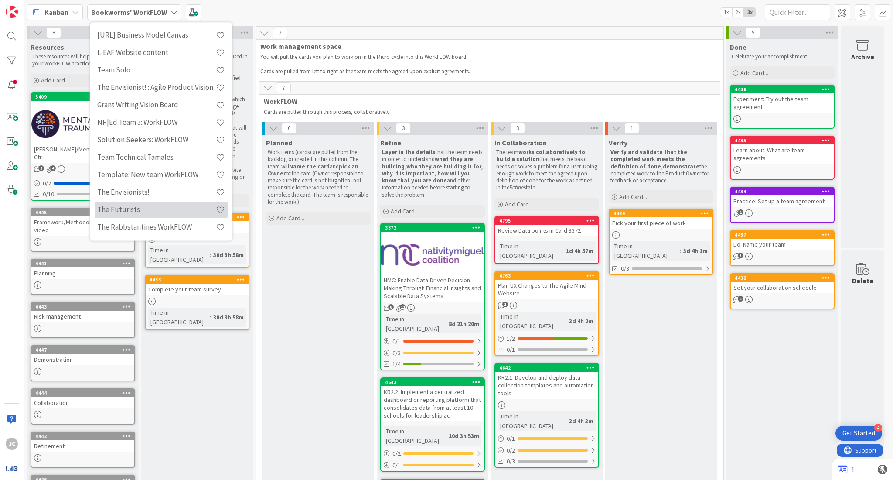
click at [164, 208] on h4 "The Futurists" at bounding box center [156, 209] width 119 height 9
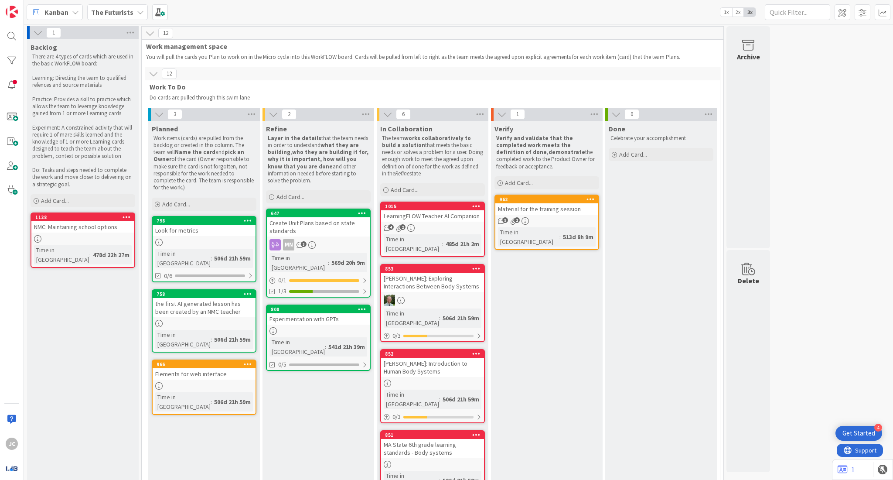
click at [126, 14] on b "The Futurists" at bounding box center [112, 12] width 42 height 9
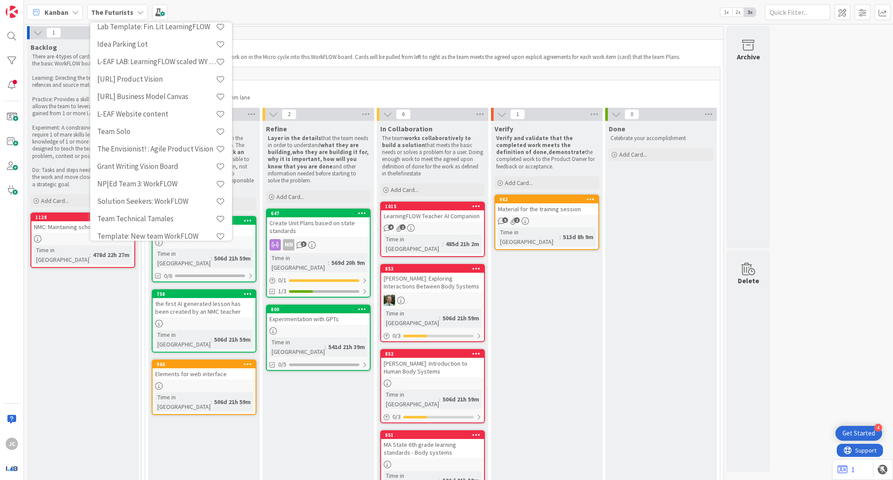
scroll to position [324, 0]
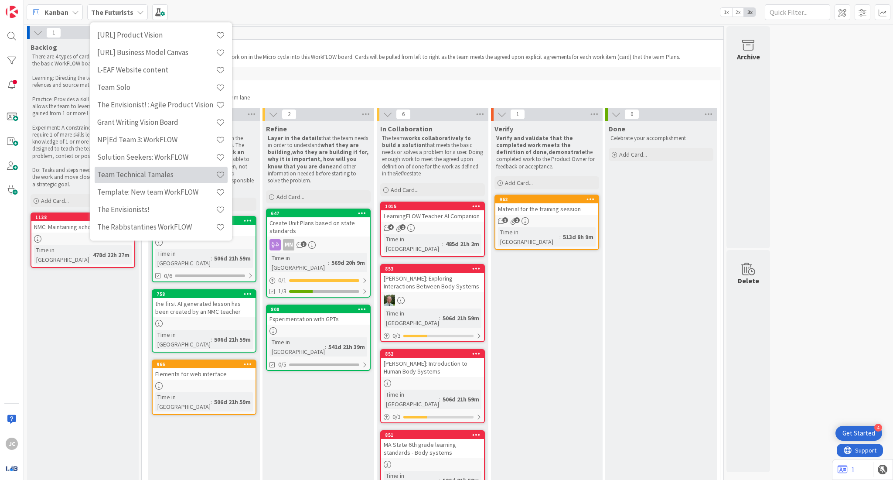
click at [184, 177] on h4 "Team Technical Tamales" at bounding box center [156, 174] width 119 height 9
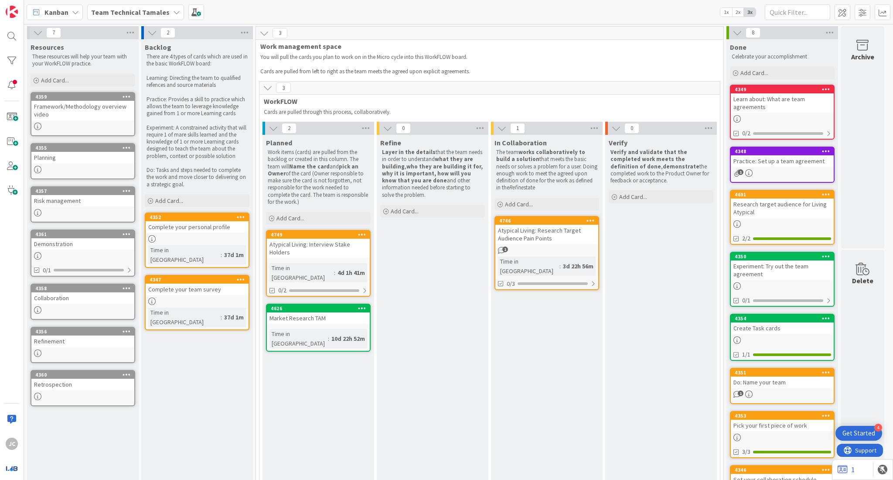
click at [318, 313] on div "Market Research TAM" at bounding box center [318, 317] width 103 height 11
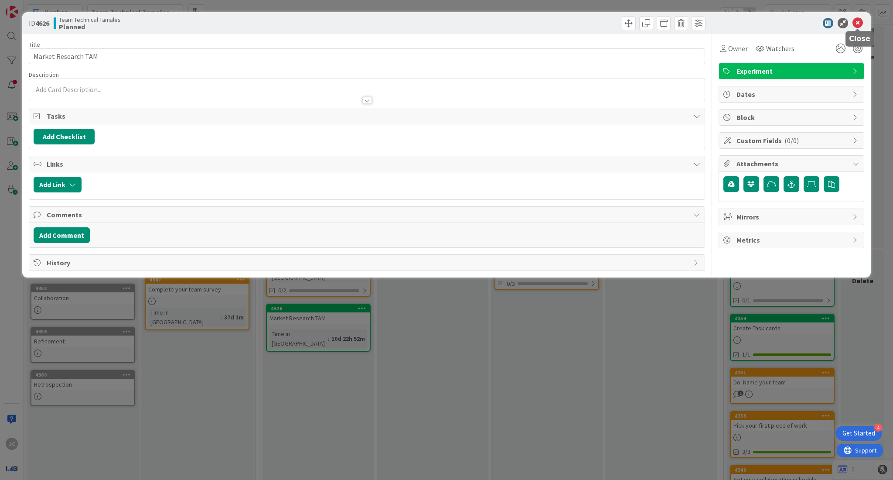
click at [861, 20] on icon at bounding box center [857, 23] width 10 height 10
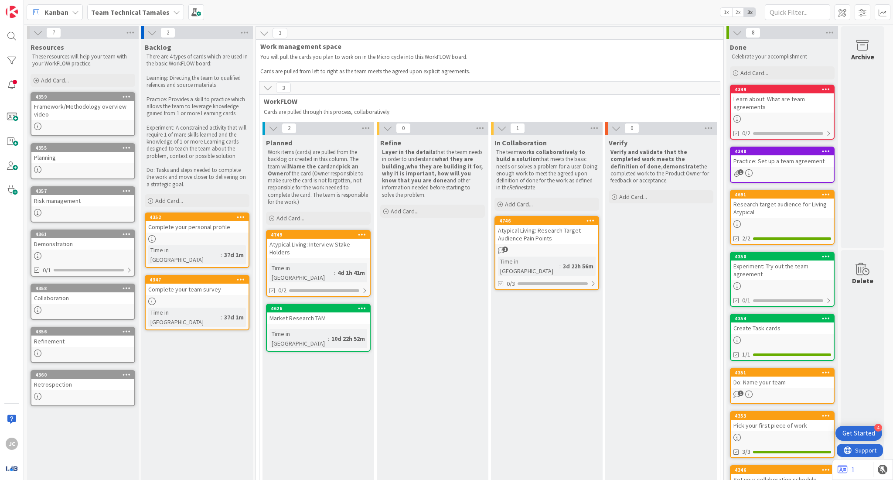
click at [163, 13] on b "Team Technical Tamales" at bounding box center [130, 12] width 78 height 9
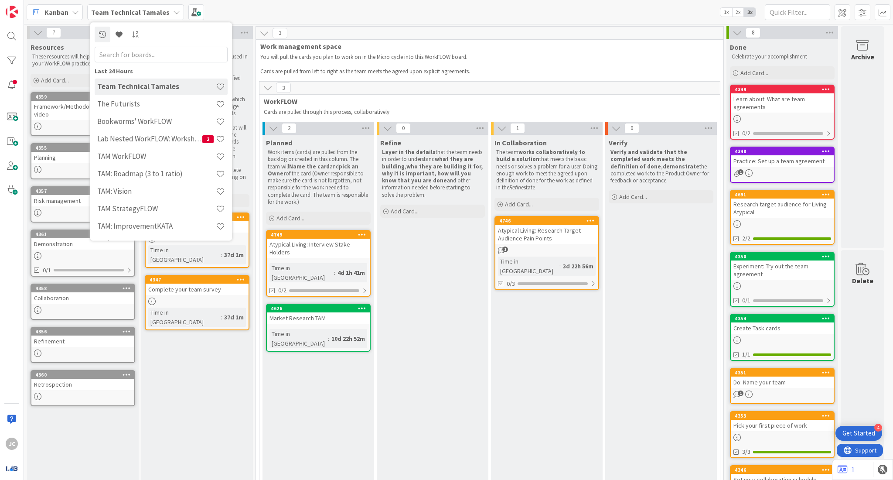
click at [219, 34] on div at bounding box center [161, 35] width 133 height 16
click at [570, 64] on p at bounding box center [484, 64] width 448 height 7
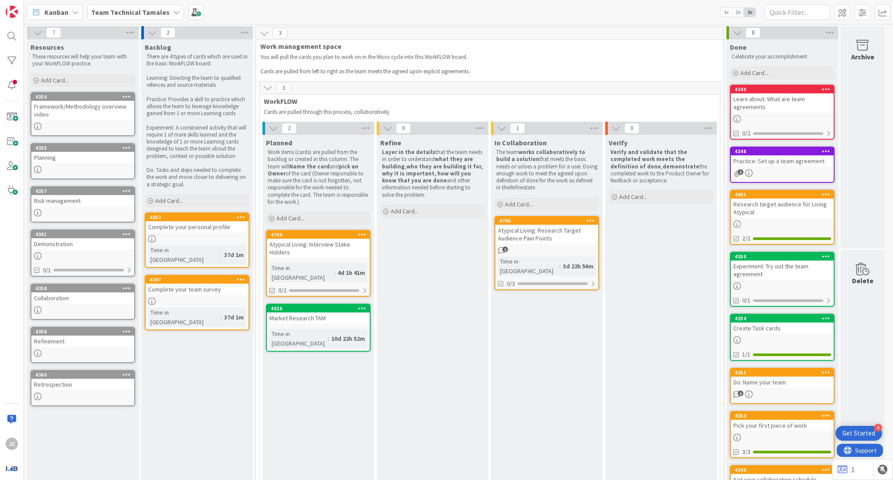
click at [632, 453] on div "Verify Verify and validate that the completed work meets the definition of done…" at bounding box center [661, 317] width 112 height 364
click at [149, 14] on b "Team Technical Tamales" at bounding box center [130, 12] width 78 height 9
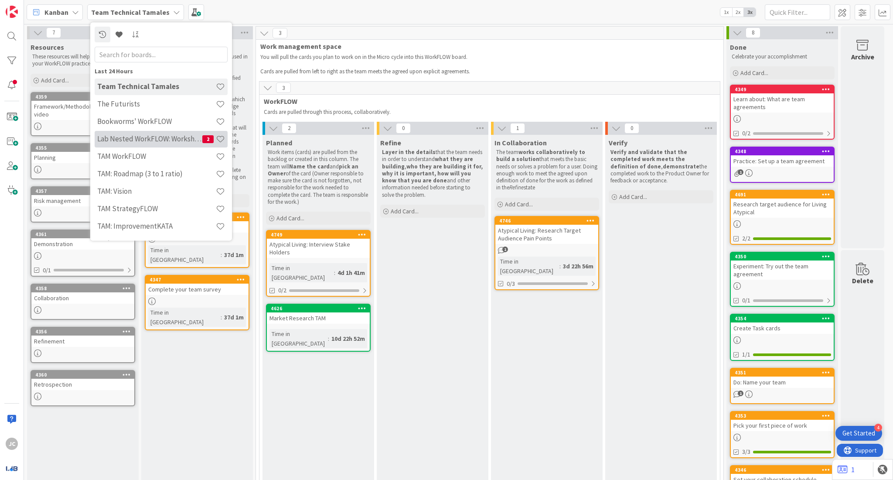
click at [177, 139] on h4 "Lab Nested WorkFLOW: Workshop" at bounding box center [149, 139] width 105 height 9
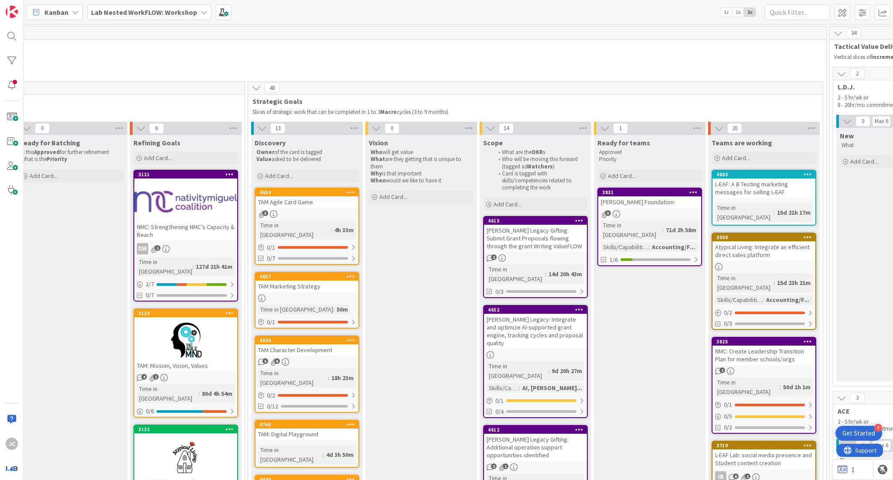
scroll to position [0, 624]
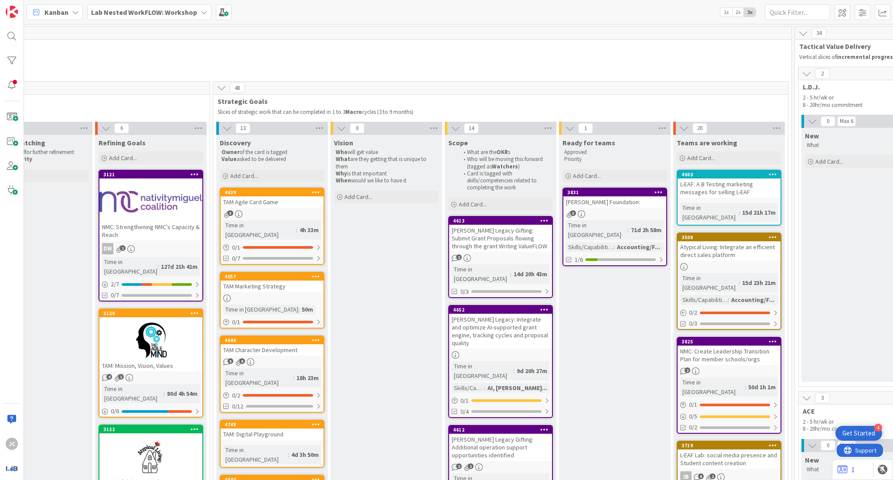
click at [280, 344] on div "TAM Character Development" at bounding box center [272, 349] width 103 height 11
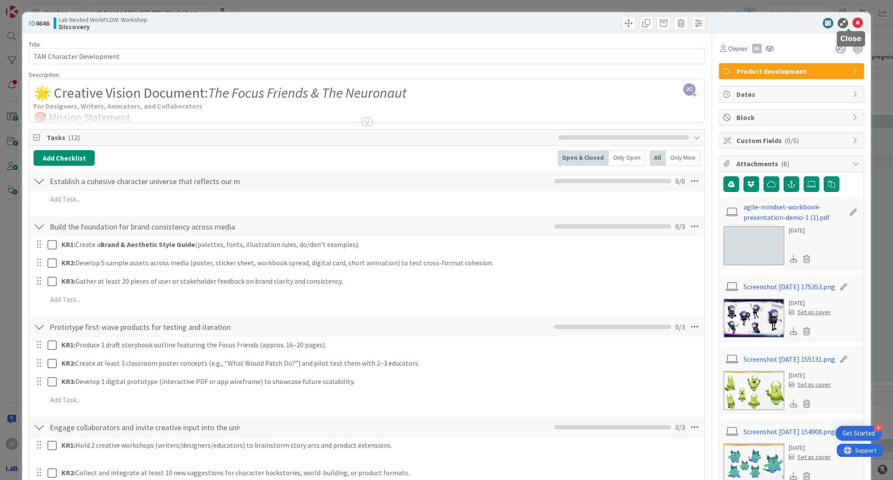
click at [852, 25] on icon at bounding box center [857, 23] width 10 height 10
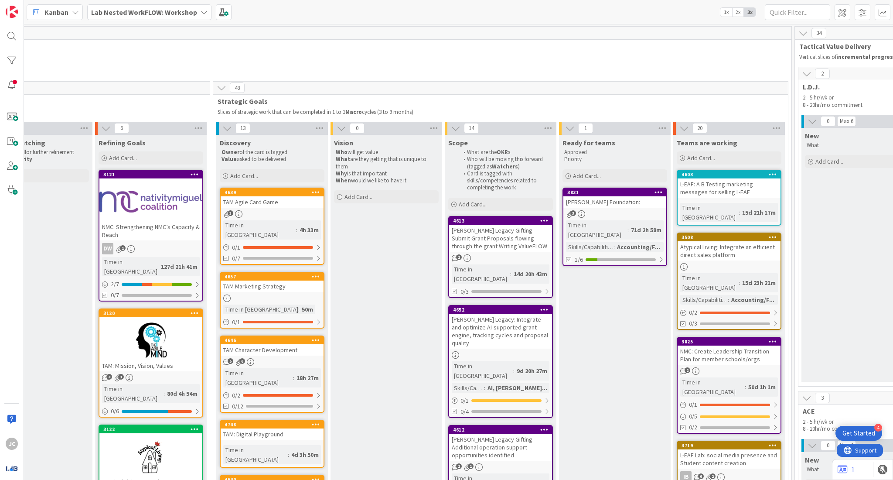
click at [154, 332] on div at bounding box center [150, 339] width 103 height 39
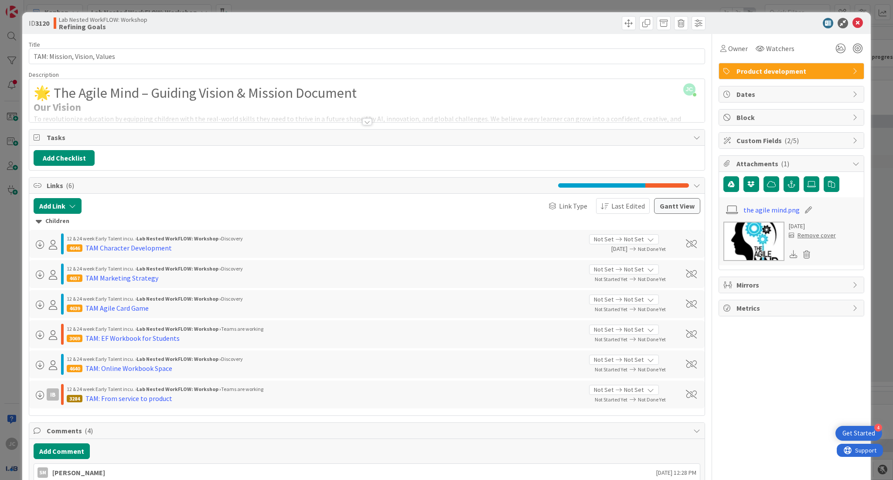
click at [364, 122] on div at bounding box center [367, 121] width 10 height 7
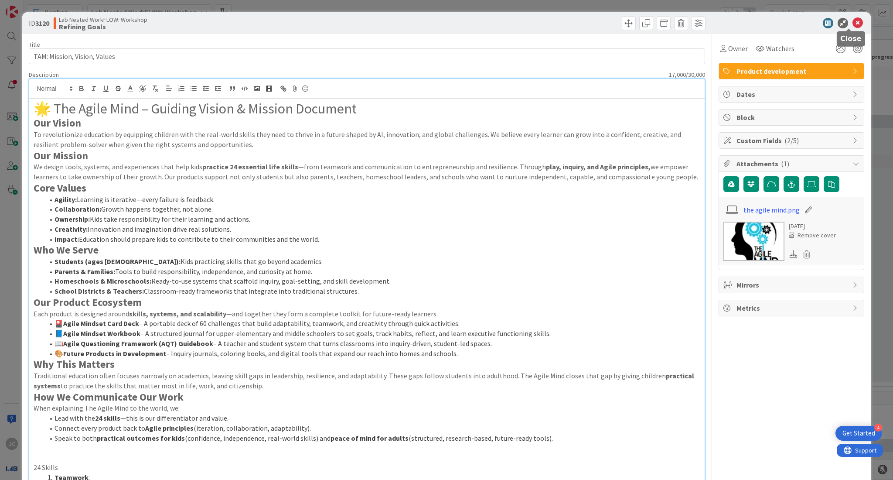
click at [852, 21] on icon at bounding box center [857, 23] width 10 height 10
